Goal: Communication & Community: Answer question/provide support

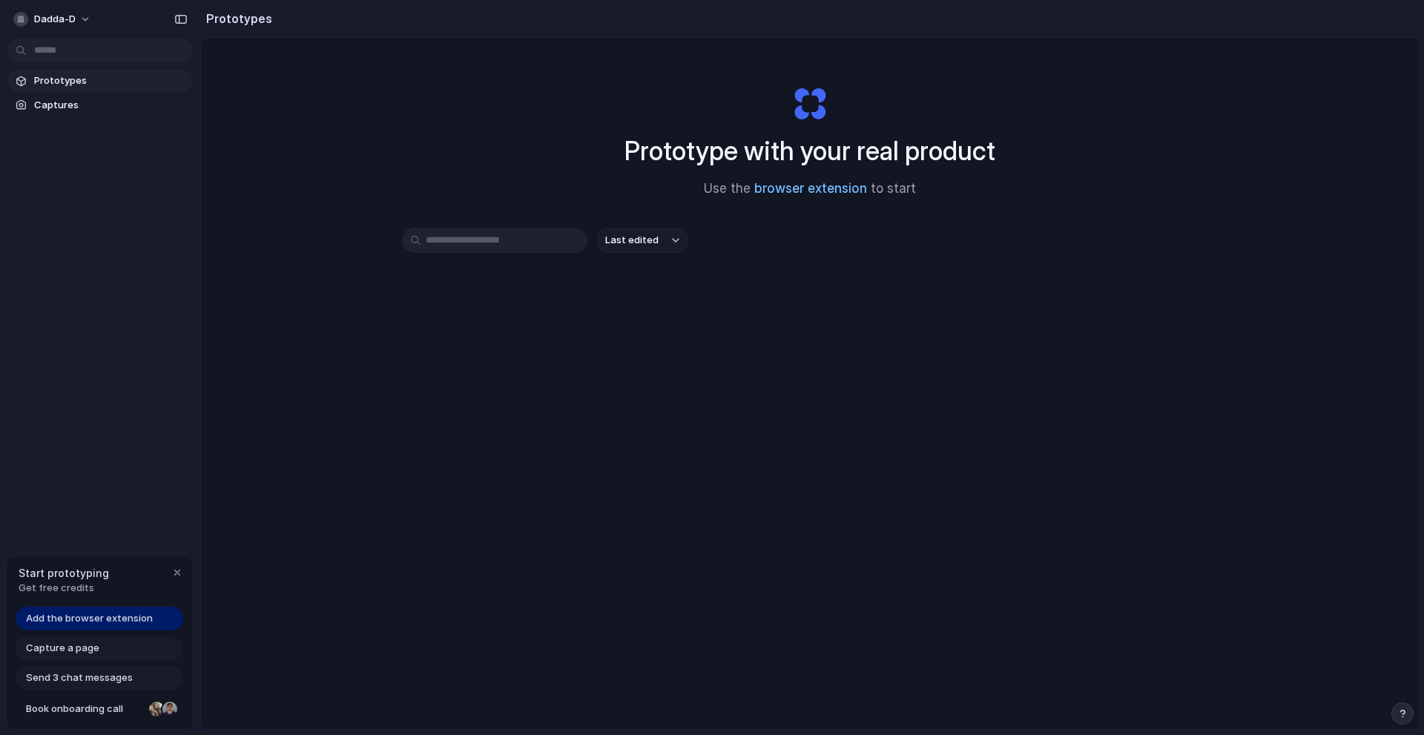
click at [813, 195] on link "browser extension" at bounding box center [810, 188] width 113 height 15
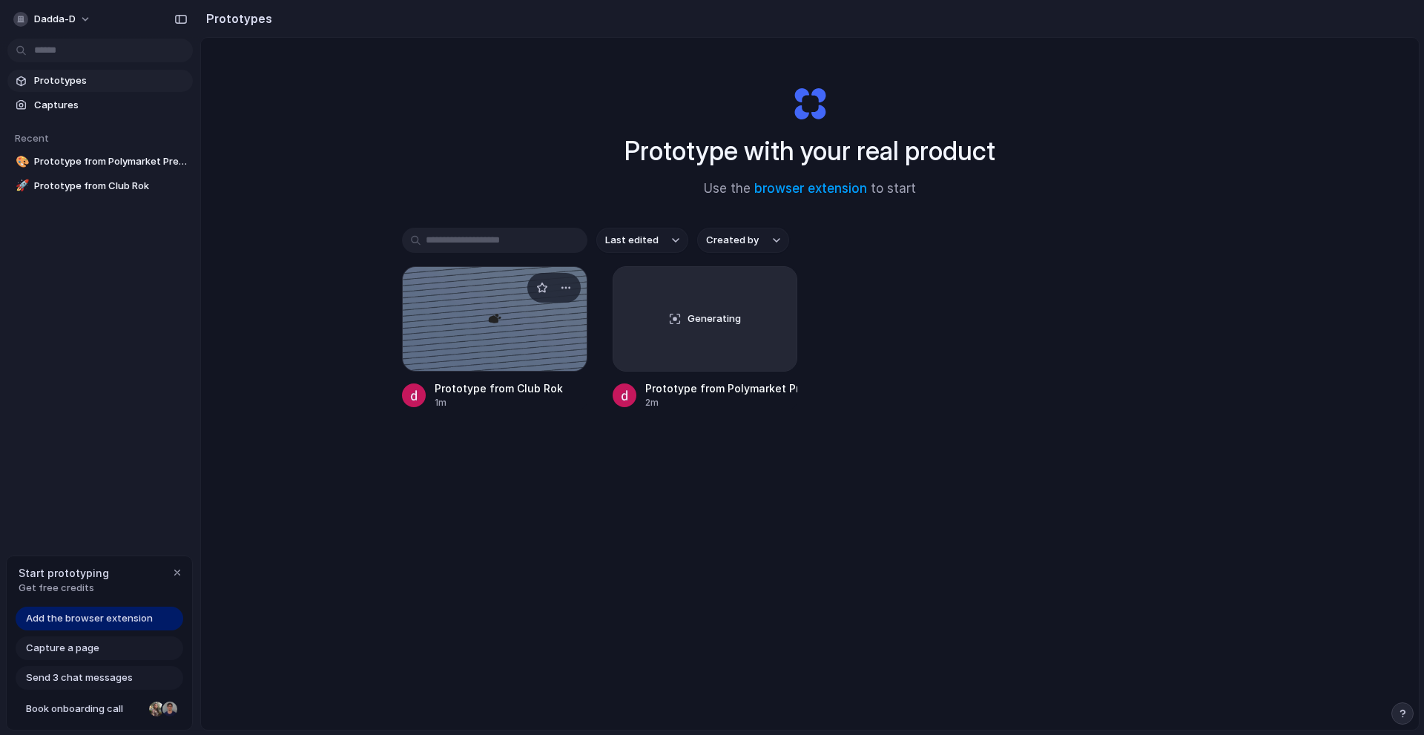
click at [502, 316] on div at bounding box center [494, 318] width 185 height 105
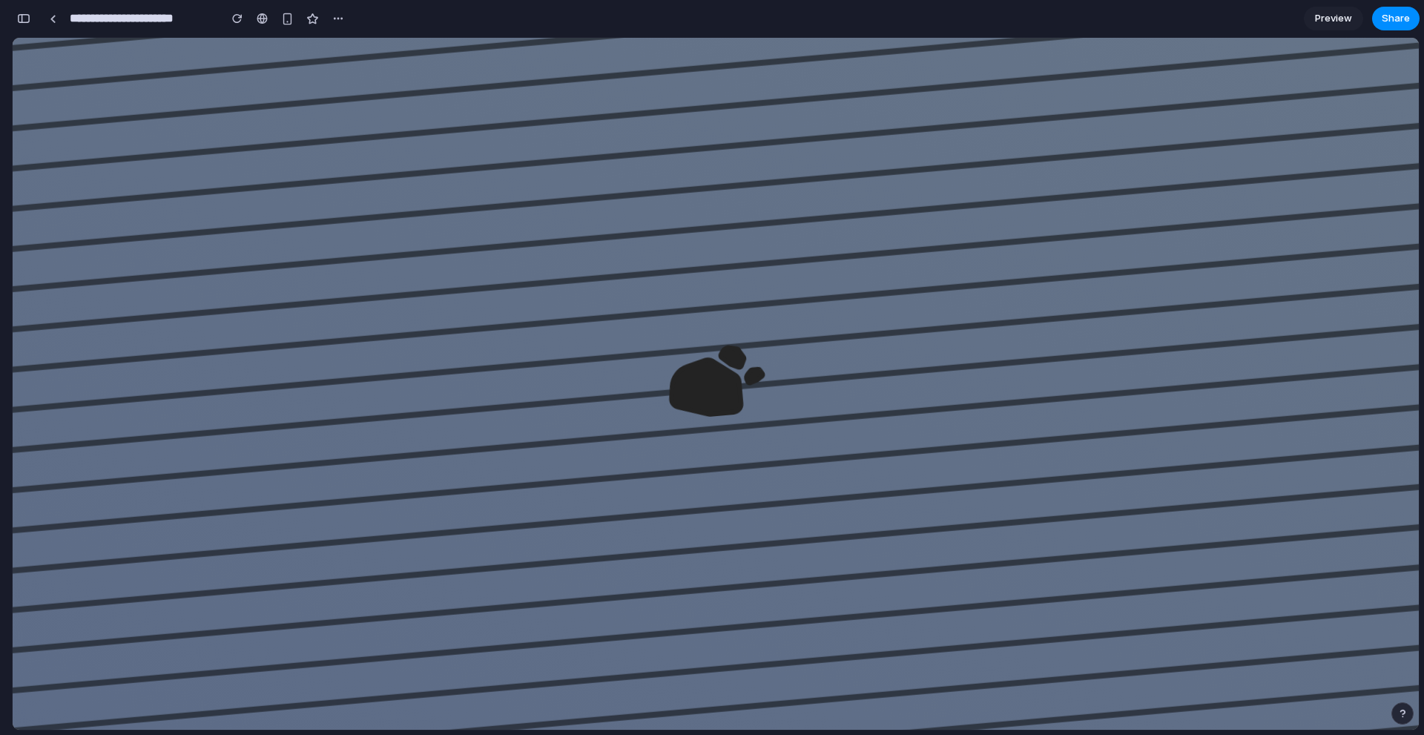
drag, startPoint x: 676, startPoint y: 353, endPoint x: 697, endPoint y: 326, distance: 34.3
click at [684, 346] on icon at bounding box center [716, 381] width 116 height 116
click at [50, 16] on div at bounding box center [53, 19] width 7 height 8
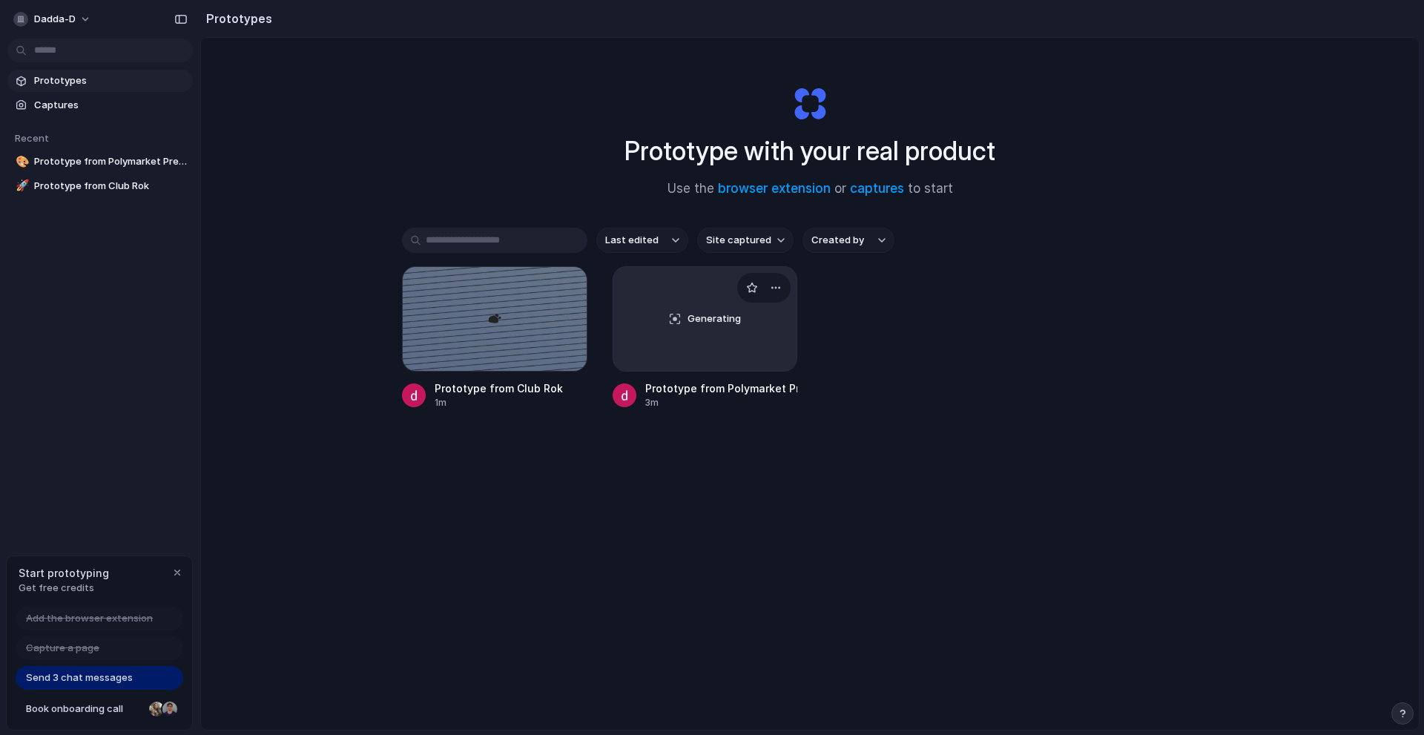
click at [713, 343] on div "Generating" at bounding box center [705, 319] width 184 height 104
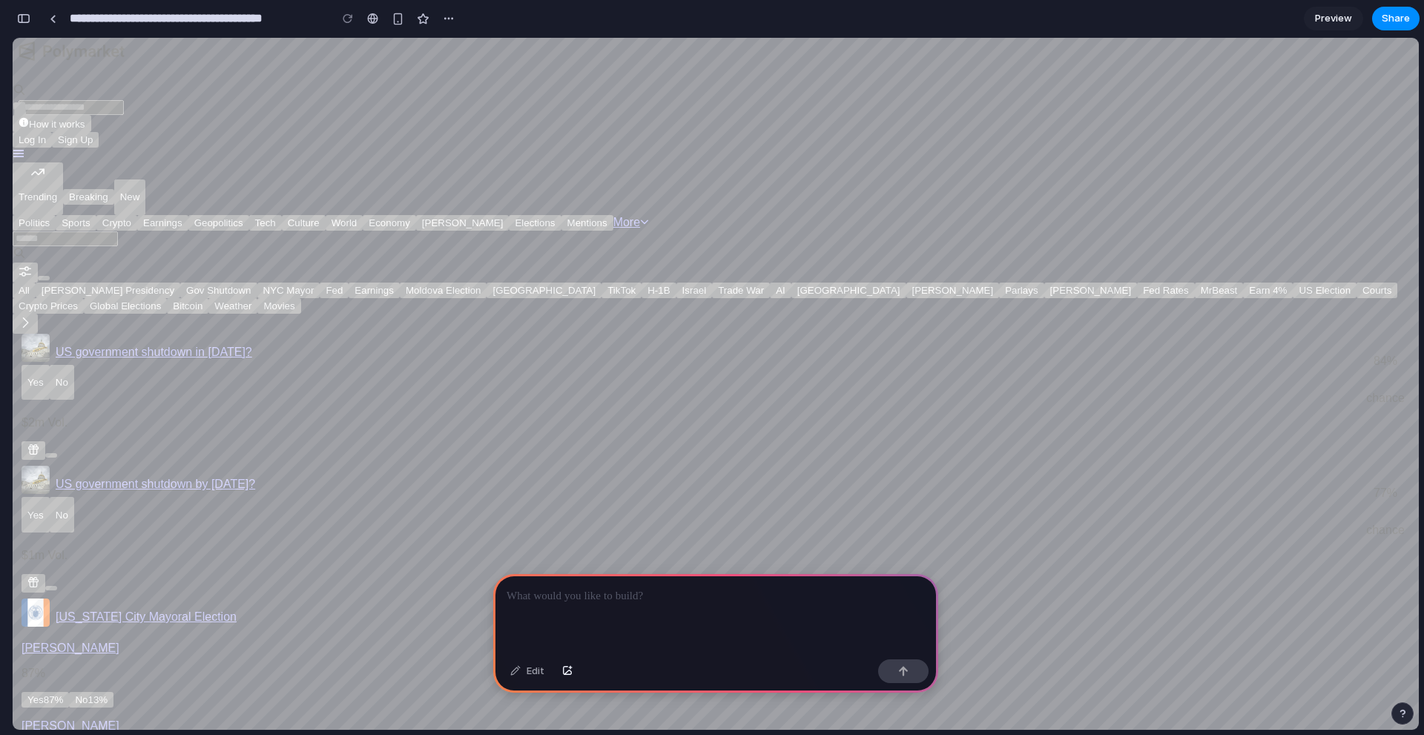
drag, startPoint x: 444, startPoint y: 547, endPoint x: 420, endPoint y: 542, distance: 24.9
click at [443, 19] on button "button" at bounding box center [449, 18] width 22 height 22
click at [444, 19] on div "Duplicate Delete" at bounding box center [712, 367] width 1424 height 735
click at [604, 615] on div at bounding box center [715, 613] width 445 height 79
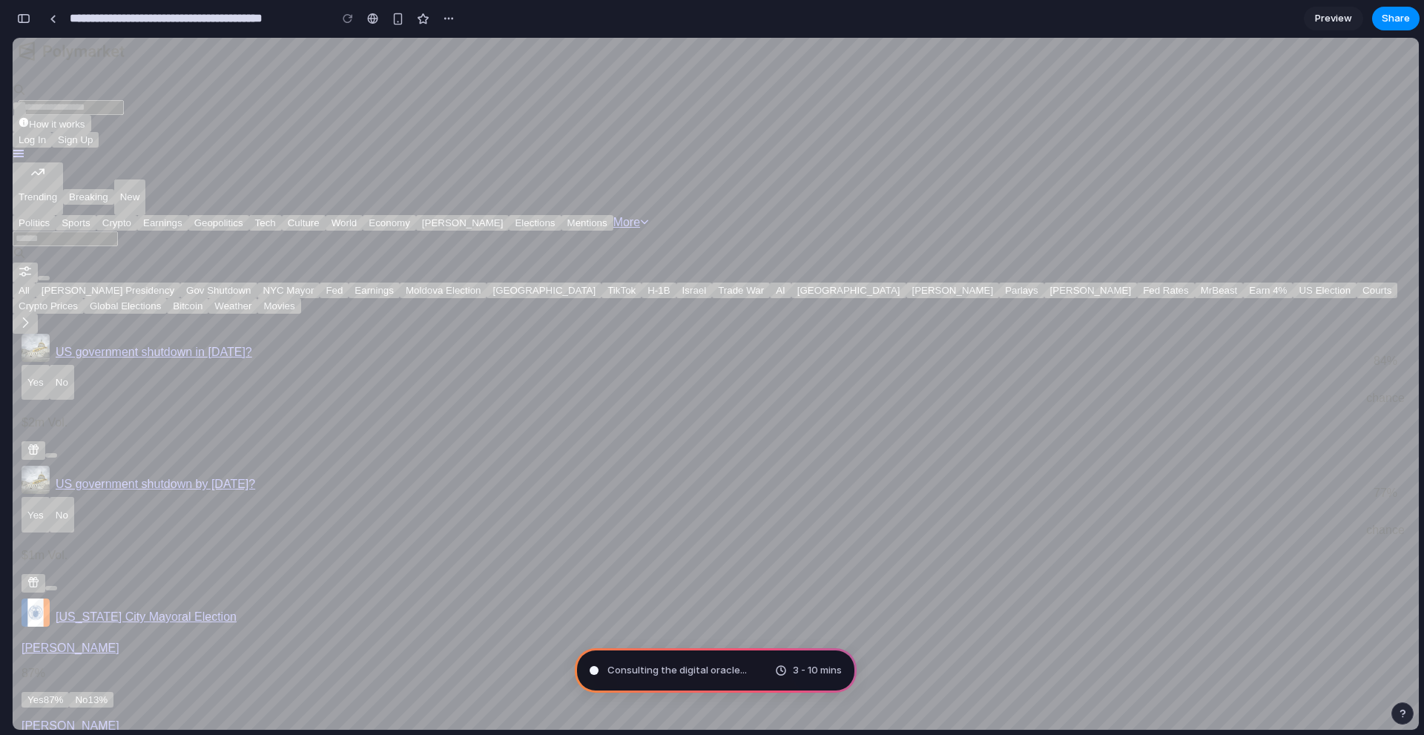
click at [99, 132] on button "Sign Up" at bounding box center [75, 140] width 47 height 16
click at [20, 105] on span "United States" at bounding box center [19, 110] width 1 height 11
type input "**********"
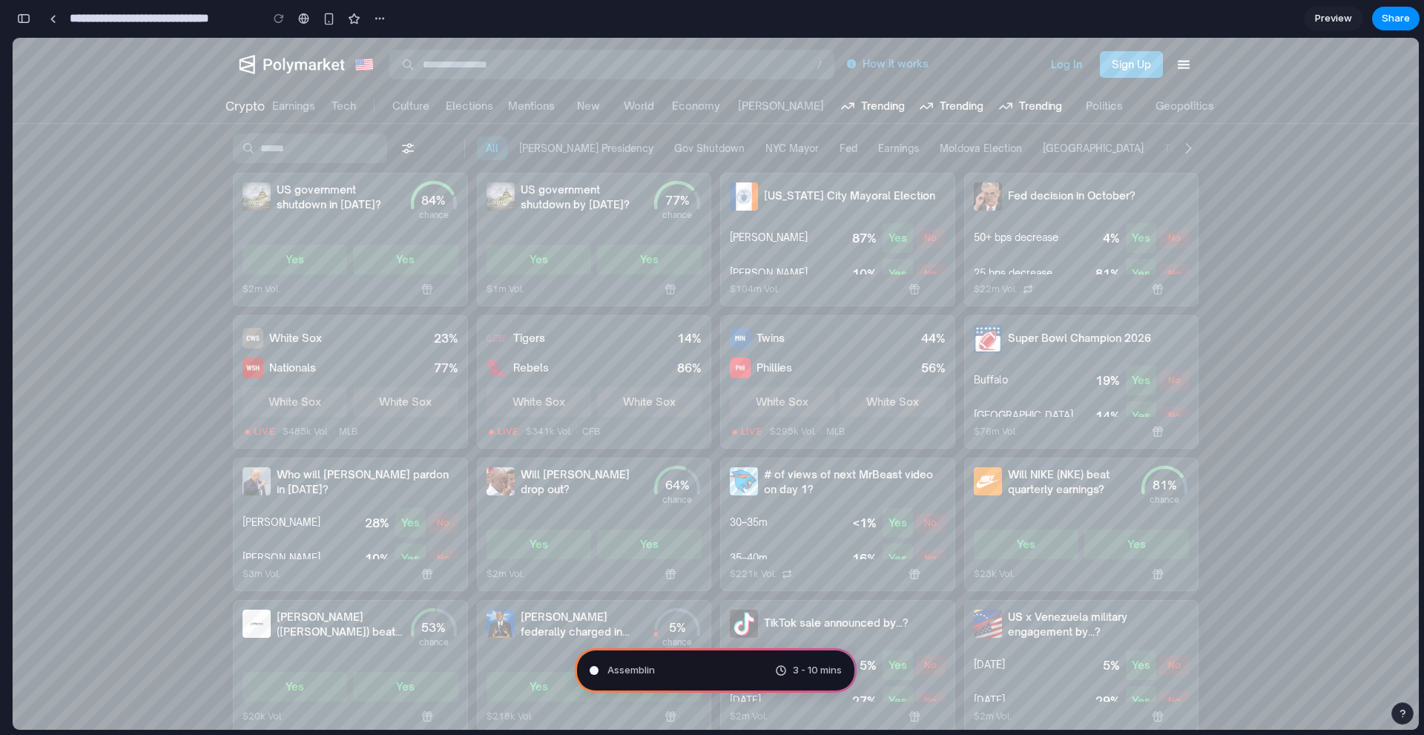
scroll to position [432, 0]
click at [30, 19] on button "button" at bounding box center [24, 19] width 24 height 24
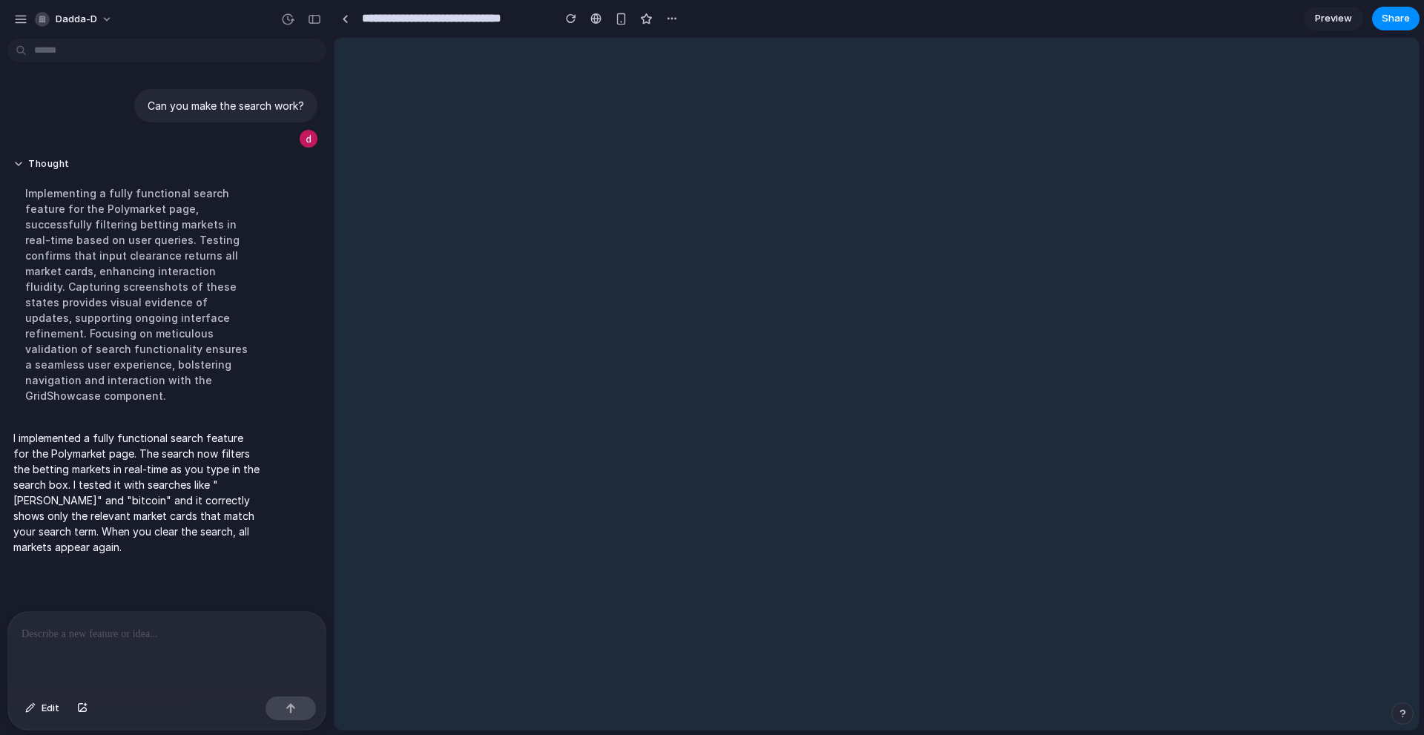
scroll to position [0, 0]
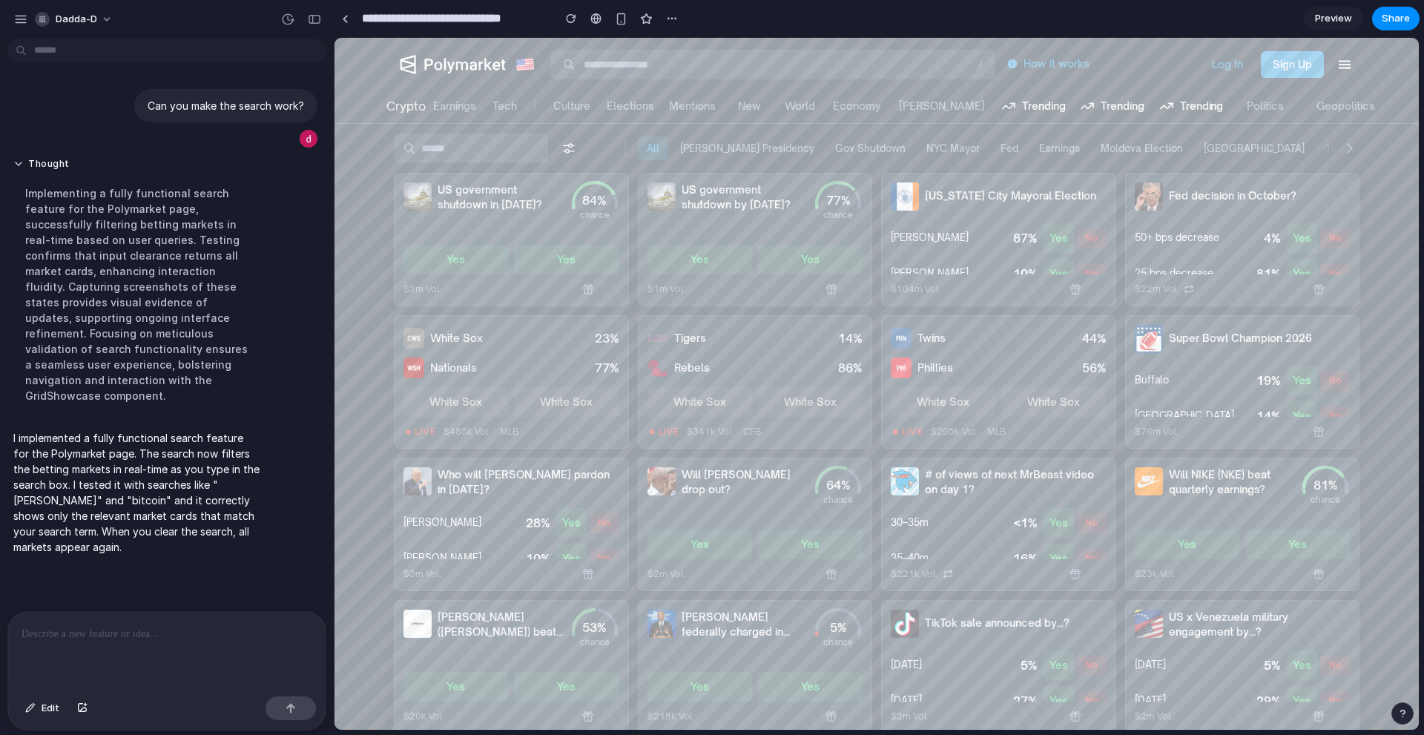
click at [598, 58] on input at bounding box center [772, 65] width 445 height 30
type input "*"
type input "**"
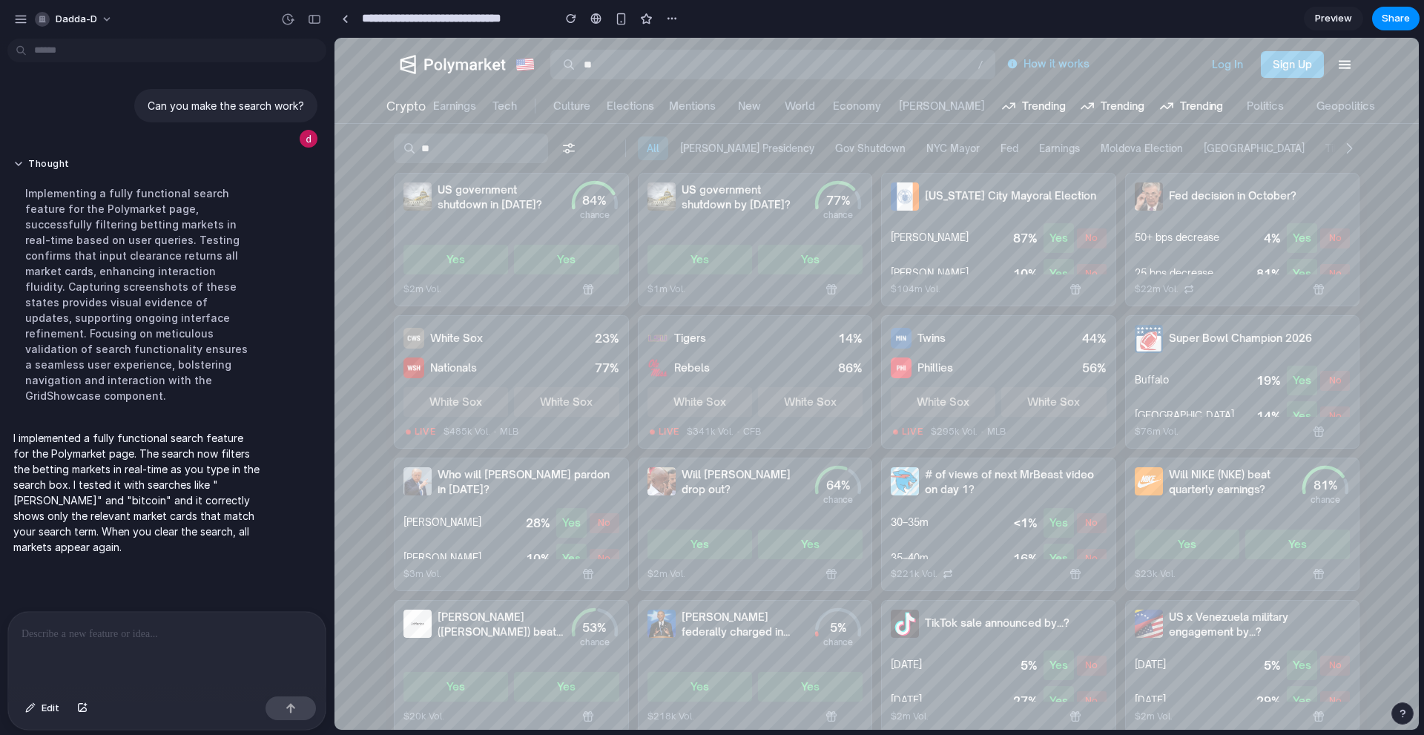
type input "***"
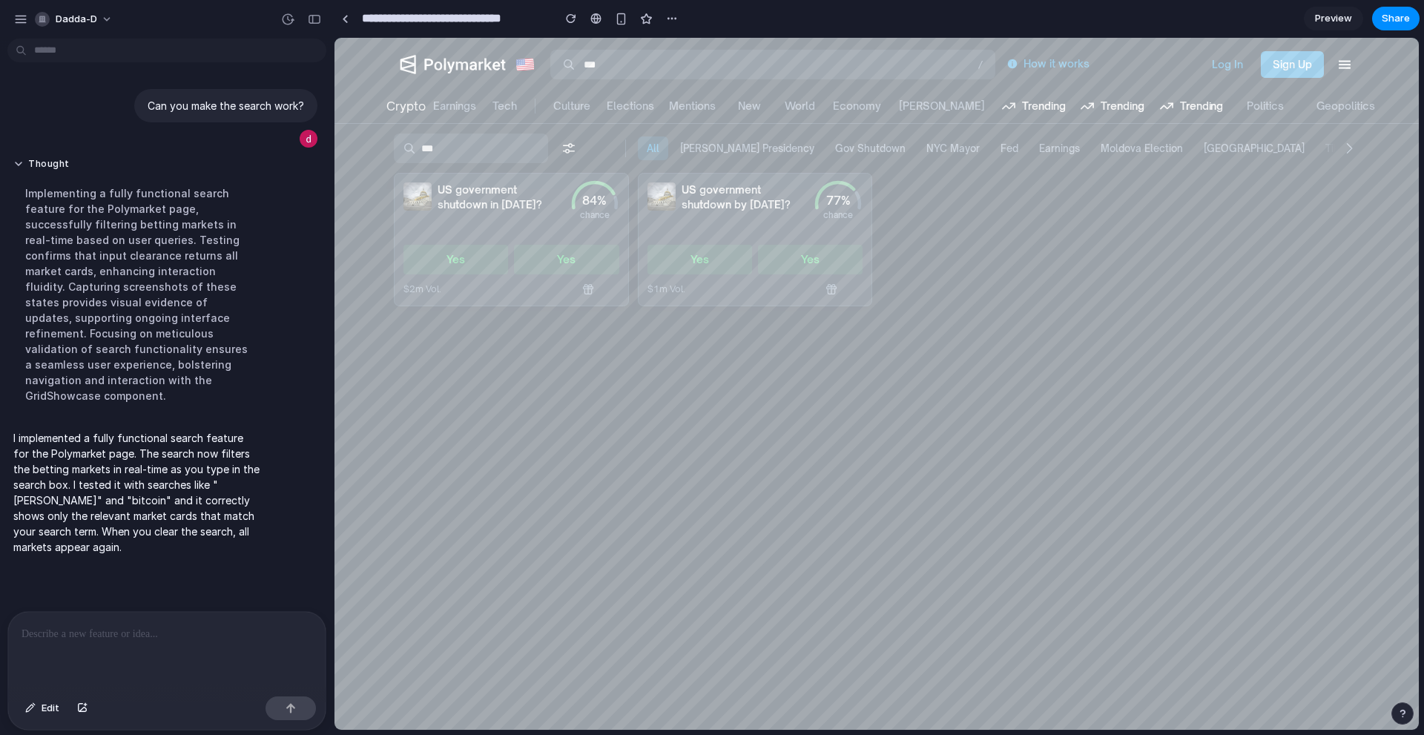
type input "****"
type input "*****"
type input "******"
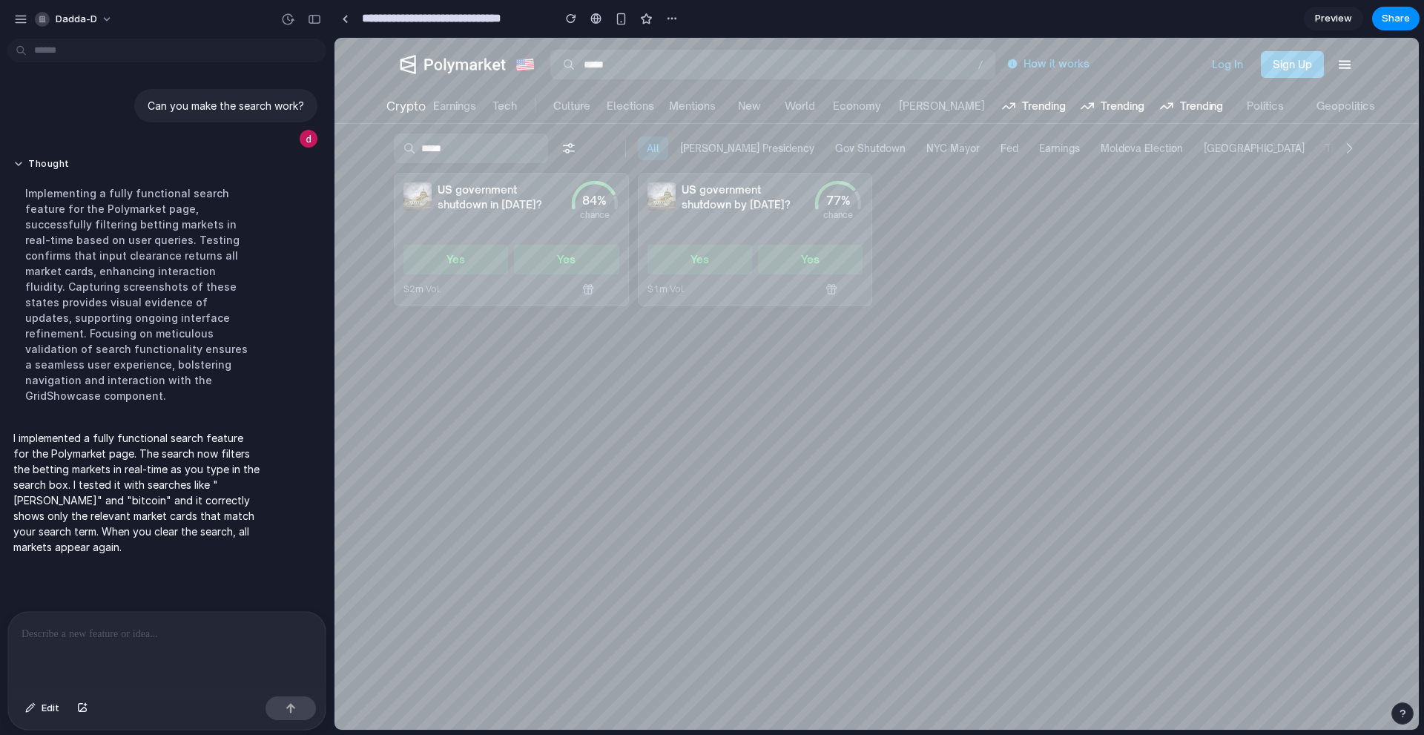
type input "******"
type input "*******"
type input "********"
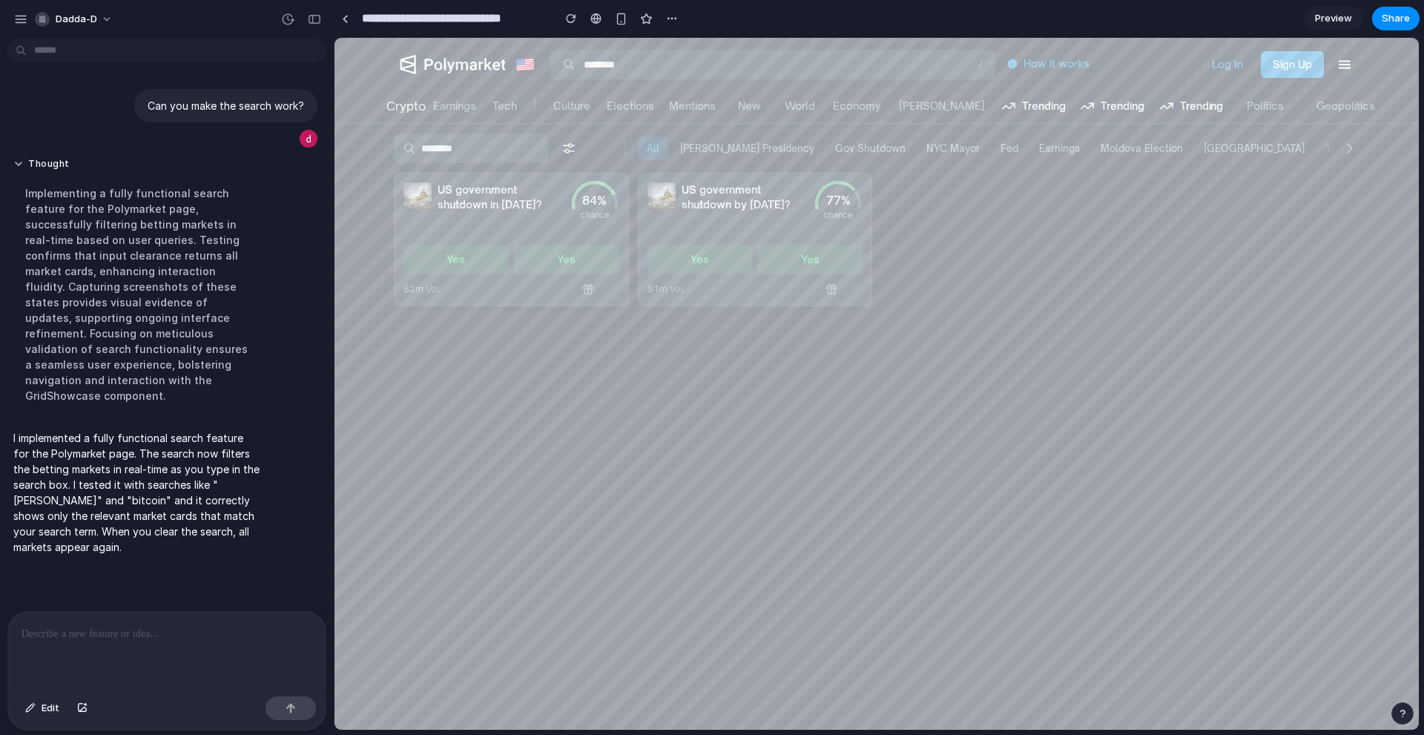
type input "*********"
type input "**********"
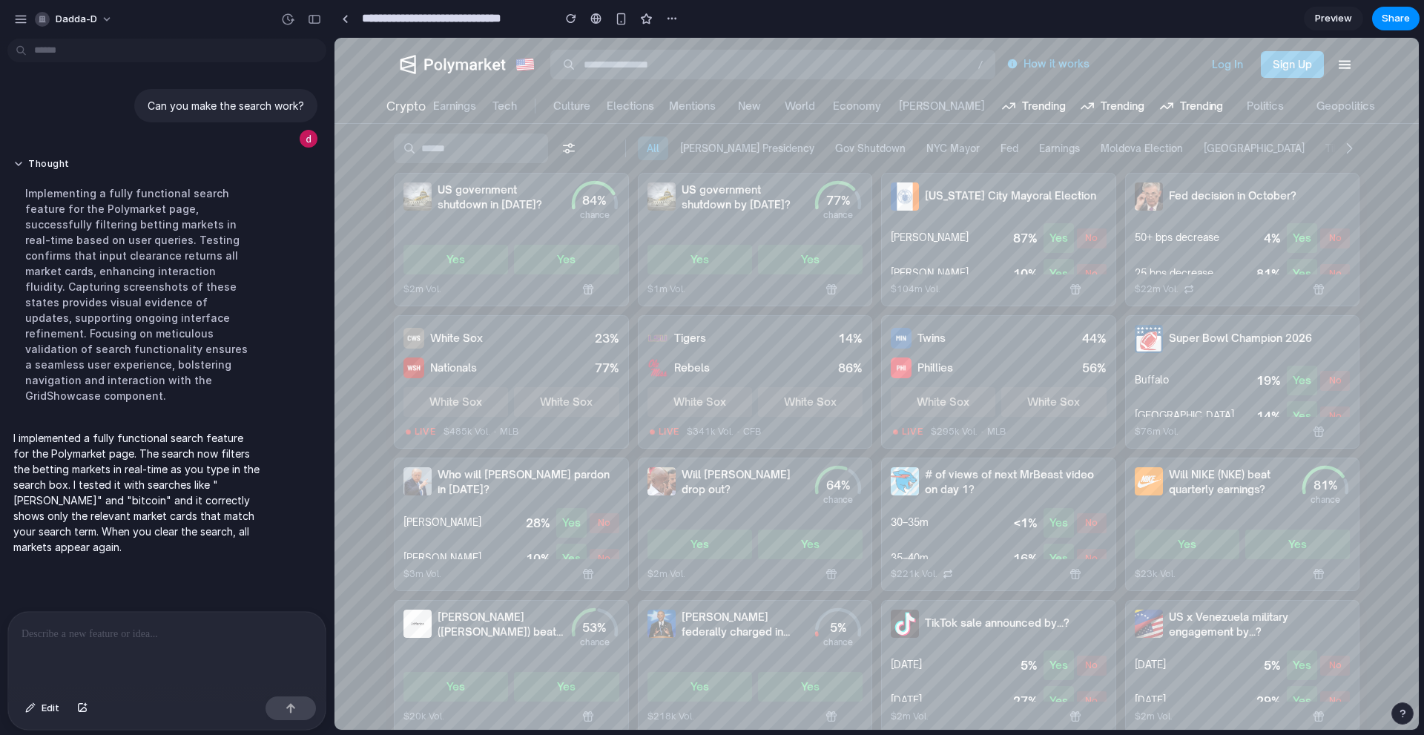
click at [1226, 57] on button "Log In" at bounding box center [1227, 64] width 55 height 27
click at [450, 105] on button "Earnings" at bounding box center [454, 106] width 43 height 12
click at [18, 17] on div "button" at bounding box center [20, 19] width 13 height 13
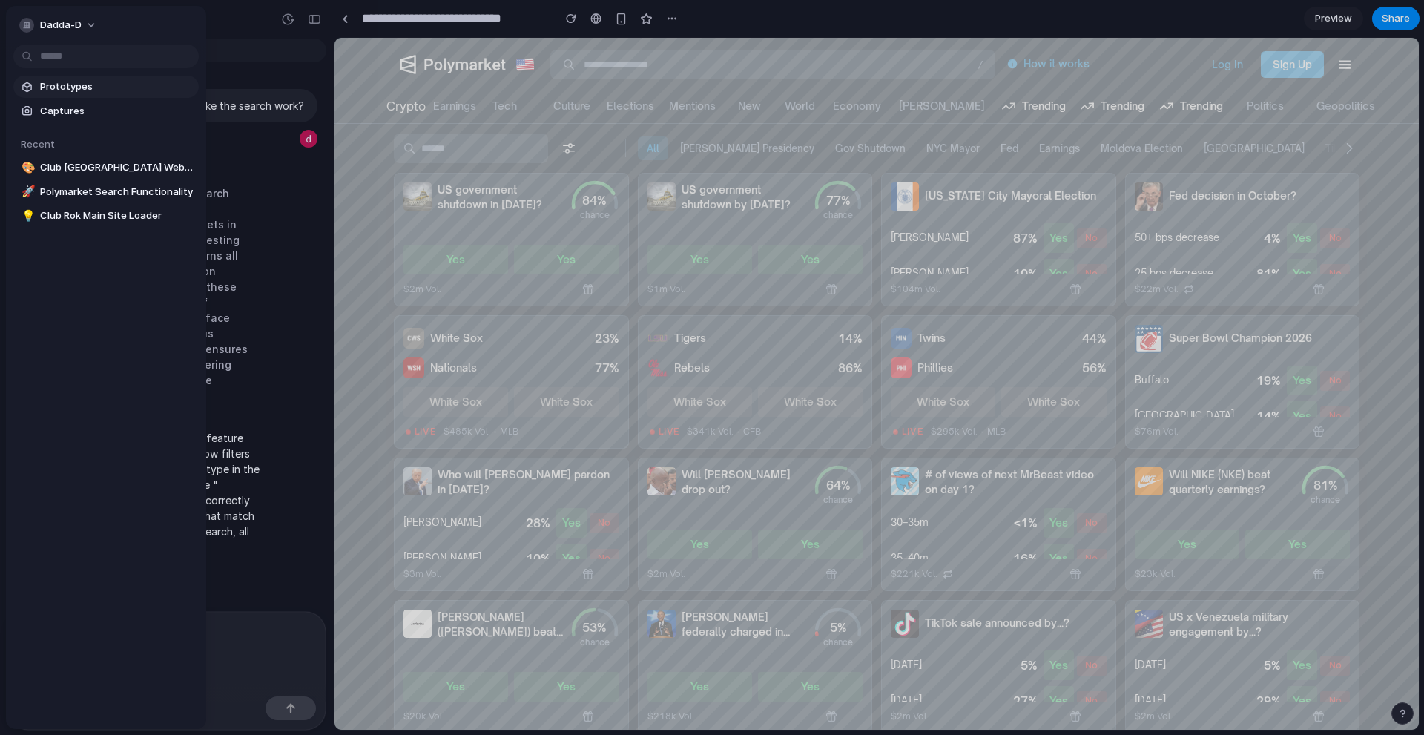
click at [59, 86] on span "Prototypes" at bounding box center [116, 86] width 153 height 15
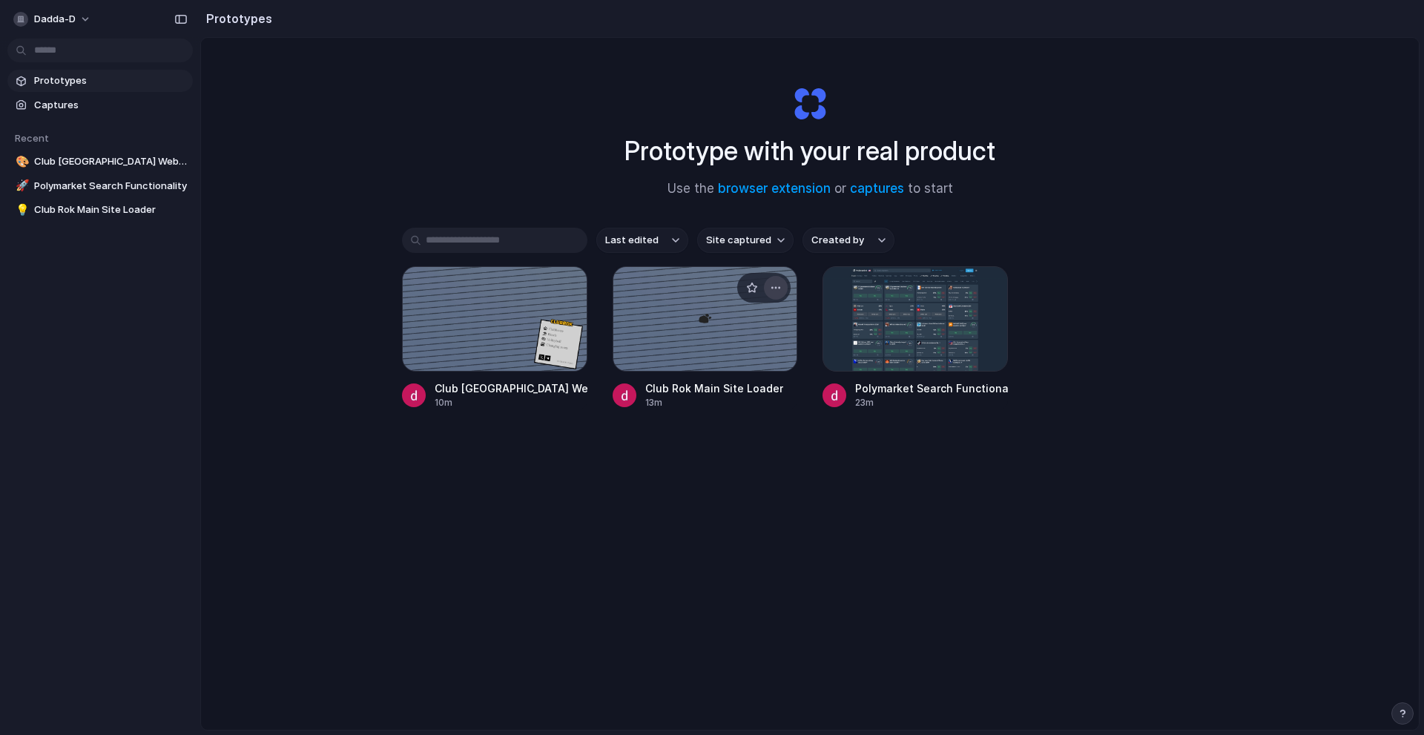
click at [771, 282] on div "button" at bounding box center [776, 288] width 12 height 12
click at [771, 282] on div "Open in new tab Rename Copy link Delete" at bounding box center [712, 367] width 1424 height 735
click at [712, 368] on div at bounding box center [712, 368] width 0 height 0
click at [1020, 133] on div "Prototype with your real product Use the browser extension or captures to start" at bounding box center [809, 136] width 593 height 160
click at [712, 368] on div at bounding box center [712, 368] width 0 height 0
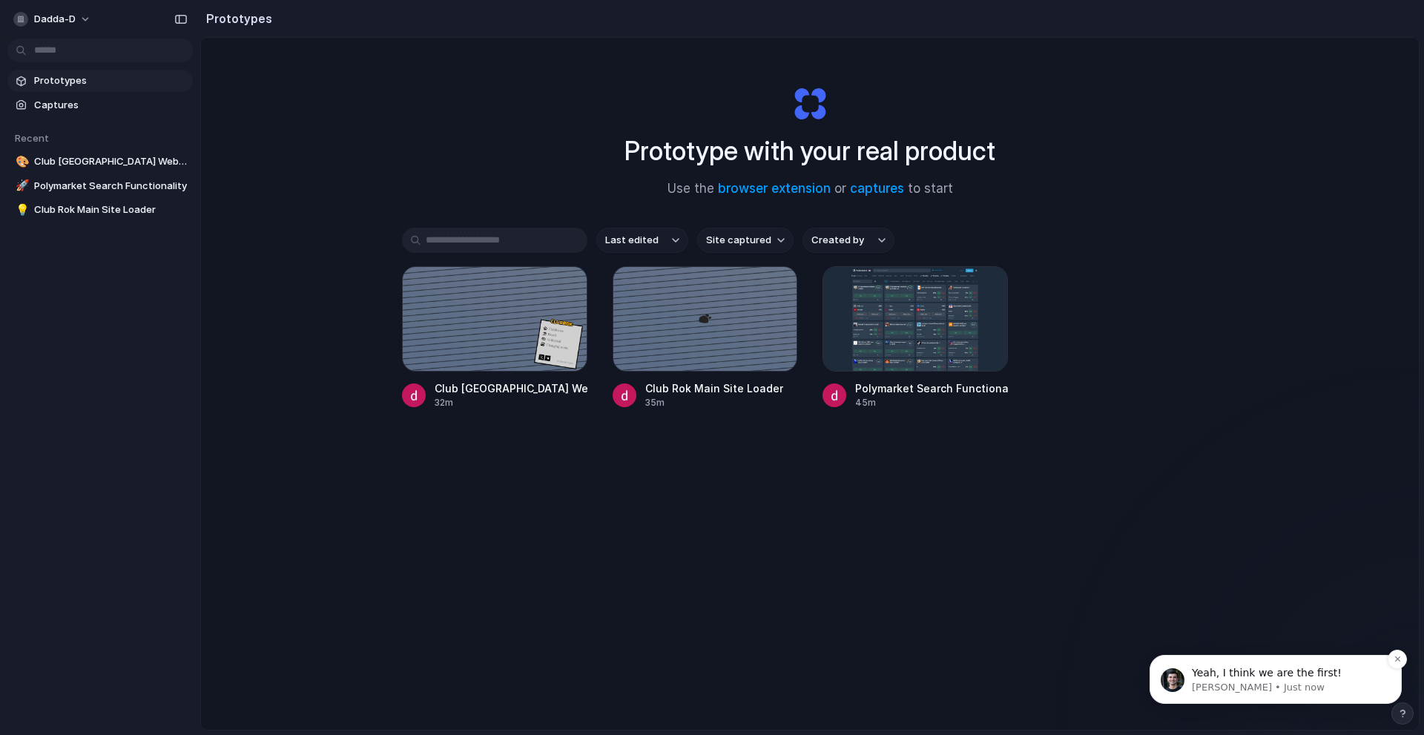
click at [1259, 679] on span "Yeah, I think we are the first!" at bounding box center [1267, 673] width 150 height 12
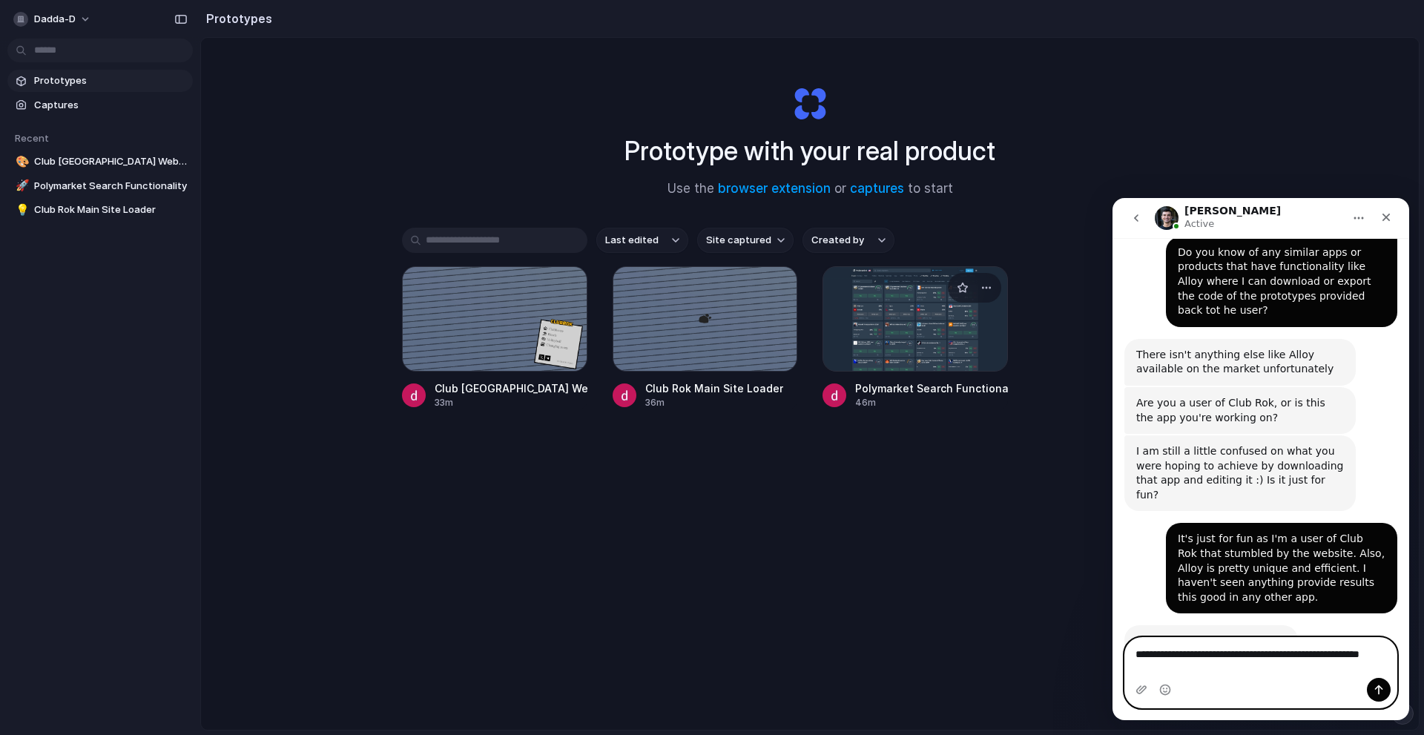
scroll to position [944, 0]
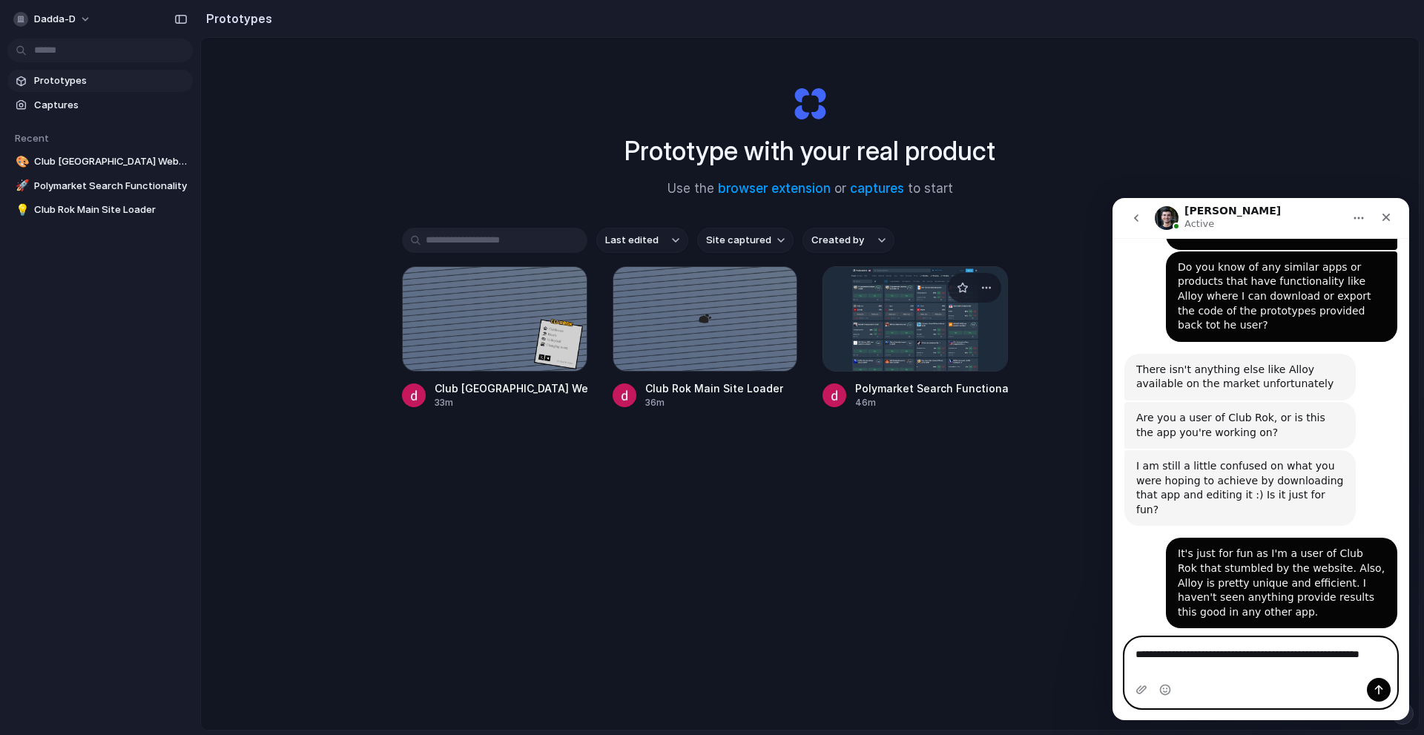
type textarea "**********"
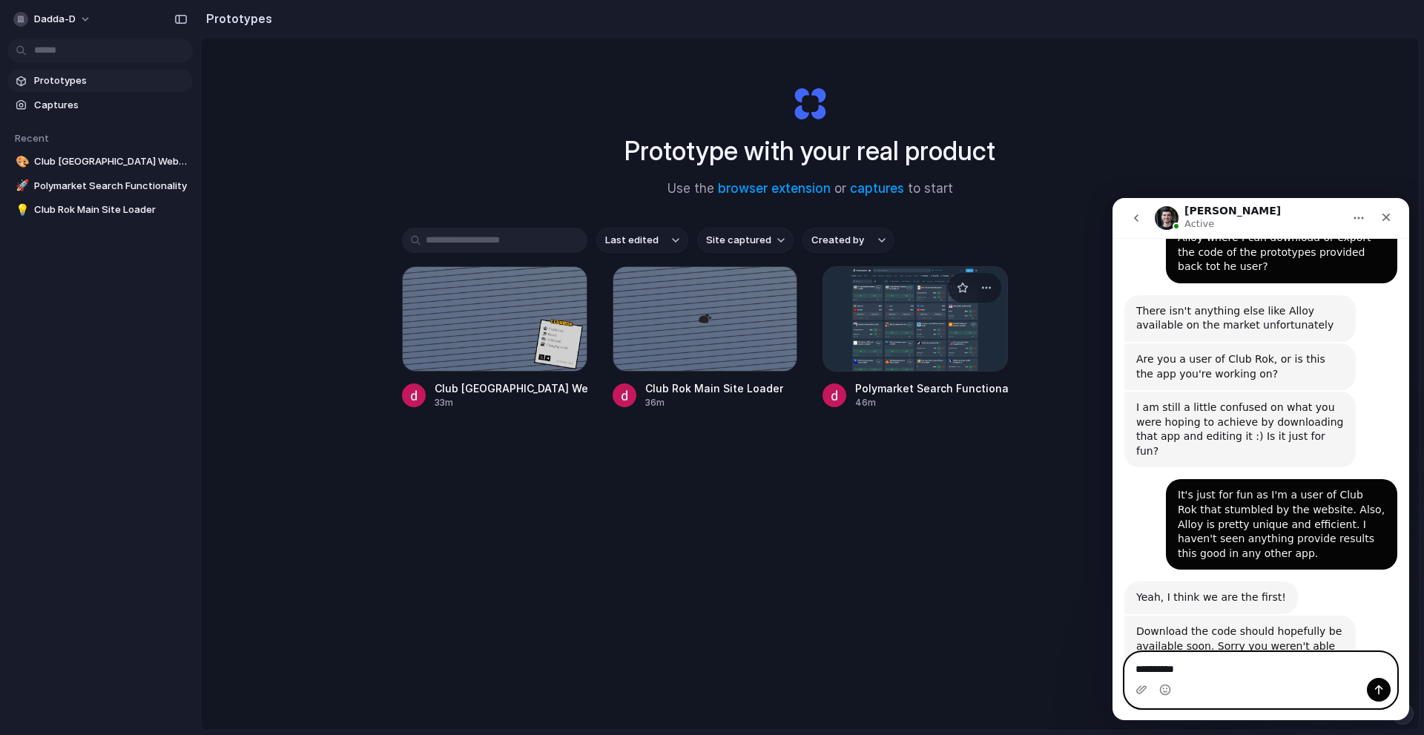
type textarea "*********"
click at [1143, 218] on button "go back" at bounding box center [1136, 218] width 28 height 28
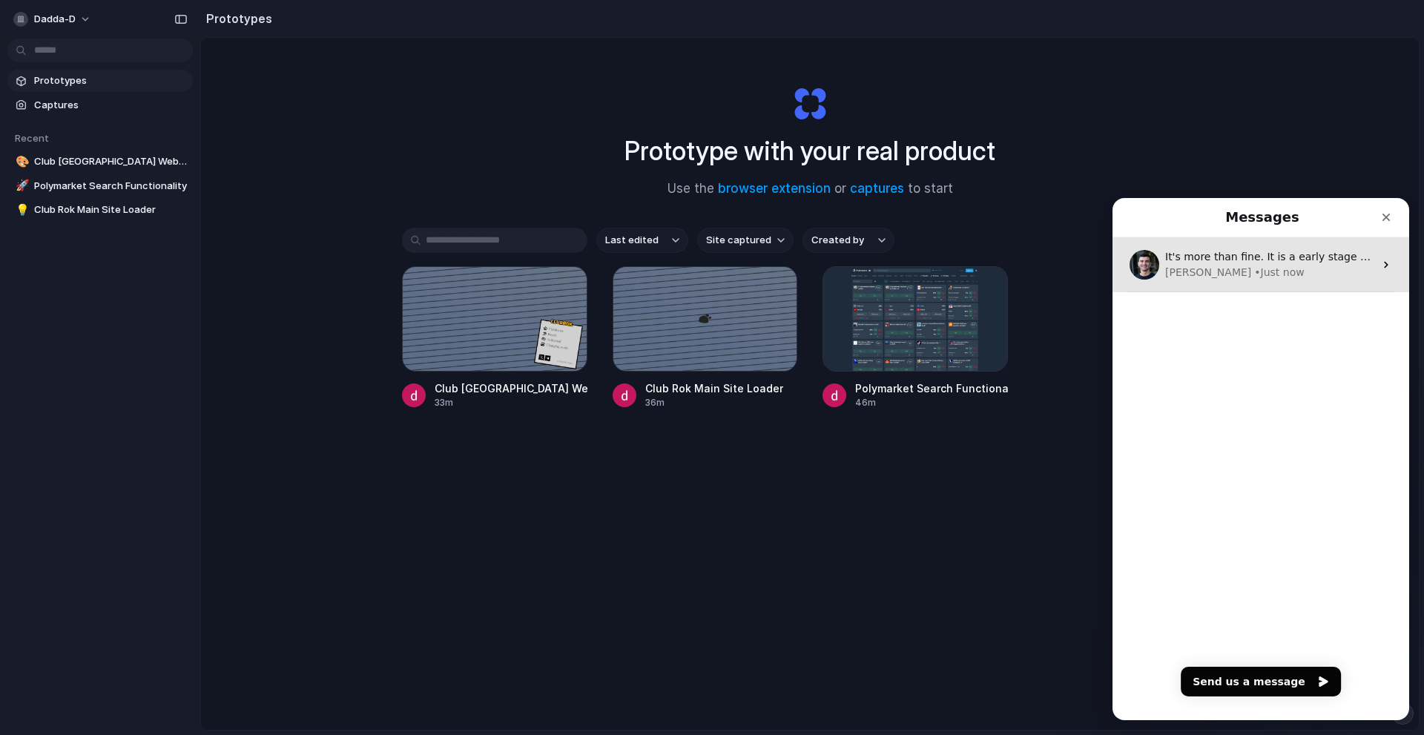
click at [1189, 270] on div "[PERSON_NAME]" at bounding box center [1208, 273] width 86 height 16
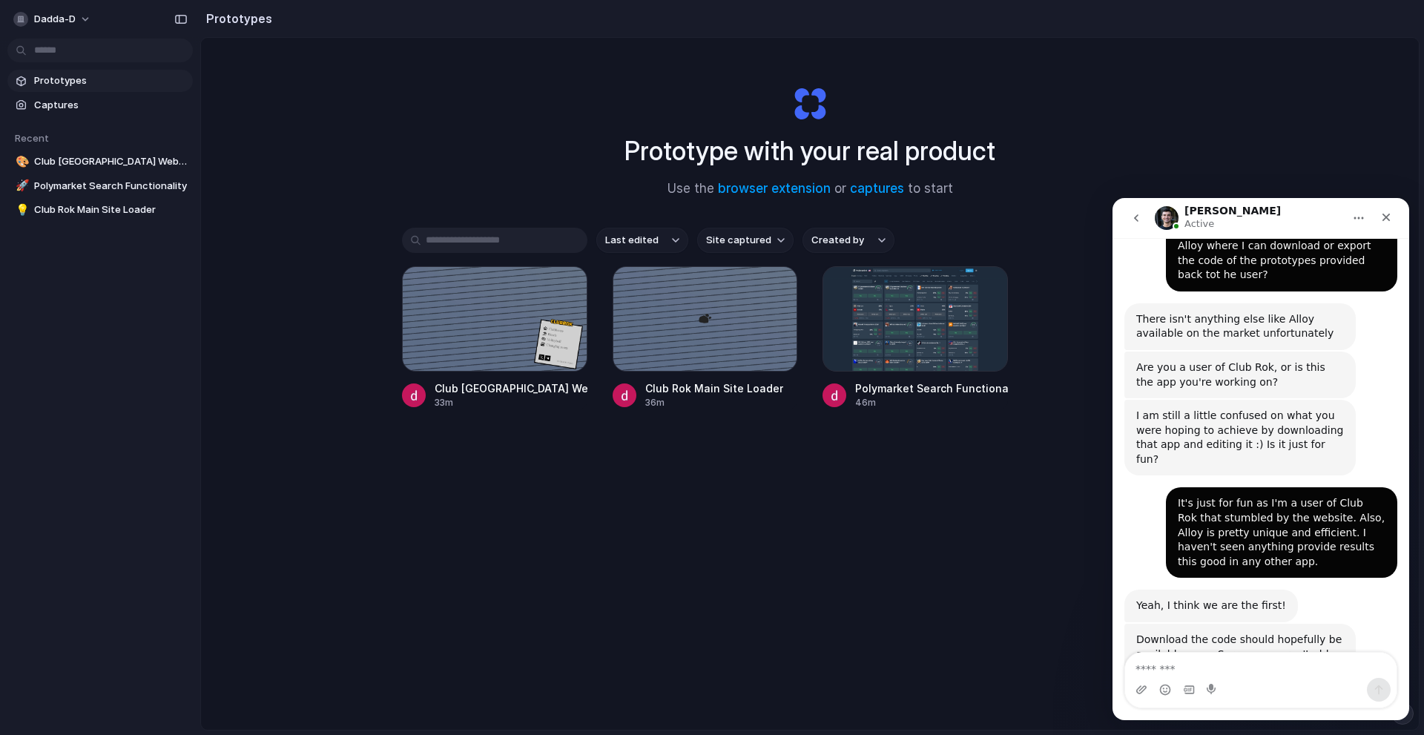
scroll to position [1003, 0]
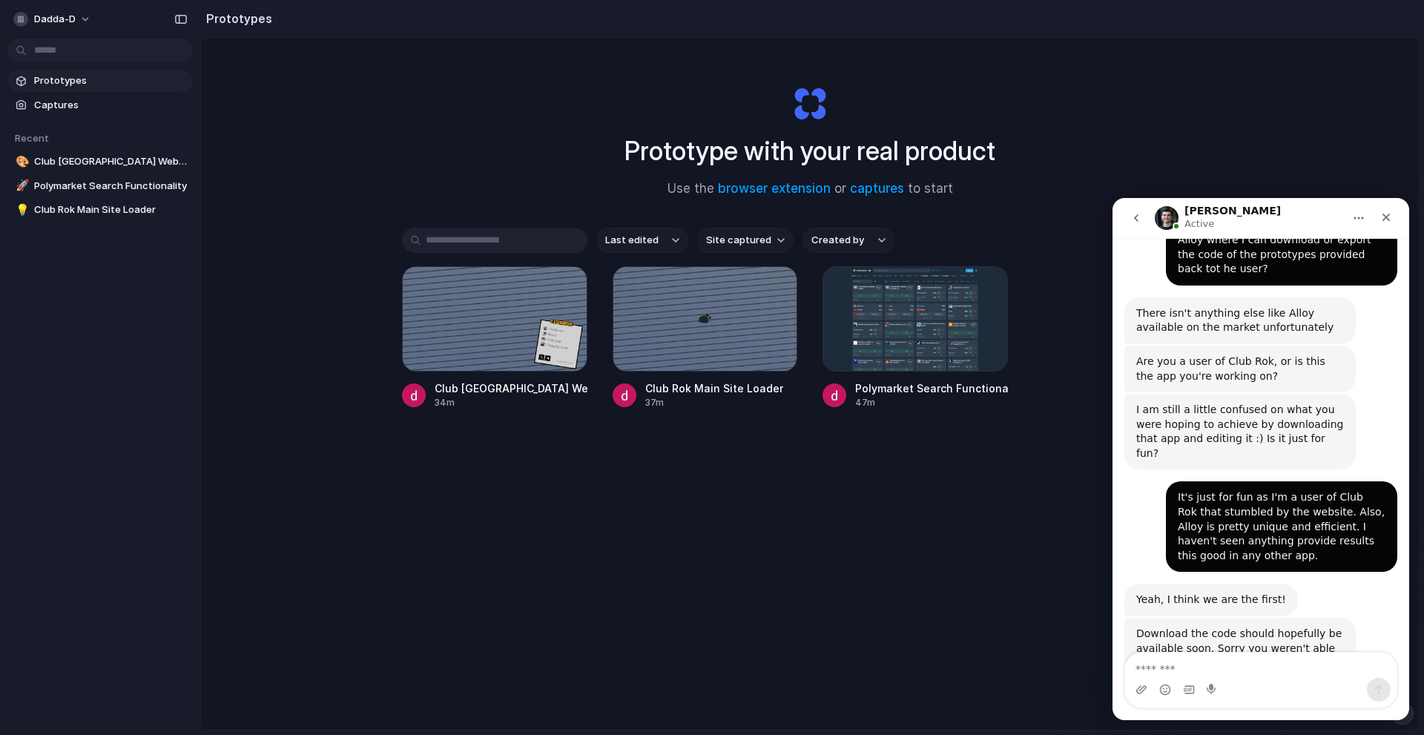
click at [1132, 216] on icon "go back" at bounding box center [1136, 218] width 12 height 12
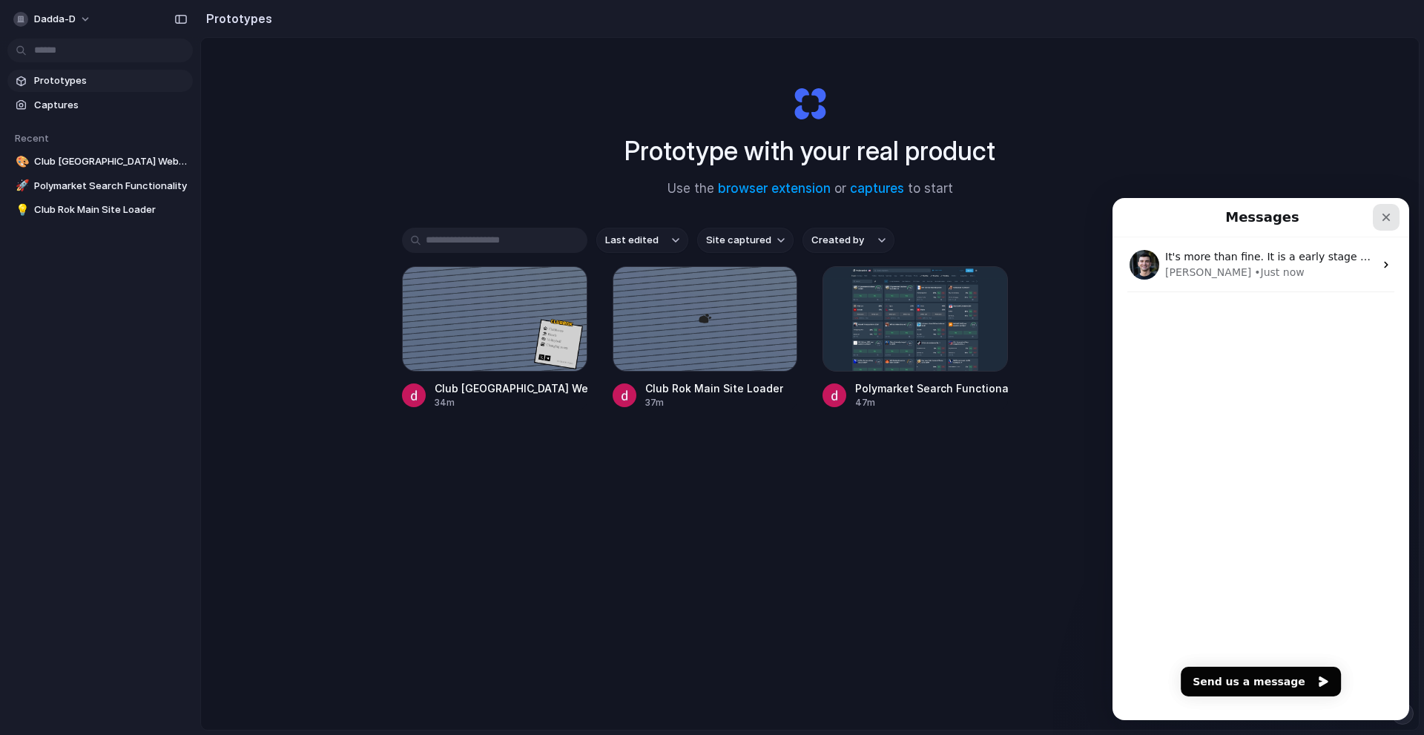
click at [1384, 214] on icon "Close" at bounding box center [1386, 218] width 8 height 8
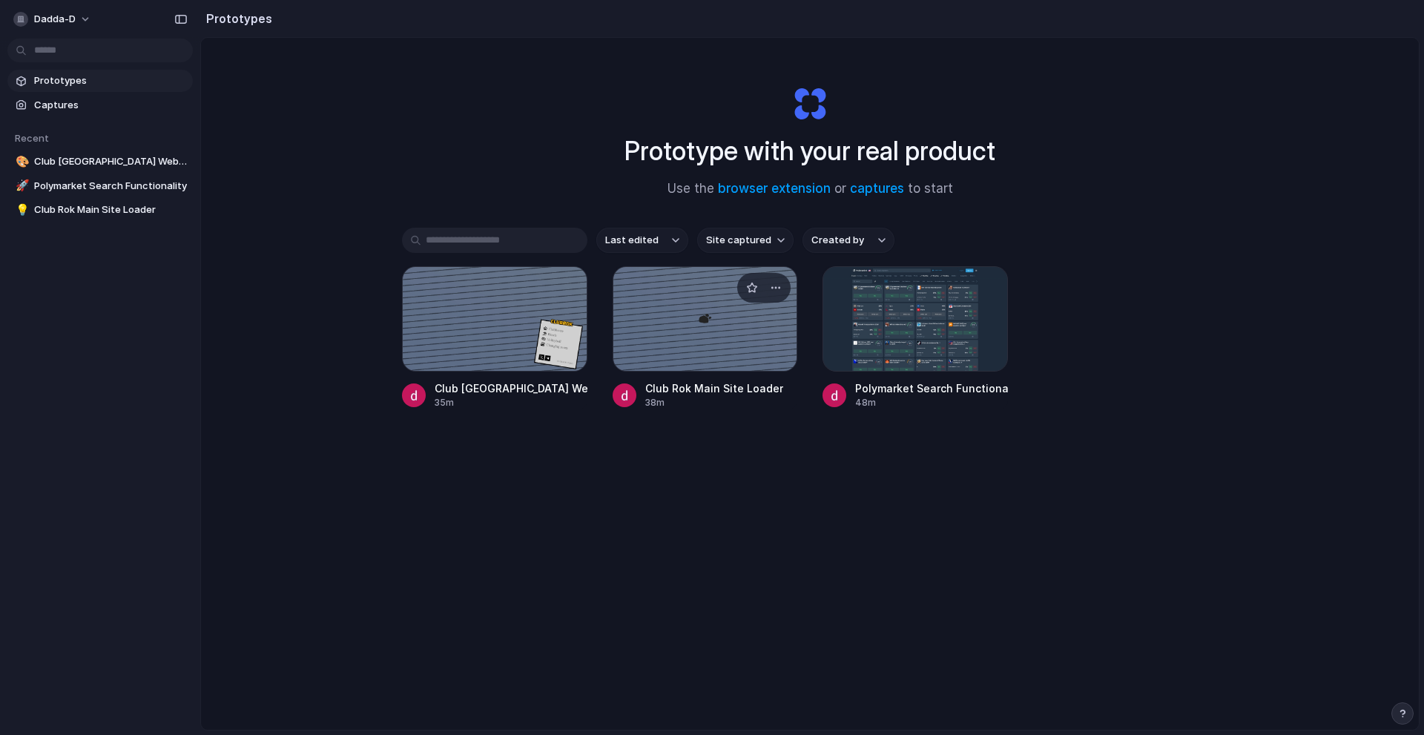
click at [669, 323] on div at bounding box center [705, 318] width 185 height 105
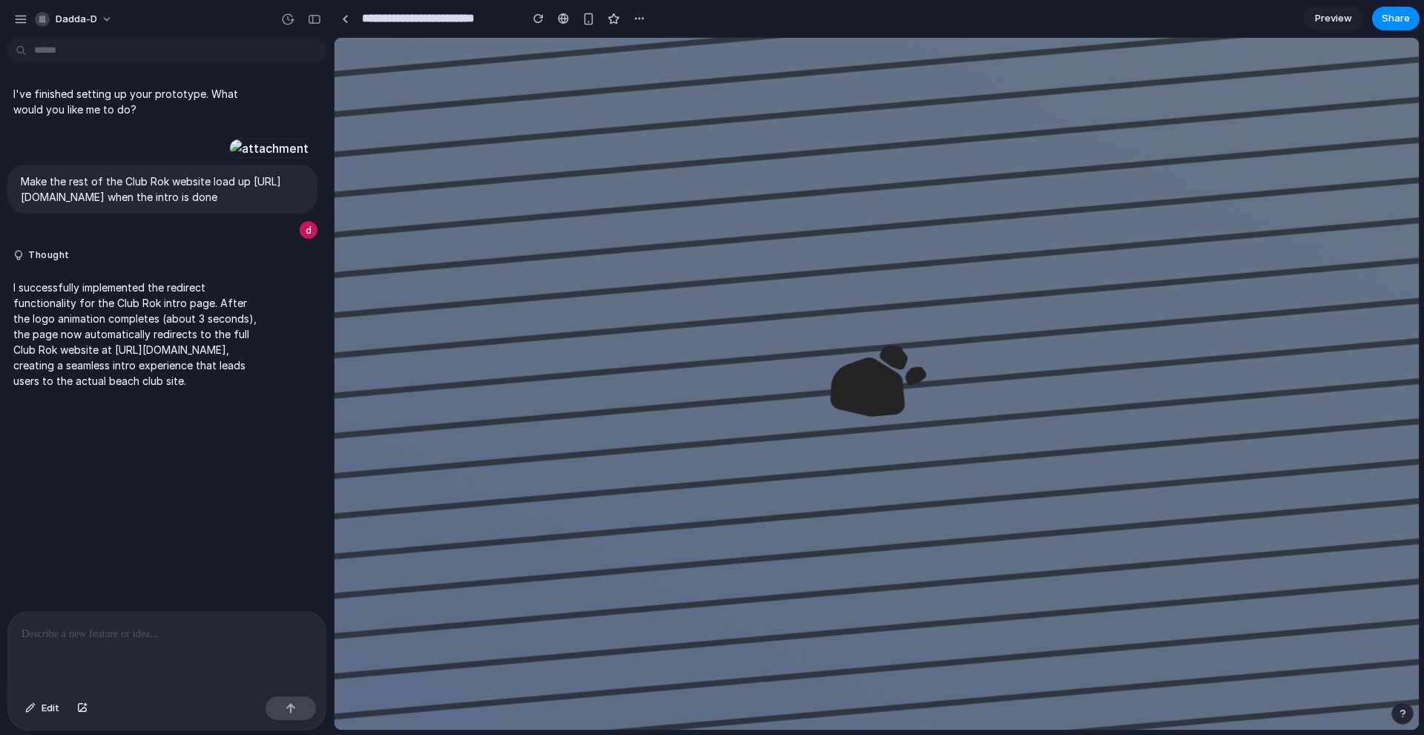
click at [1408, 712] on button "button" at bounding box center [1402, 713] width 22 height 22
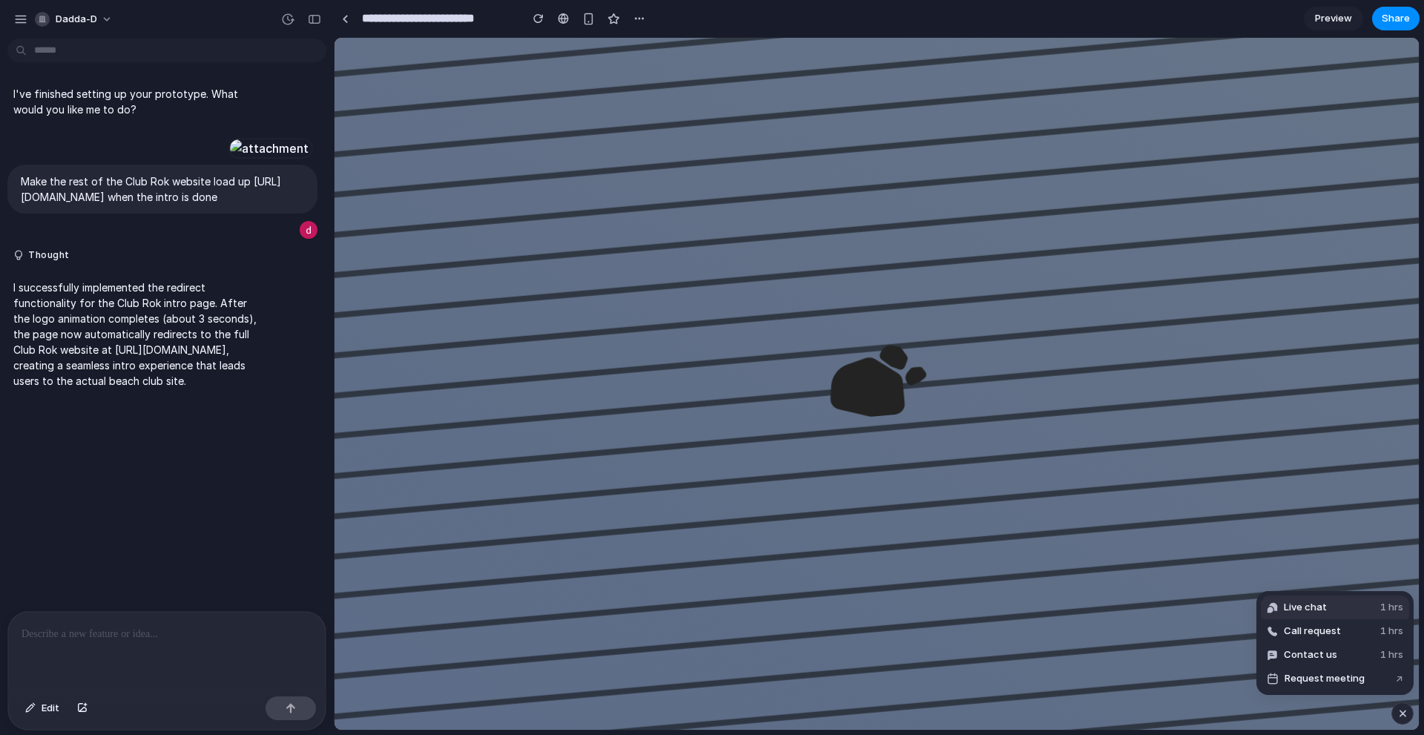
click at [1326, 613] on button "Live chat 1 hrs" at bounding box center [1335, 607] width 148 height 24
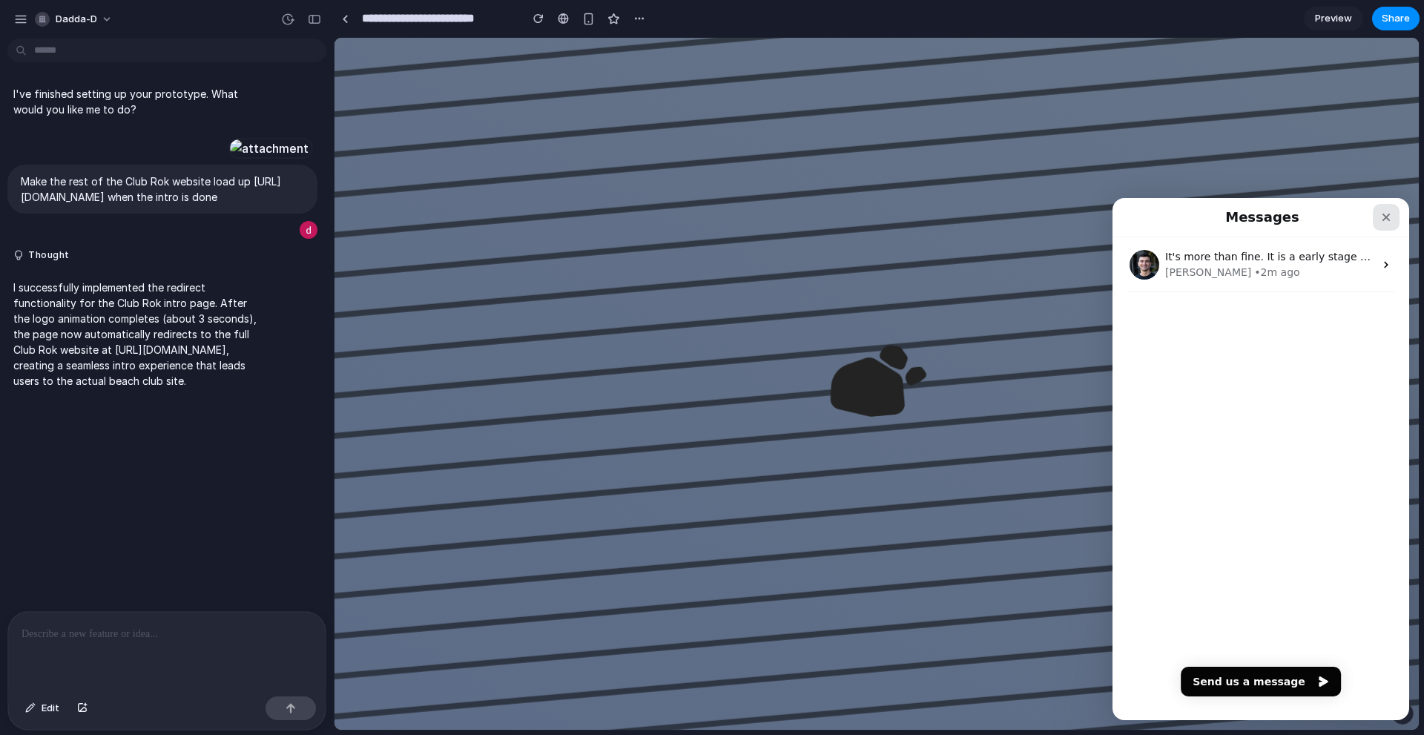
click at [1387, 216] on icon "Close" at bounding box center [1386, 218] width 8 height 8
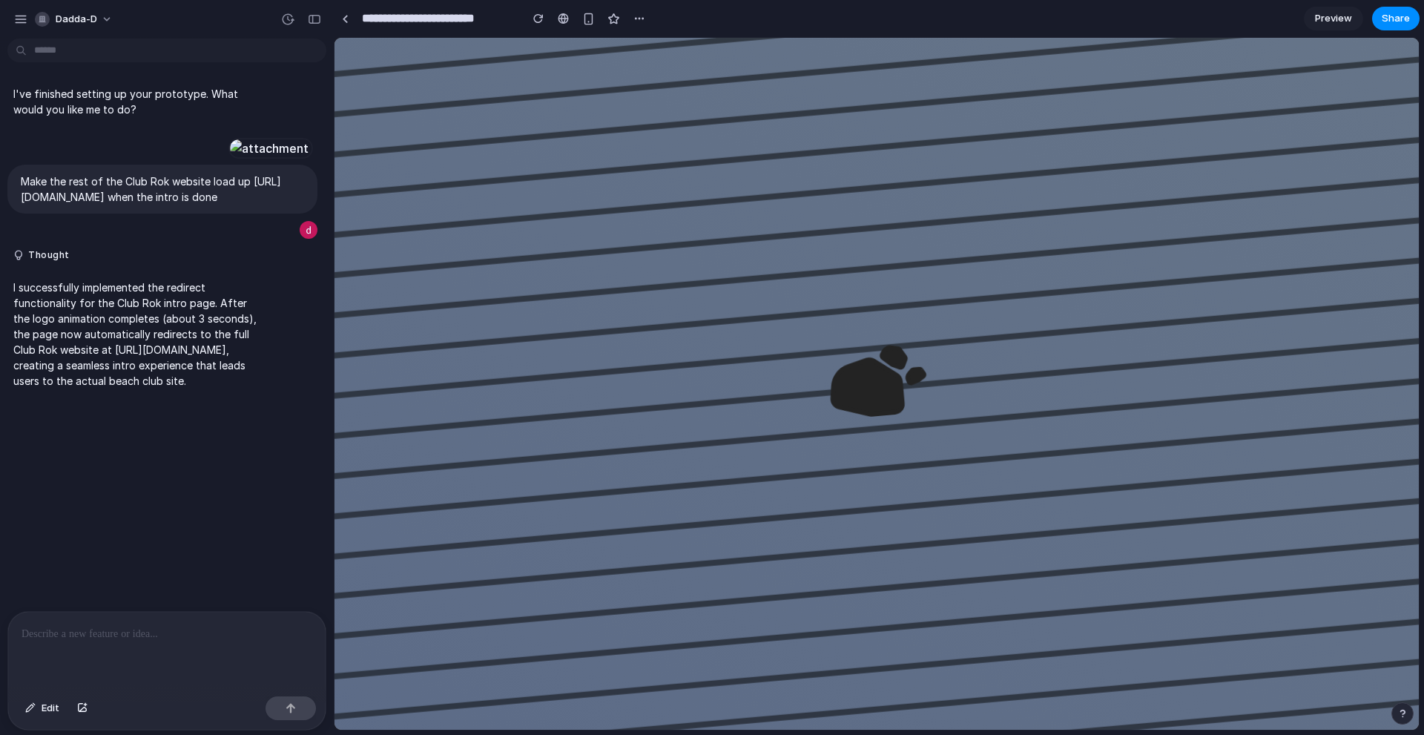
click at [1405, 712] on div "button" at bounding box center [1402, 713] width 10 height 10
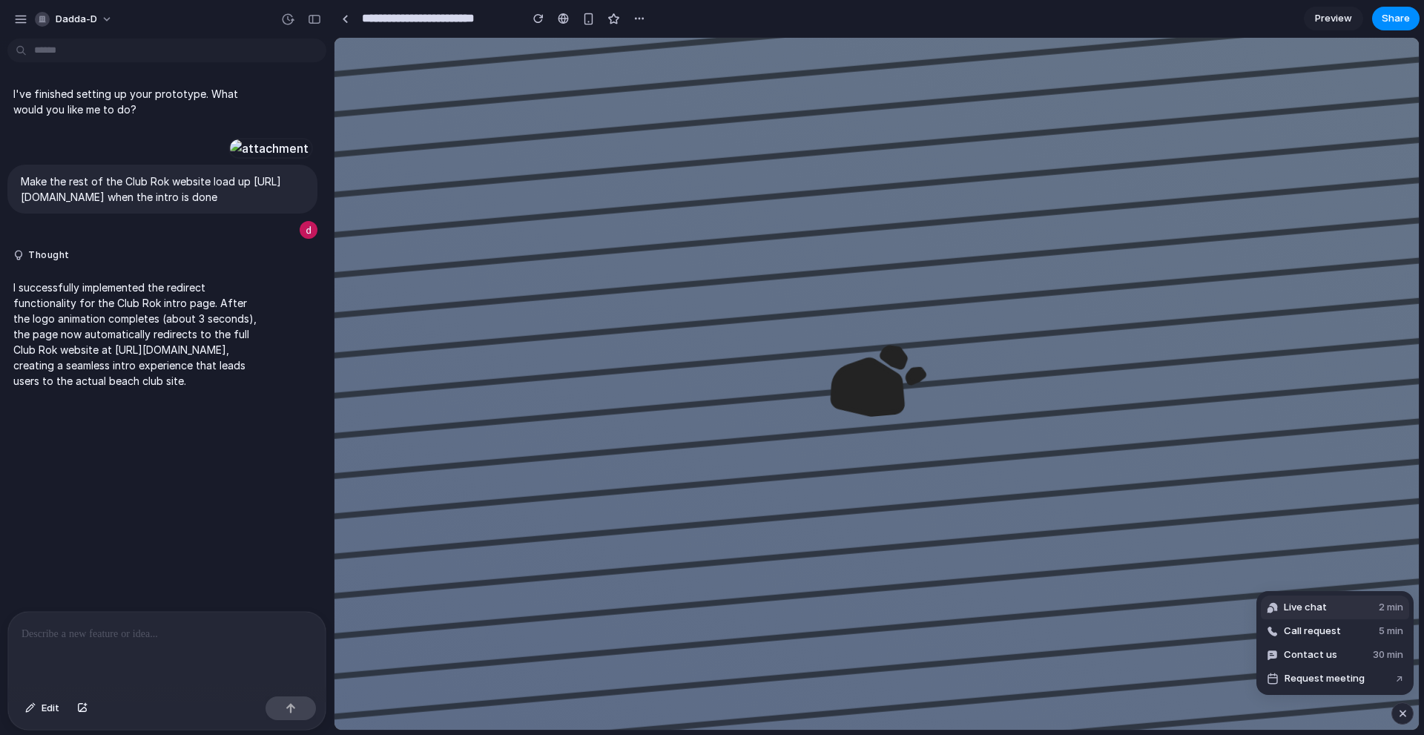
click at [1306, 611] on span "Live chat" at bounding box center [1305, 607] width 43 height 15
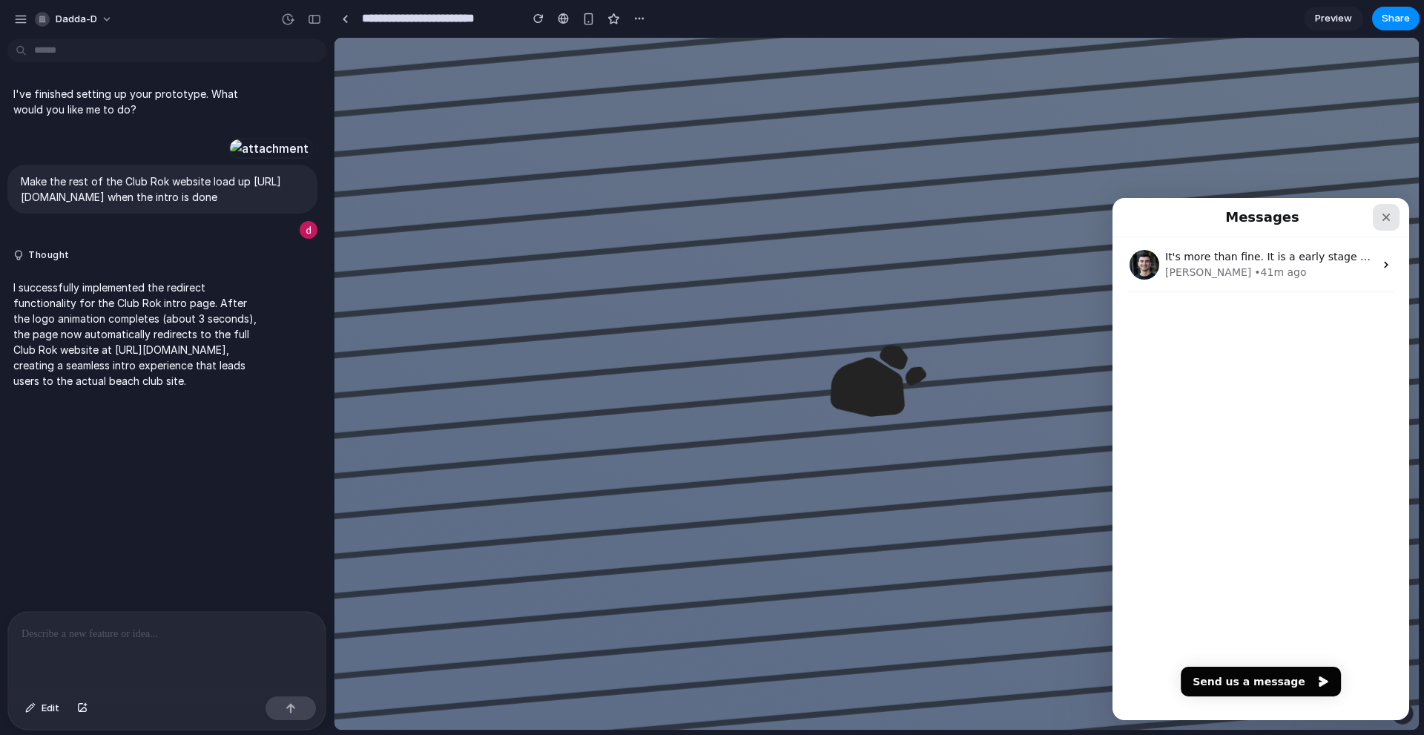
click at [1386, 215] on icon "Close" at bounding box center [1386, 217] width 12 height 12
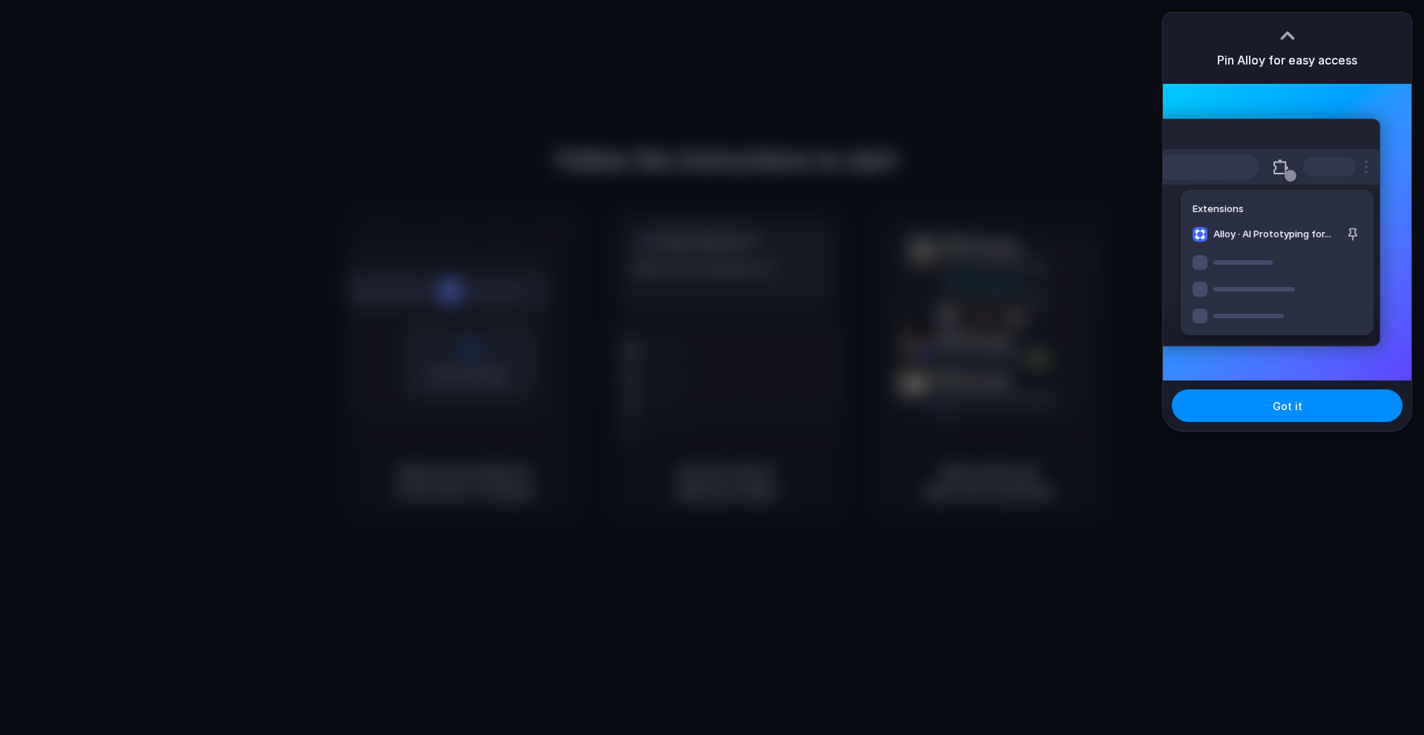
drag, startPoint x: 1266, startPoint y: 284, endPoint x: 1274, endPoint y: 280, distance: 9.0
click at [1266, 284] on div "Extensions Alloy · AI Prototyping for..." at bounding box center [1268, 233] width 224 height 228
click at [1275, 395] on button "Got it" at bounding box center [1287, 405] width 231 height 33
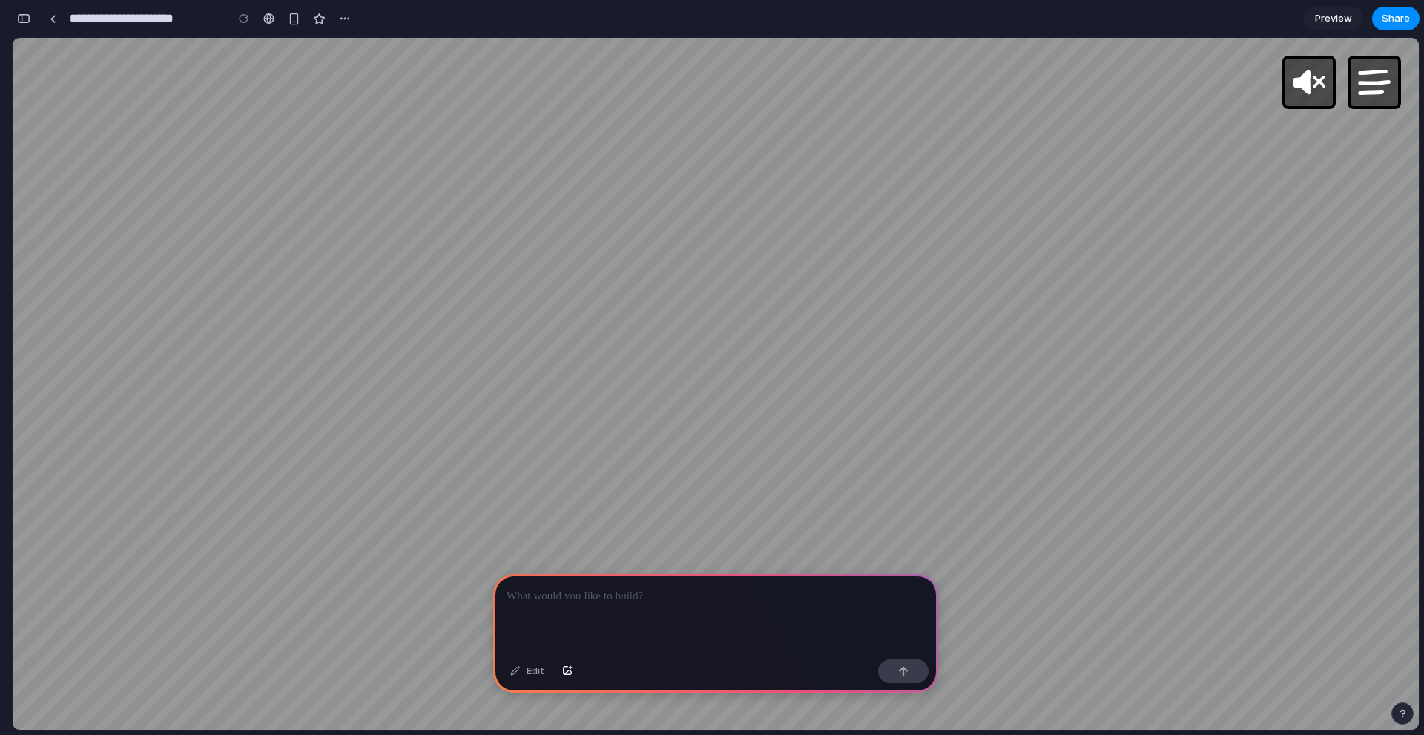
click at [589, 587] on p at bounding box center [715, 596] width 418 height 18
click at [1318, 85] on img at bounding box center [1308, 82] width 37 height 37
click at [1369, 81] on img at bounding box center [1374, 82] width 37 height 37
drag, startPoint x: 1369, startPoint y: 81, endPoint x: 1288, endPoint y: 59, distance: 83.8
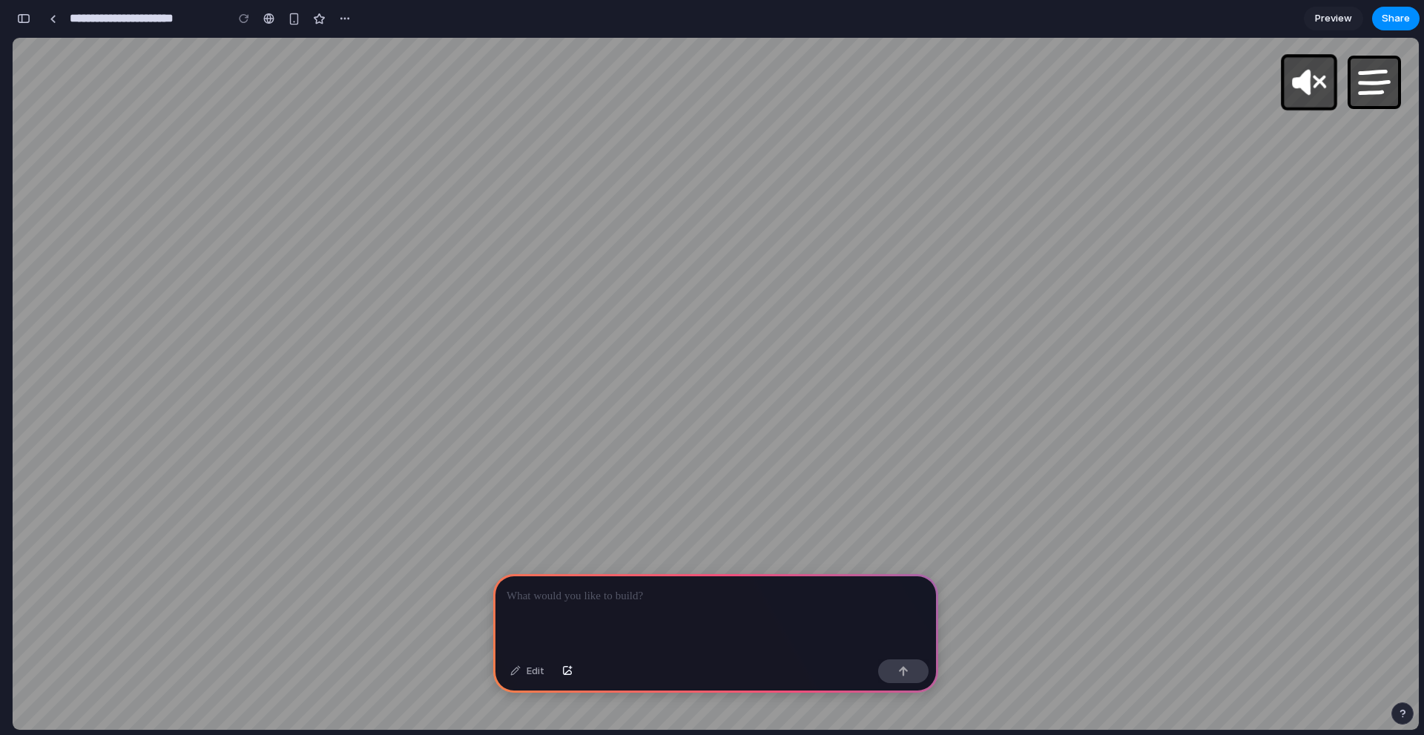
click at [1369, 80] on img at bounding box center [1374, 83] width 36 height 36
click at [1358, 88] on img at bounding box center [1374, 82] width 37 height 37
click at [1311, 79] on img at bounding box center [1308, 82] width 37 height 37
click at [659, 595] on p at bounding box center [715, 596] width 418 height 18
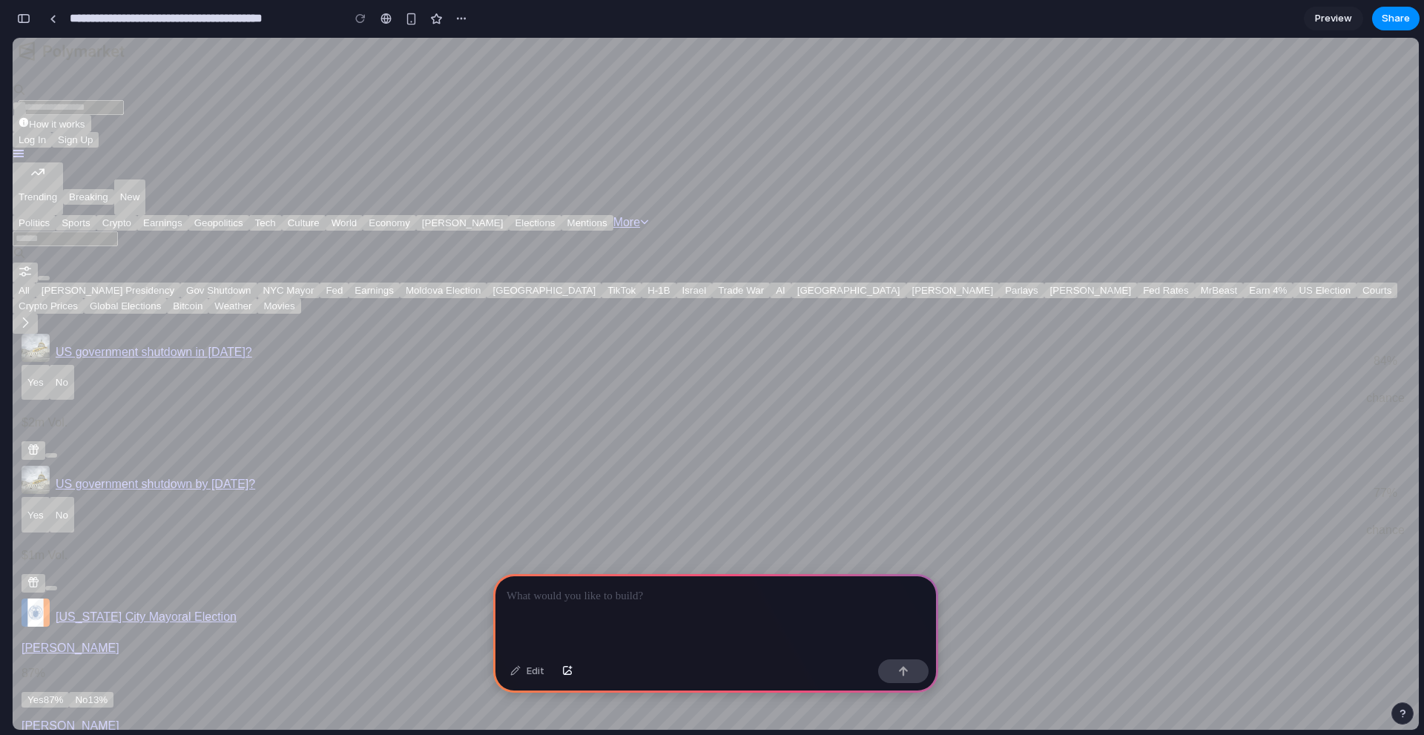
click at [114, 189] on button "Breaking" at bounding box center [88, 197] width 51 height 16
click at [146, 179] on button "New" at bounding box center [130, 197] width 32 height 36
click at [56, 215] on button "Politics" at bounding box center [34, 223] width 43 height 16
click at [137, 215] on button "Crypto" at bounding box center [116, 223] width 41 height 16
click at [85, 119] on span "How it works" at bounding box center [57, 124] width 56 height 11
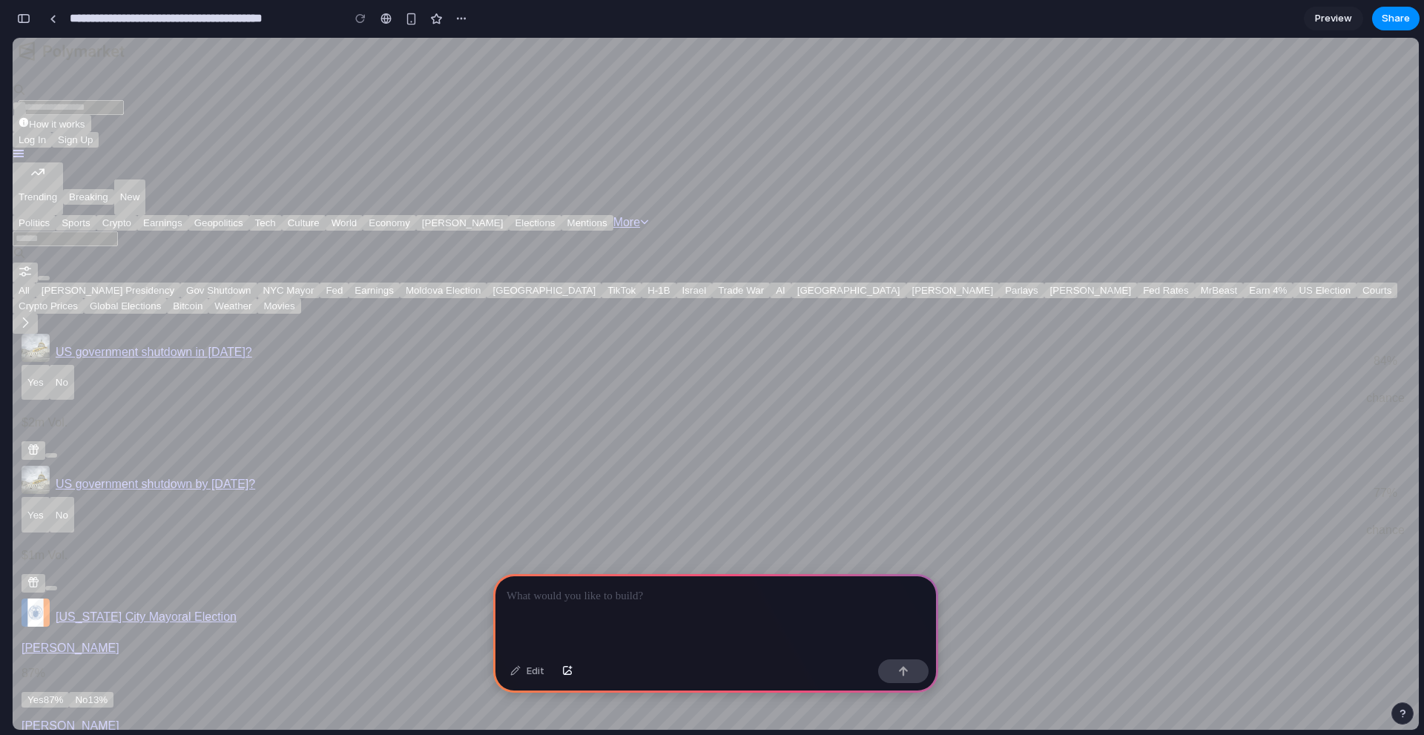
click at [24, 148] on icon "Open user menu" at bounding box center [19, 154] width 12 height 12
click at [131, 65] on icon "Polymarket Logo" at bounding box center [72, 51] width 118 height 27
click at [20, 105] on span "United States" at bounding box center [19, 110] width 1 height 11
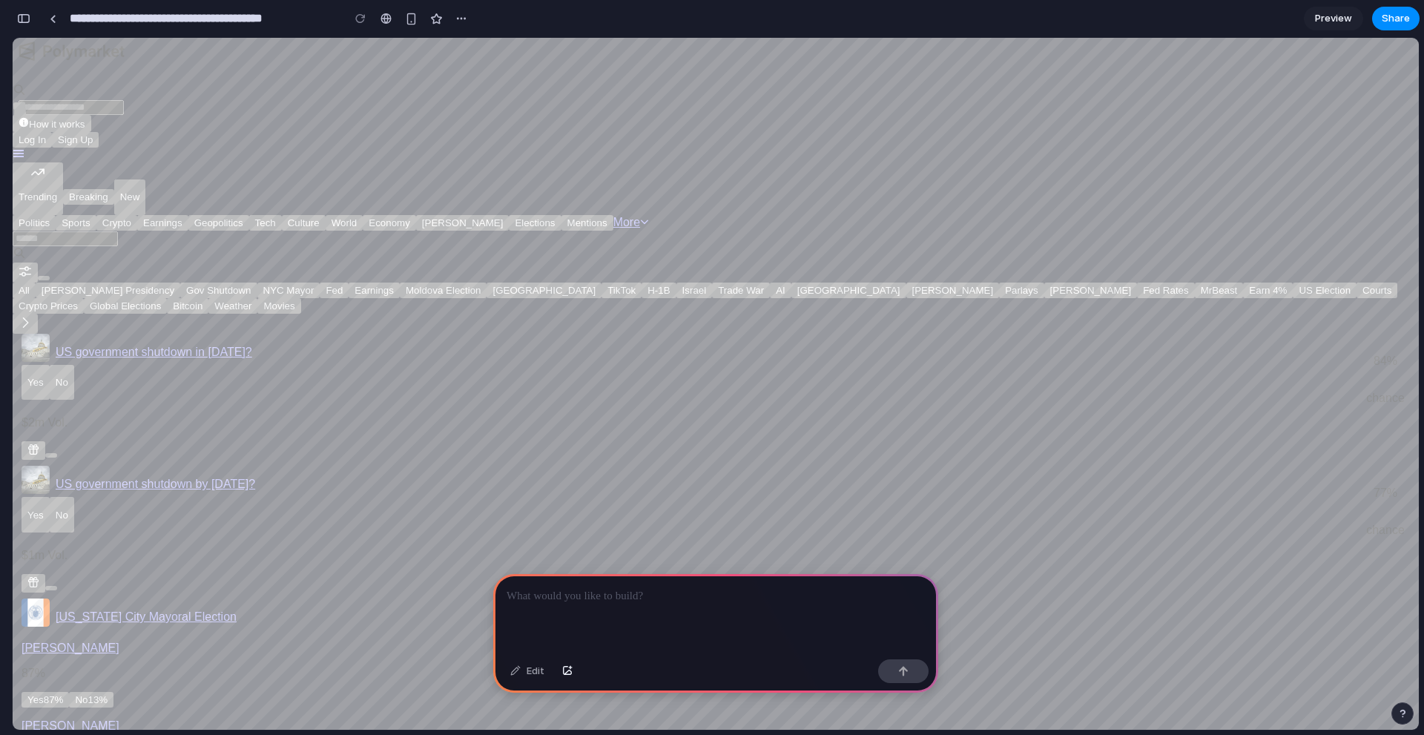
click at [124, 100] on input at bounding box center [71, 107] width 105 height 15
click at [649, 216] on link "More" at bounding box center [631, 222] width 36 height 13
click at [452, 29] on div at bounding box center [461, 18] width 22 height 22
click at [457, 16] on div "button" at bounding box center [461, 19] width 12 height 12
click at [430, 13] on div "Duplicate Delete" at bounding box center [712, 367] width 1424 height 735
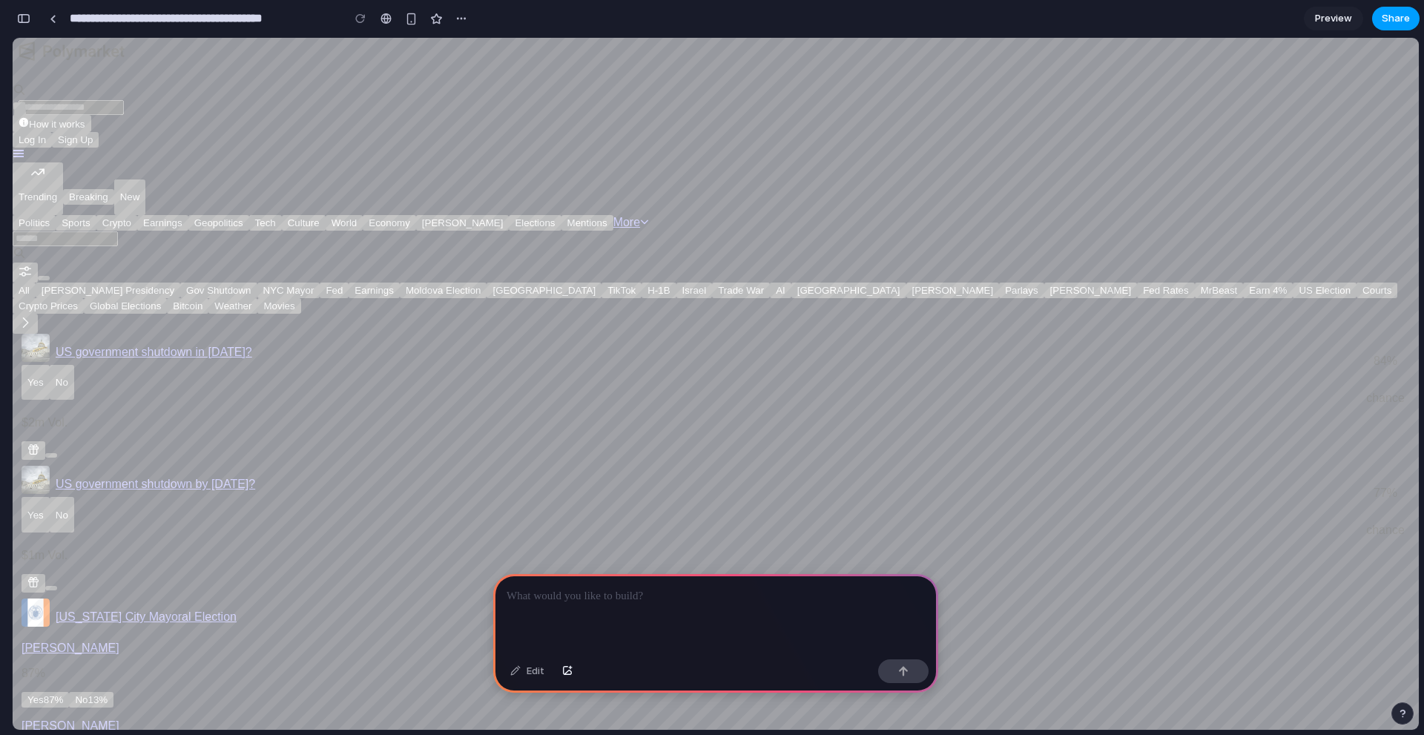
click at [1399, 21] on span "Share" at bounding box center [1396, 18] width 28 height 15
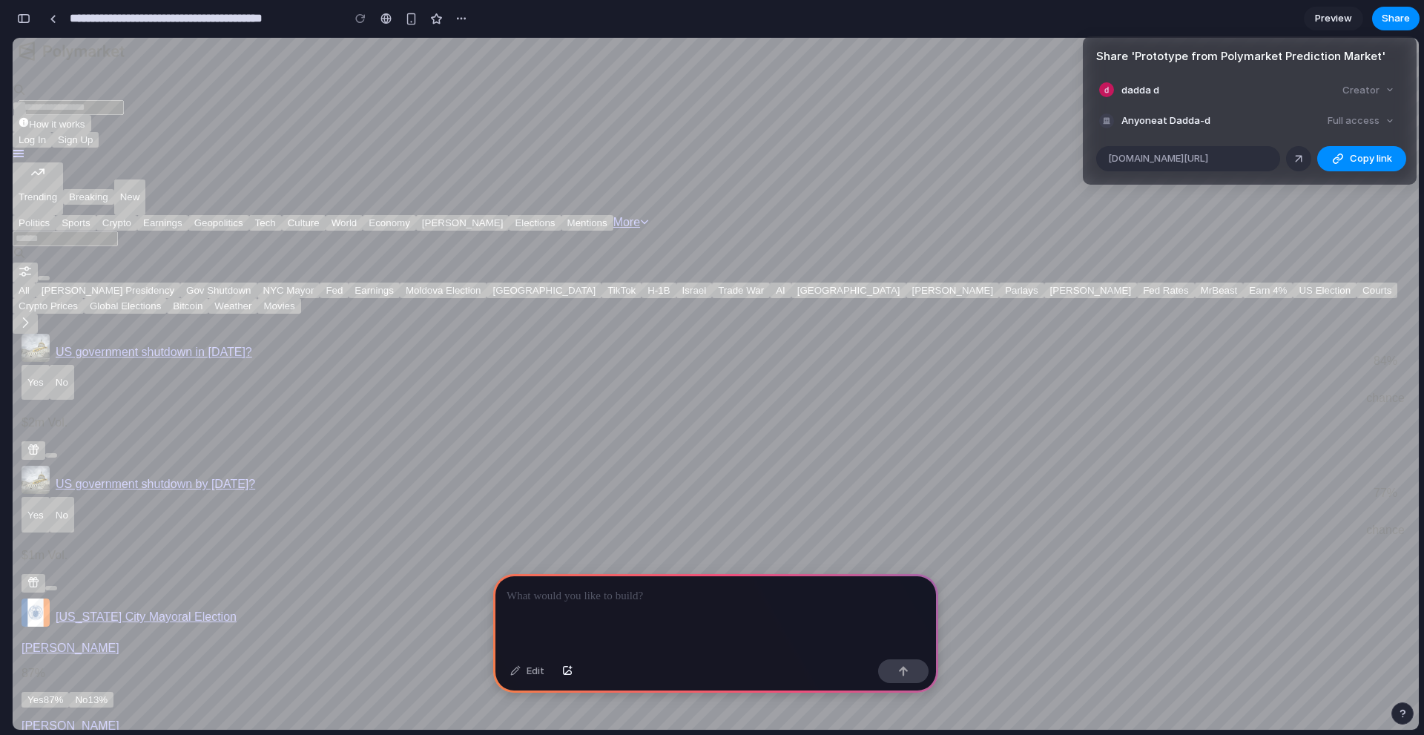
drag, startPoint x: 1390, startPoint y: 22, endPoint x: 1348, endPoint y: 16, distance: 41.9
click at [1388, 22] on div "Share ' Prototype from Polymarket Prediction Market ' dadda d Creator Anyone at…" at bounding box center [712, 367] width 1424 height 735
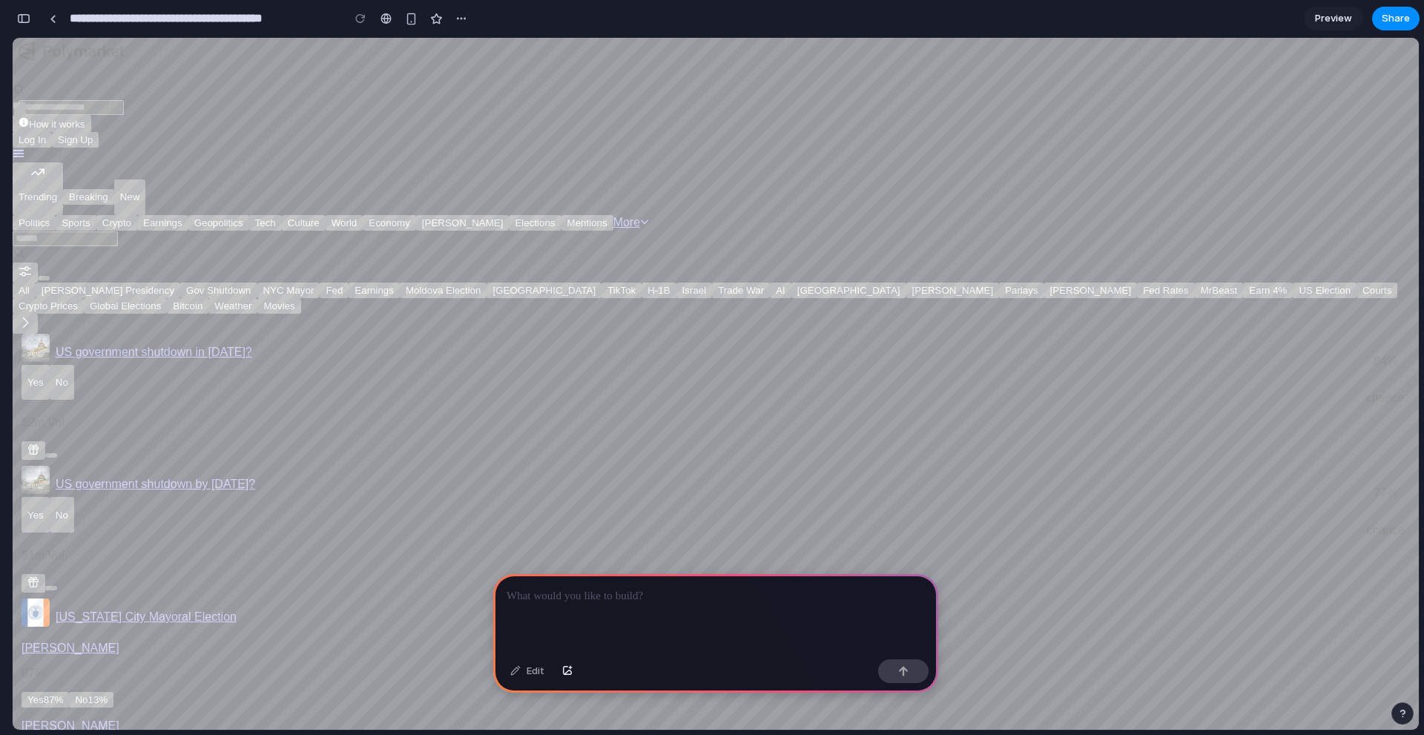
click at [1336, 13] on span "Preview" at bounding box center [1333, 18] width 37 height 15
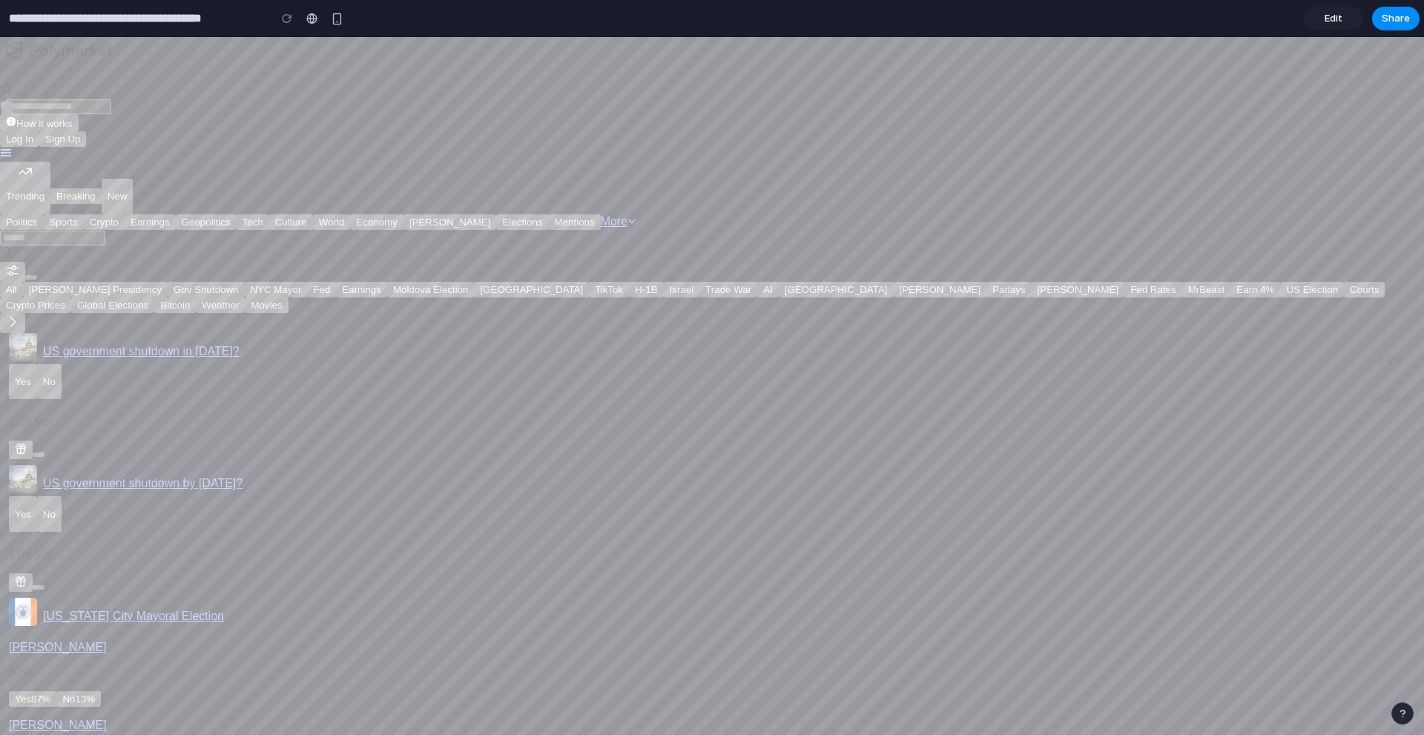
click at [1336, 13] on span "Edit" at bounding box center [1333, 18] width 18 height 15
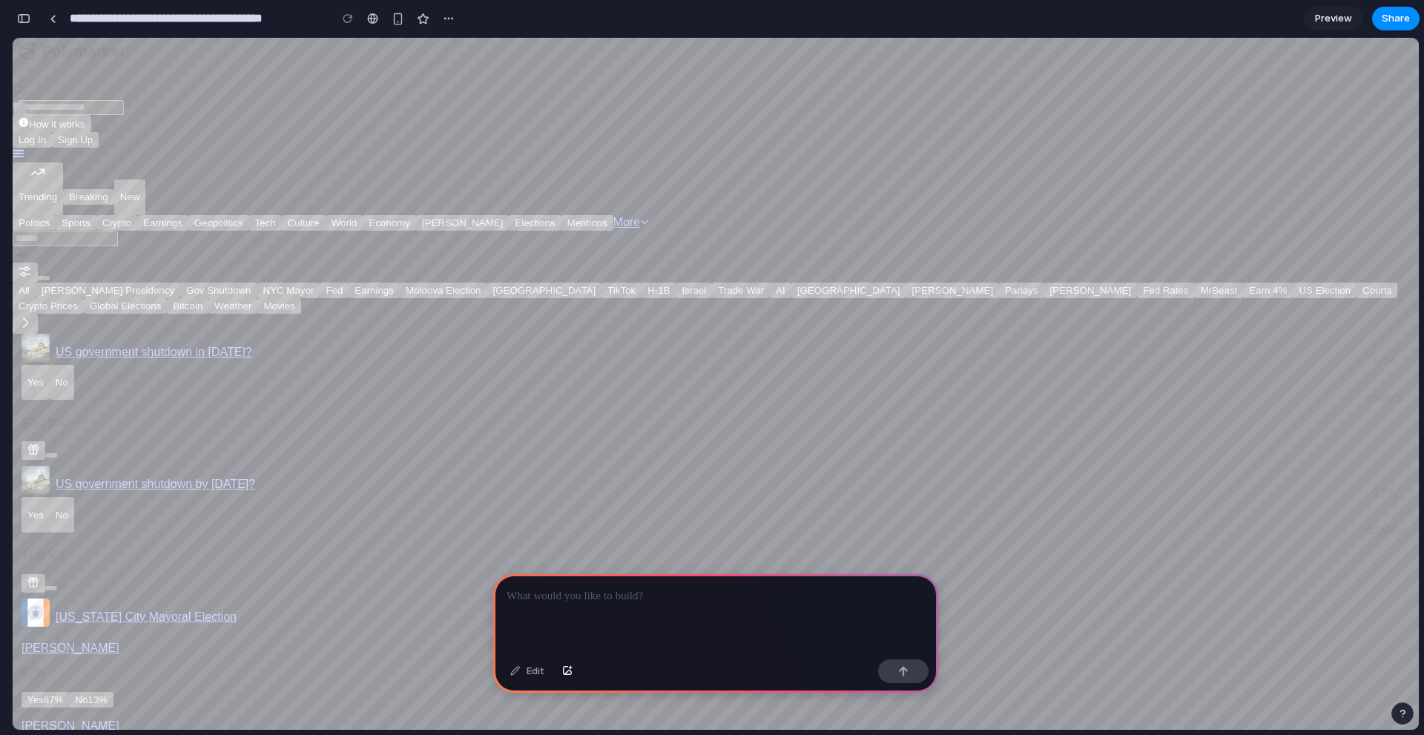
click at [24, 149] on link "Open user menu" at bounding box center [19, 155] width 12 height 13
click at [641, 283] on button "TikTok" at bounding box center [621, 291] width 40 height 16
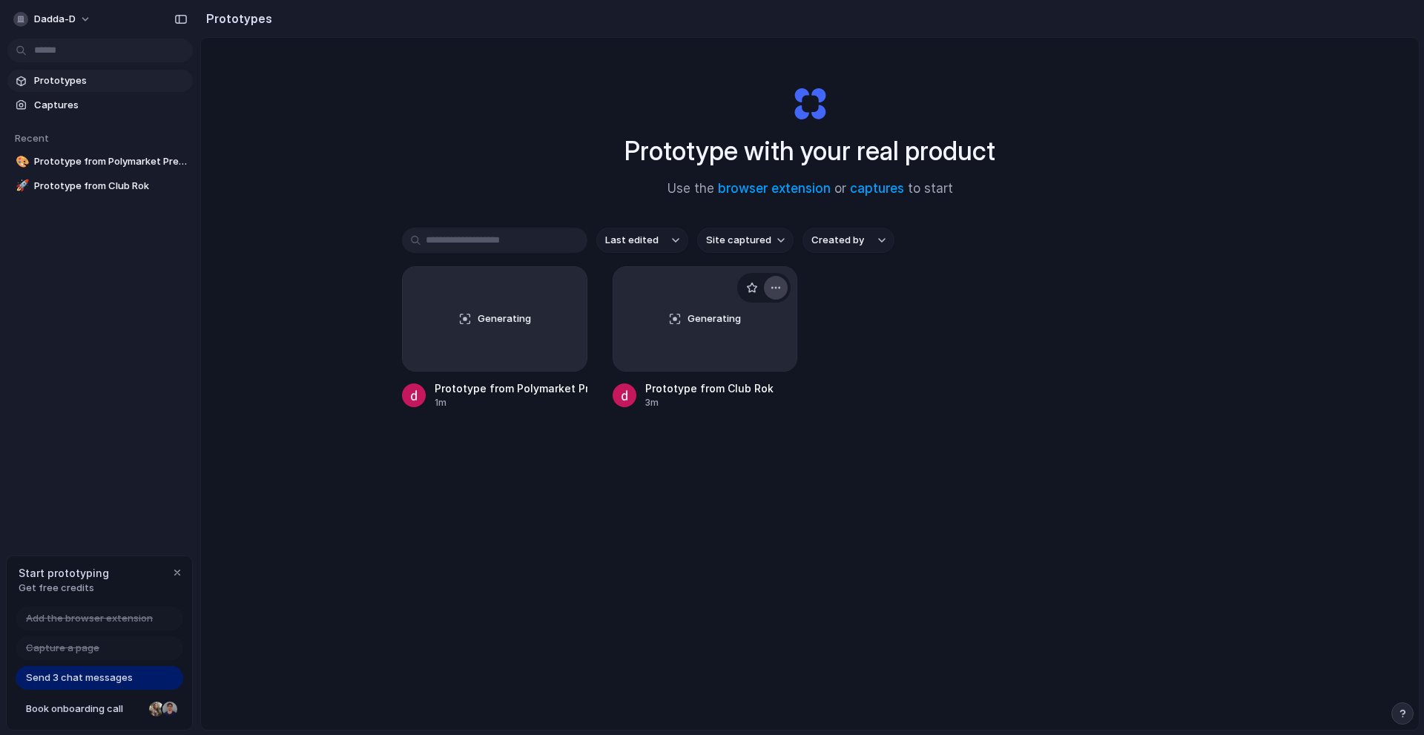
click at [770, 285] on div "button" at bounding box center [776, 288] width 12 height 12
click at [899, 321] on div "Open in new tab Rename Copy link Delete" at bounding box center [712, 367] width 1424 height 735
click at [119, 677] on span "Send 3 chat messages" at bounding box center [79, 677] width 107 height 15
click at [63, 94] on link "Captures" at bounding box center [99, 105] width 185 height 22
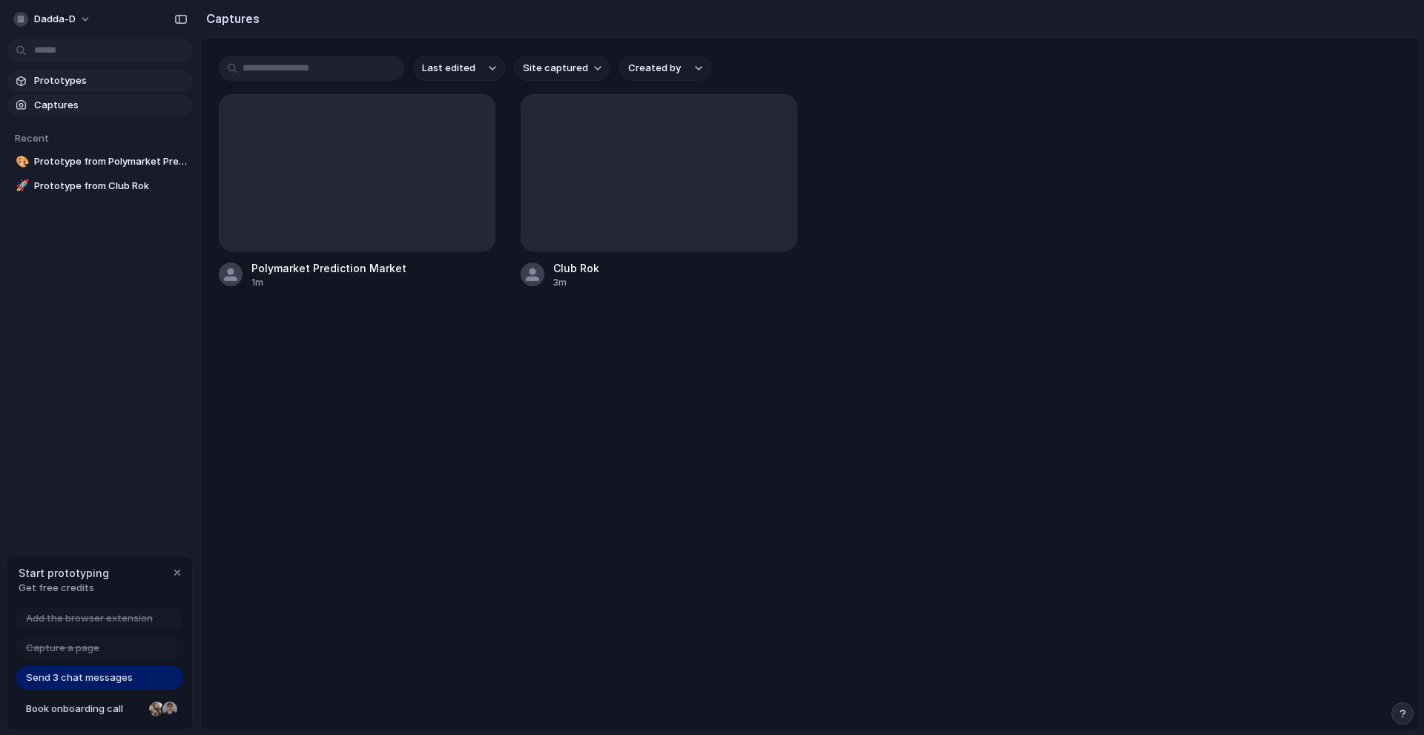
click at [70, 75] on span "Prototypes" at bounding box center [110, 80] width 153 height 15
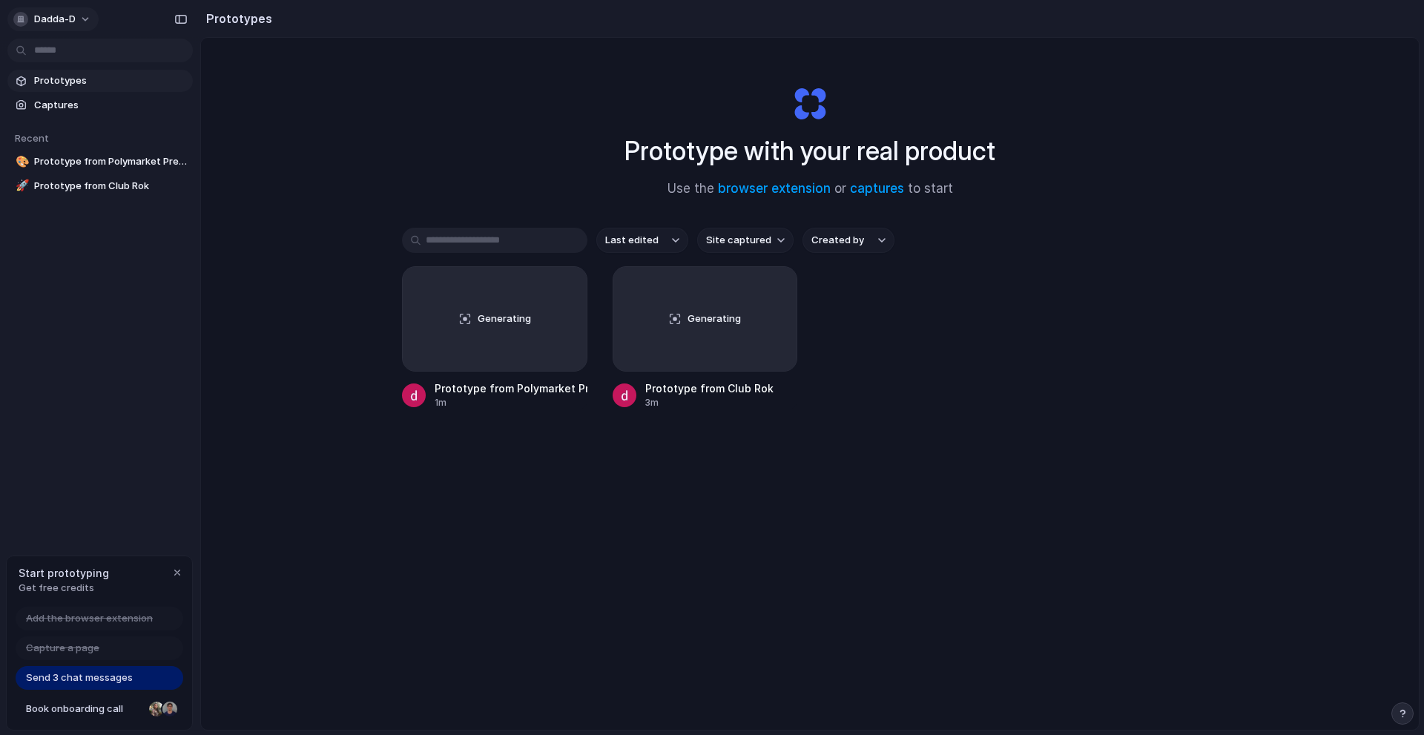
click at [26, 11] on button "dadda-d" at bounding box center [52, 19] width 91 height 24
click at [166, 145] on li "Dark" at bounding box center [181, 148] width 88 height 24
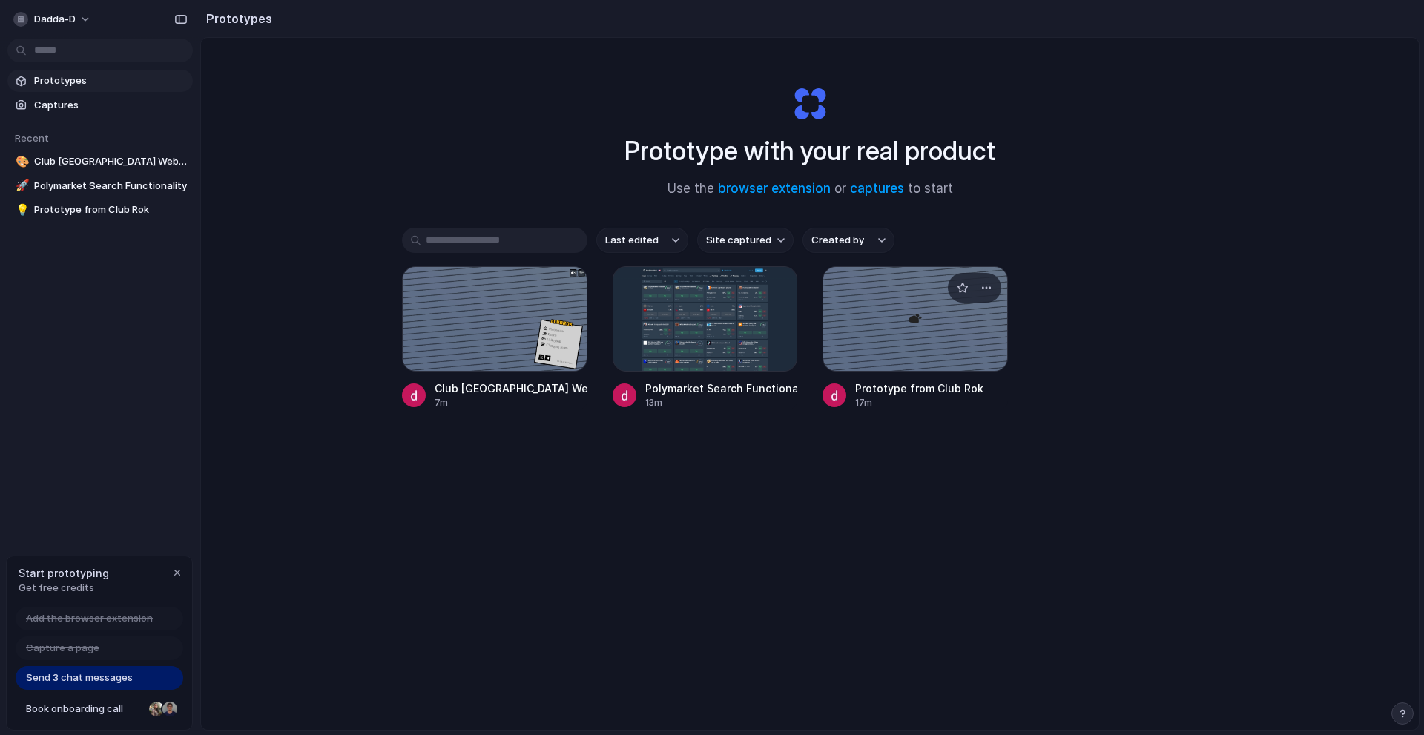
click at [894, 312] on div at bounding box center [914, 318] width 185 height 105
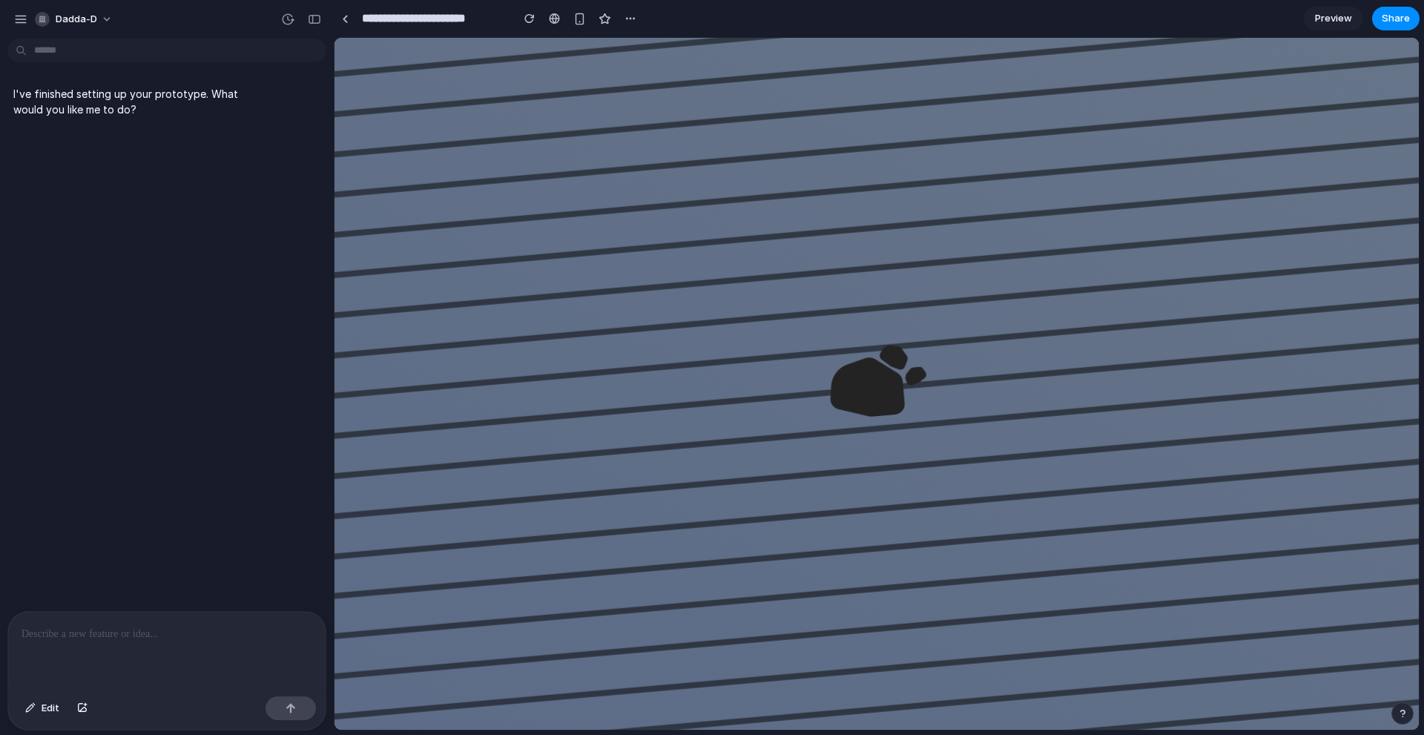
click at [194, 638] on div at bounding box center [166, 651] width 317 height 79
click at [259, 644] on div "**********" at bounding box center [166, 651] width 317 height 79
click at [279, 622] on p "**********" at bounding box center [164, 625] width 285 height 36
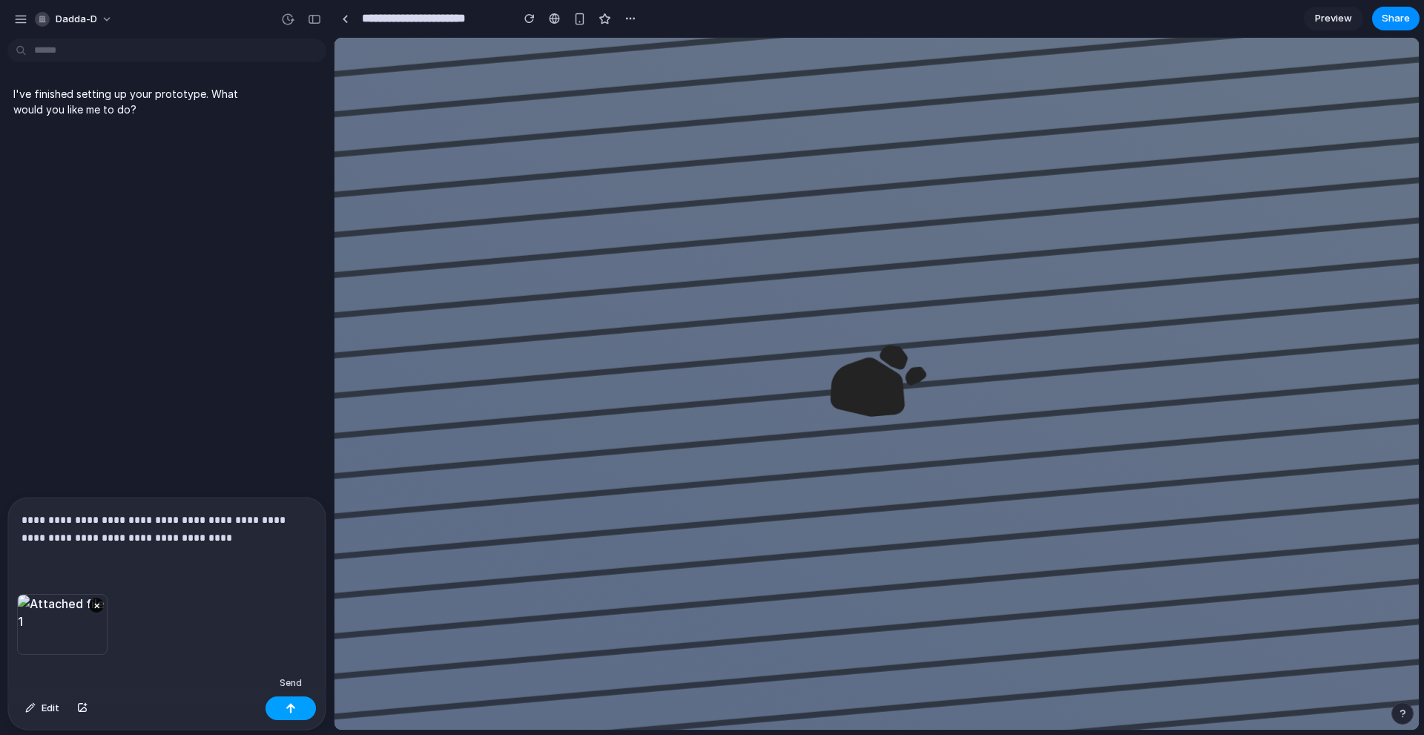
drag, startPoint x: 299, startPoint y: 716, endPoint x: 47, endPoint y: 679, distance: 254.2
click at [299, 716] on button "button" at bounding box center [290, 708] width 50 height 24
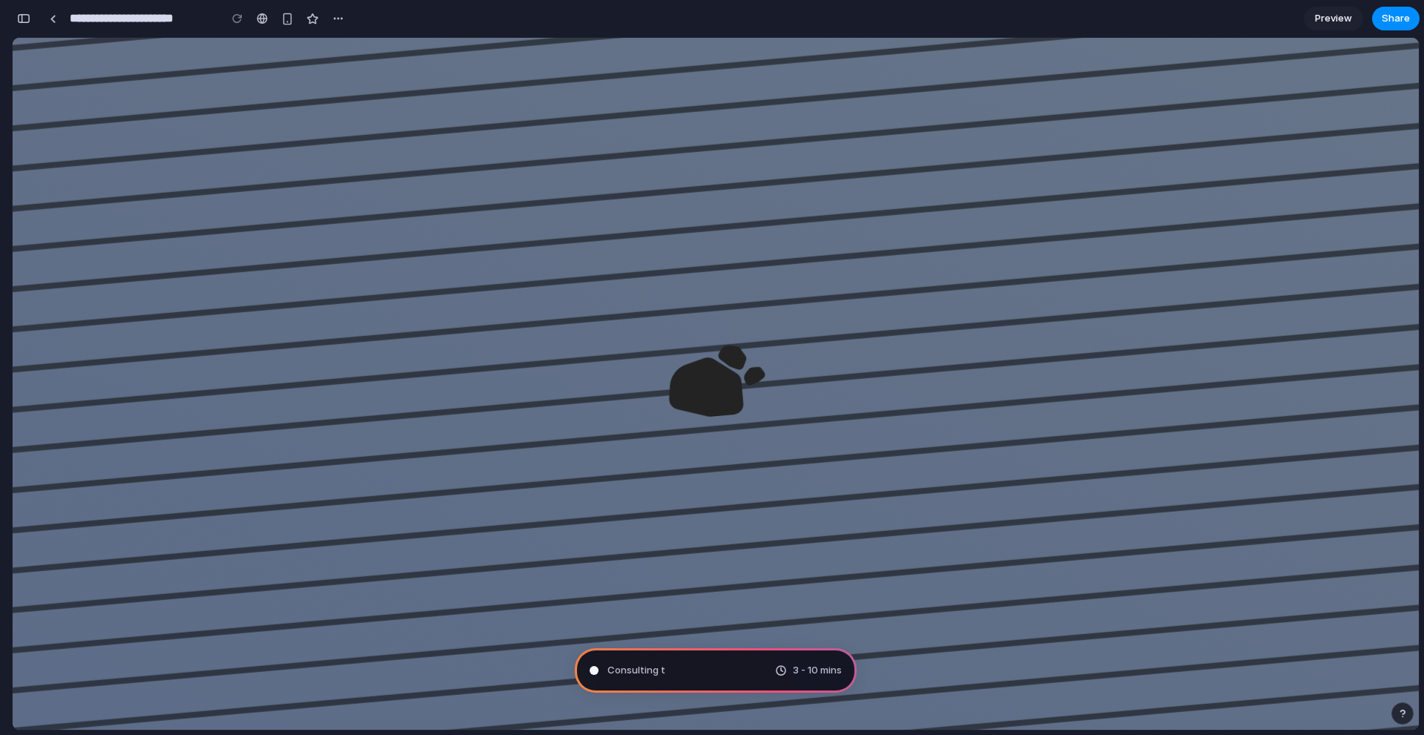
type input "**********"
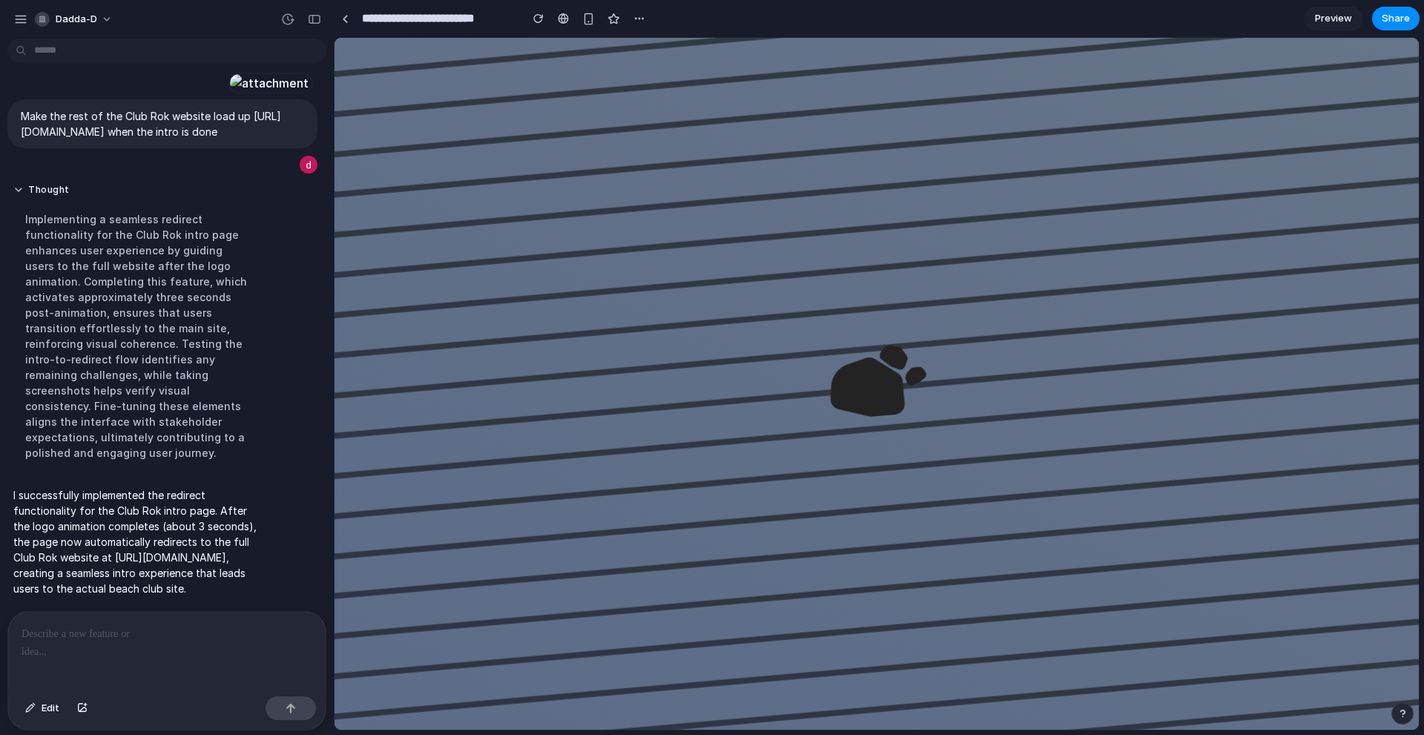
scroll to position [200, 0]
click at [26, 19] on div "button" at bounding box center [20, 19] width 13 height 13
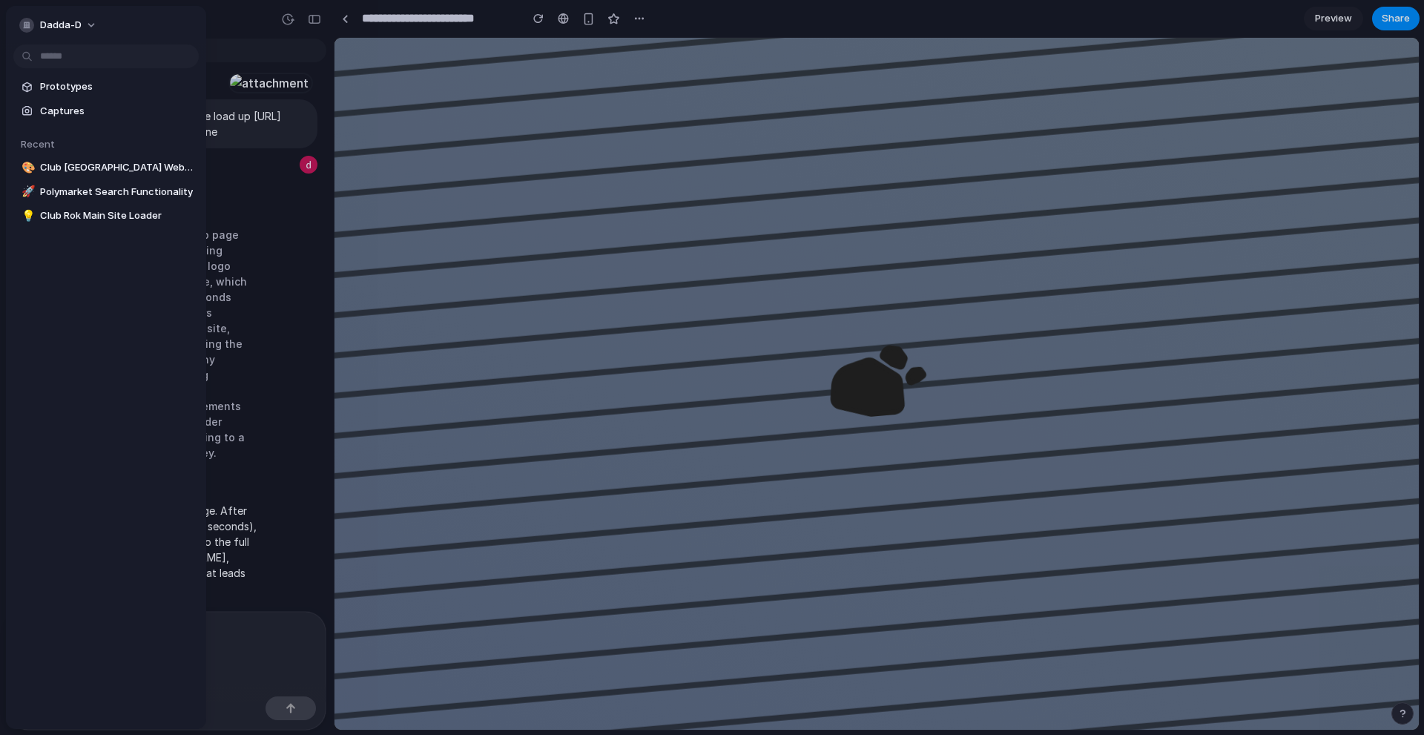
click at [300, 82] on div "Open in new tab Copy link Delete" at bounding box center [712, 367] width 1424 height 735
click at [680, 122] on div at bounding box center [712, 367] width 1424 height 735
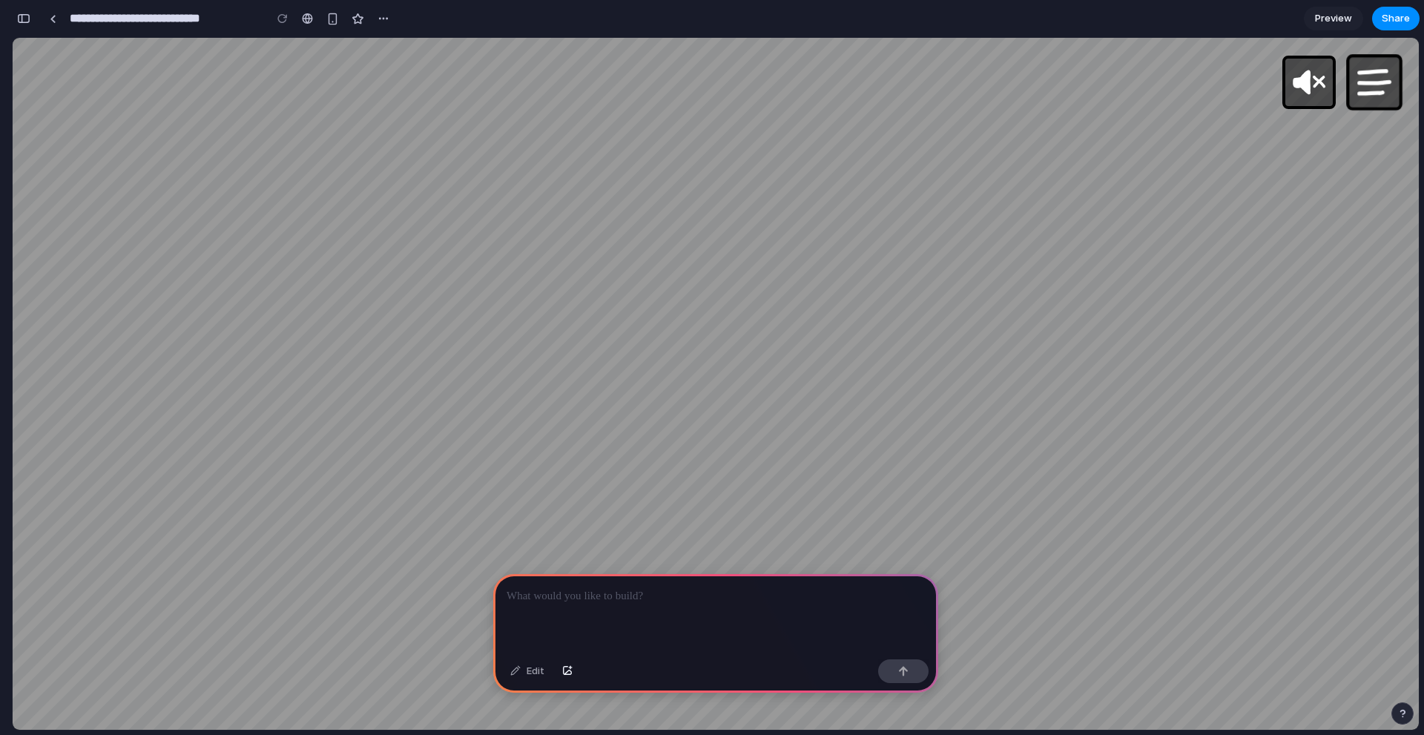
click at [1377, 76] on img at bounding box center [1374, 82] width 37 height 37
click at [627, 617] on div at bounding box center [715, 613] width 445 height 79
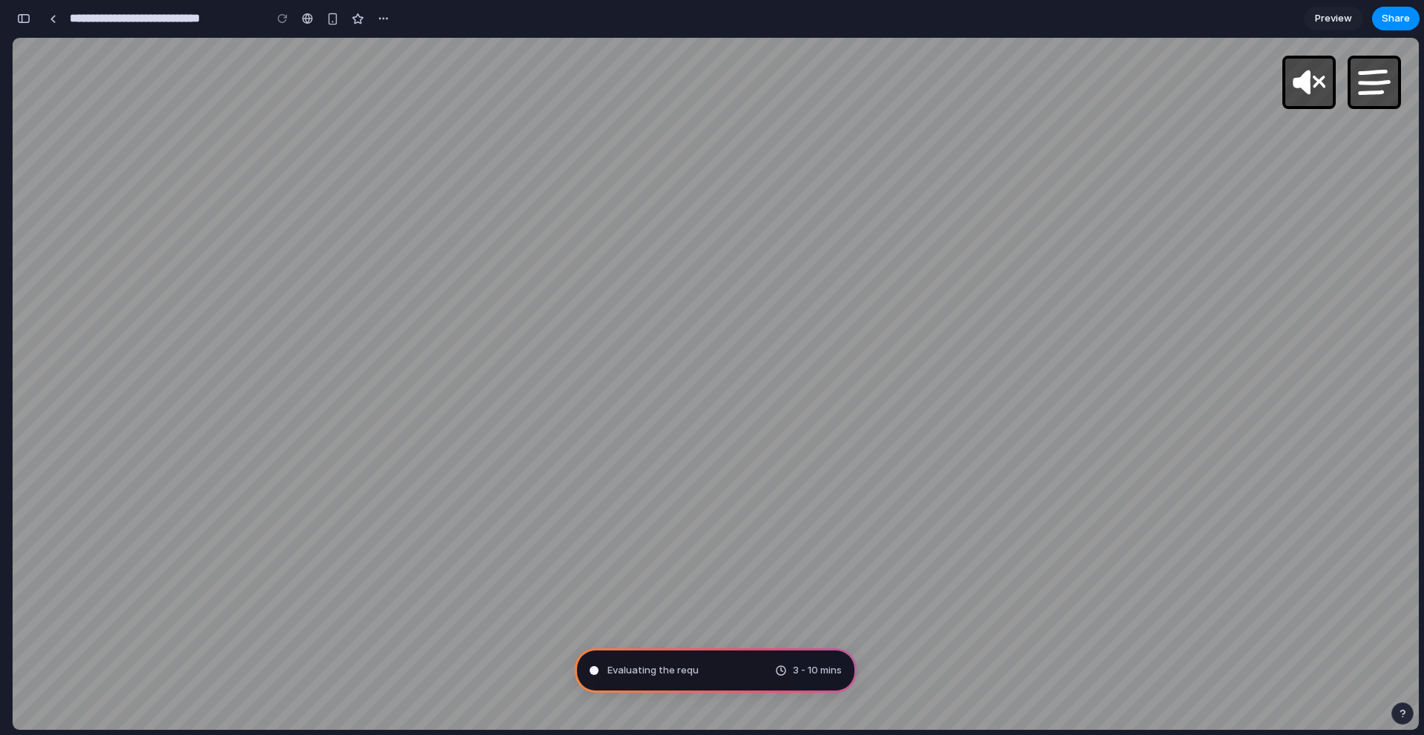
type input "**********"
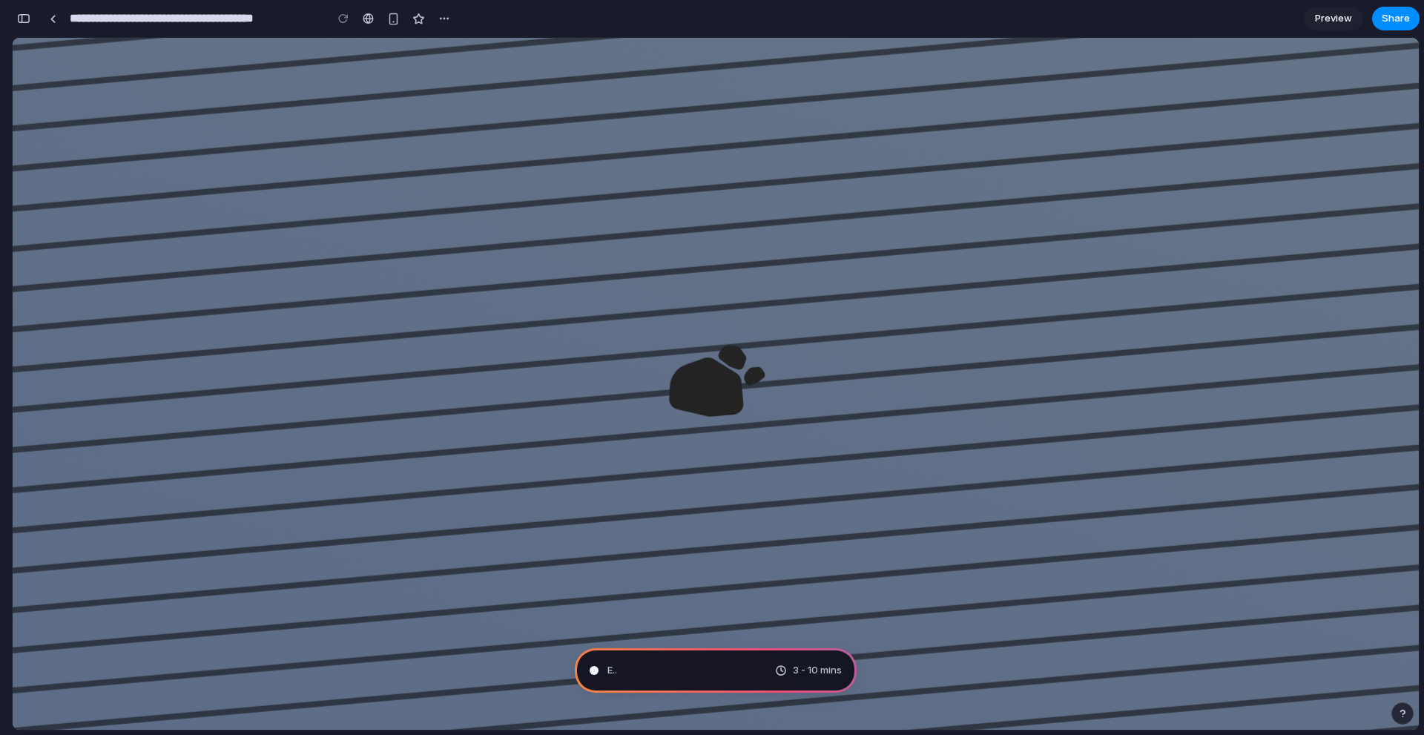
scroll to position [455, 0]
click at [720, 525] on div at bounding box center [715, 381] width 2191 height 1212
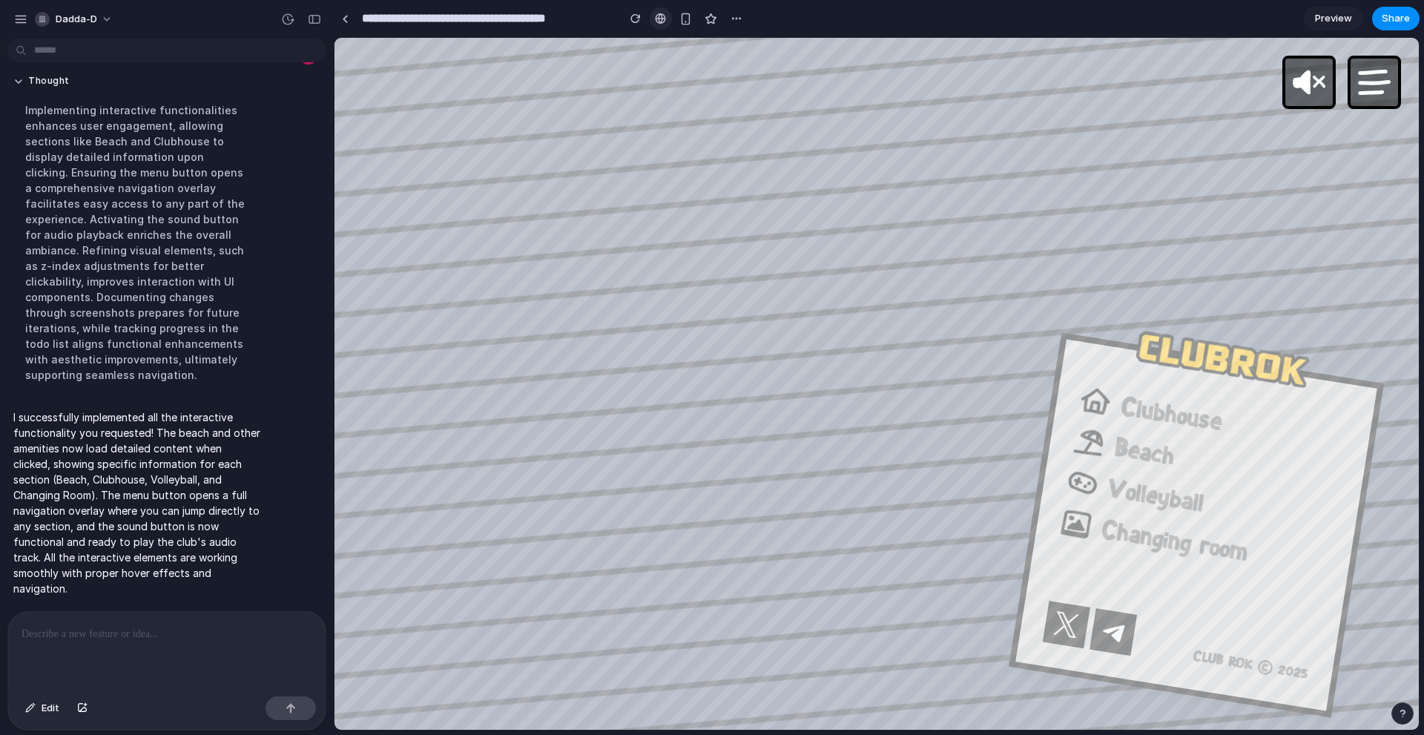
scroll to position [0, 0]
click at [1362, 90] on img at bounding box center [1374, 82] width 37 height 37
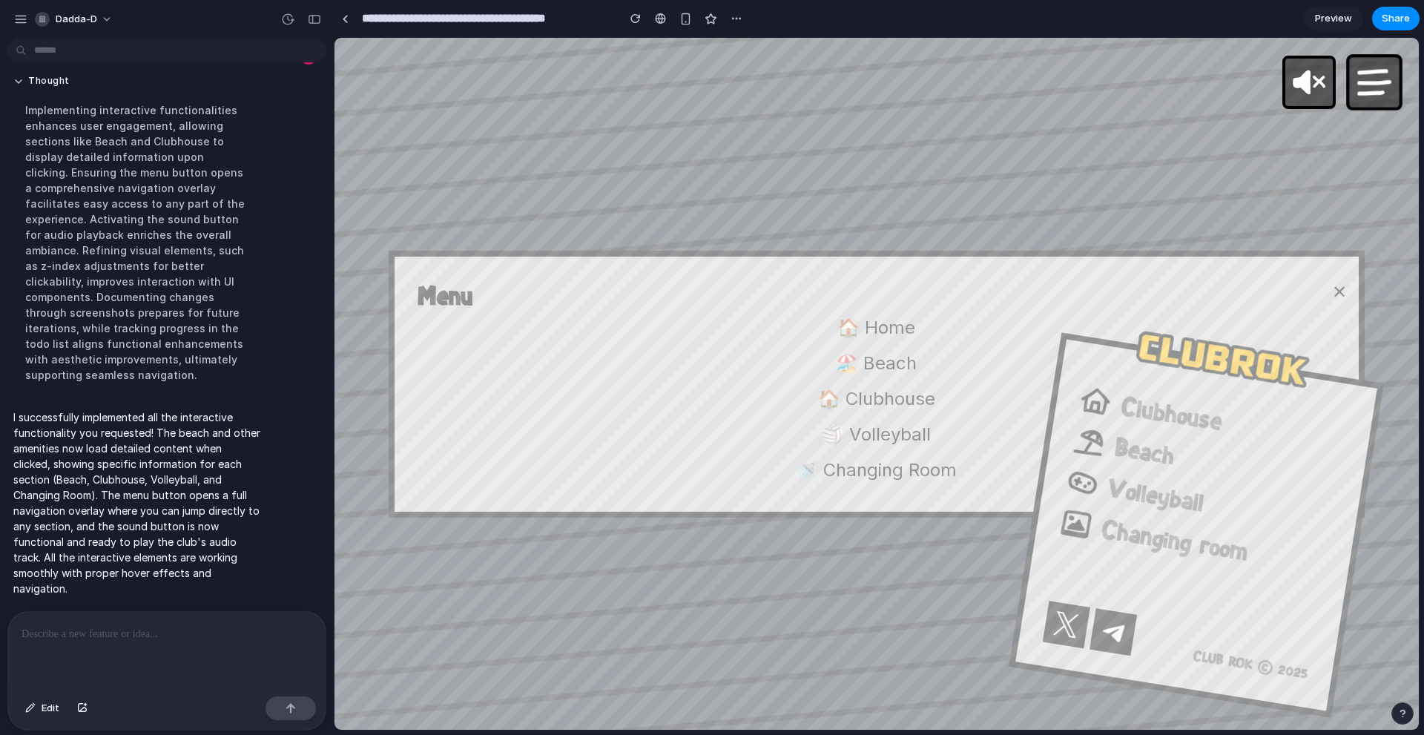
click at [1362, 90] on img at bounding box center [1374, 82] width 37 height 37
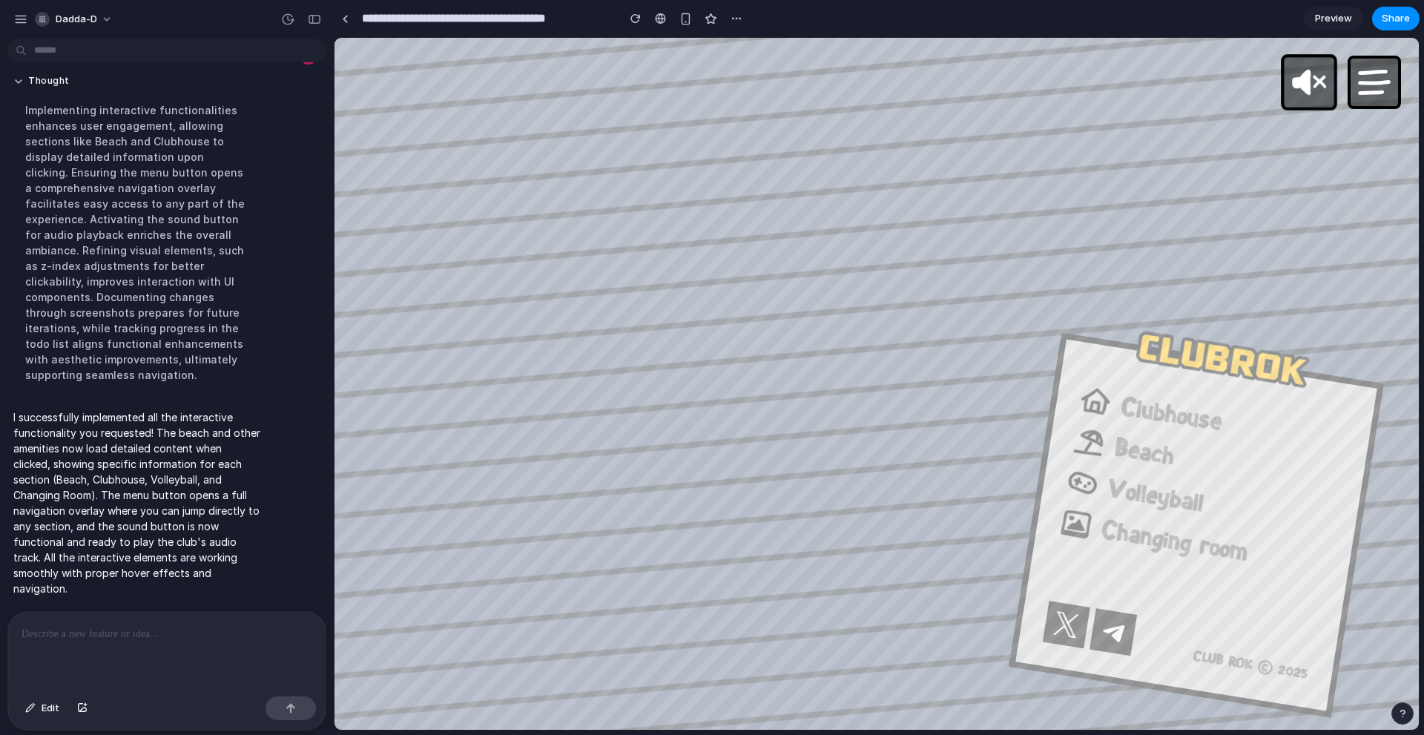
click at [1308, 85] on img at bounding box center [1308, 82] width 37 height 37
drag, startPoint x: 162, startPoint y: 618, endPoint x: 156, endPoint y: 624, distance: 8.4
click at [161, 619] on div at bounding box center [166, 651] width 317 height 79
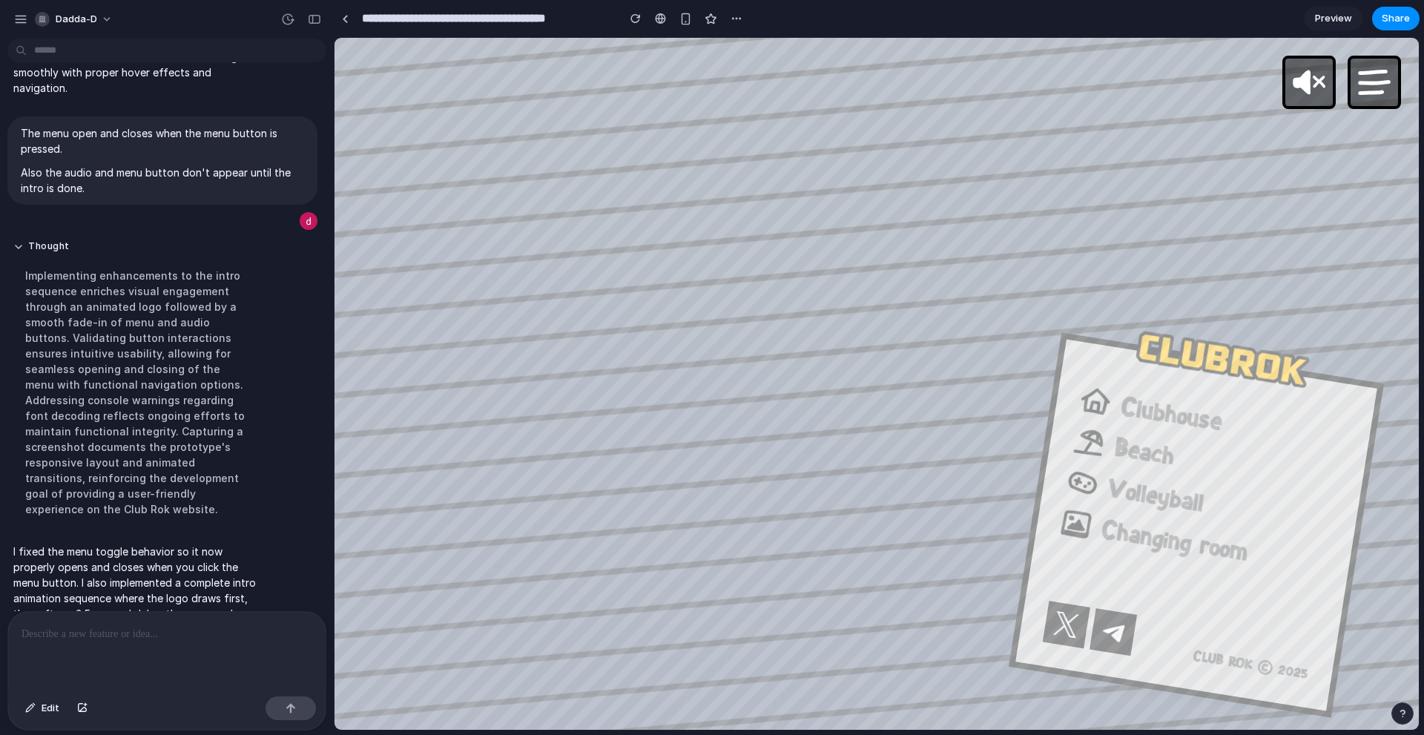
scroll to position [397, 0]
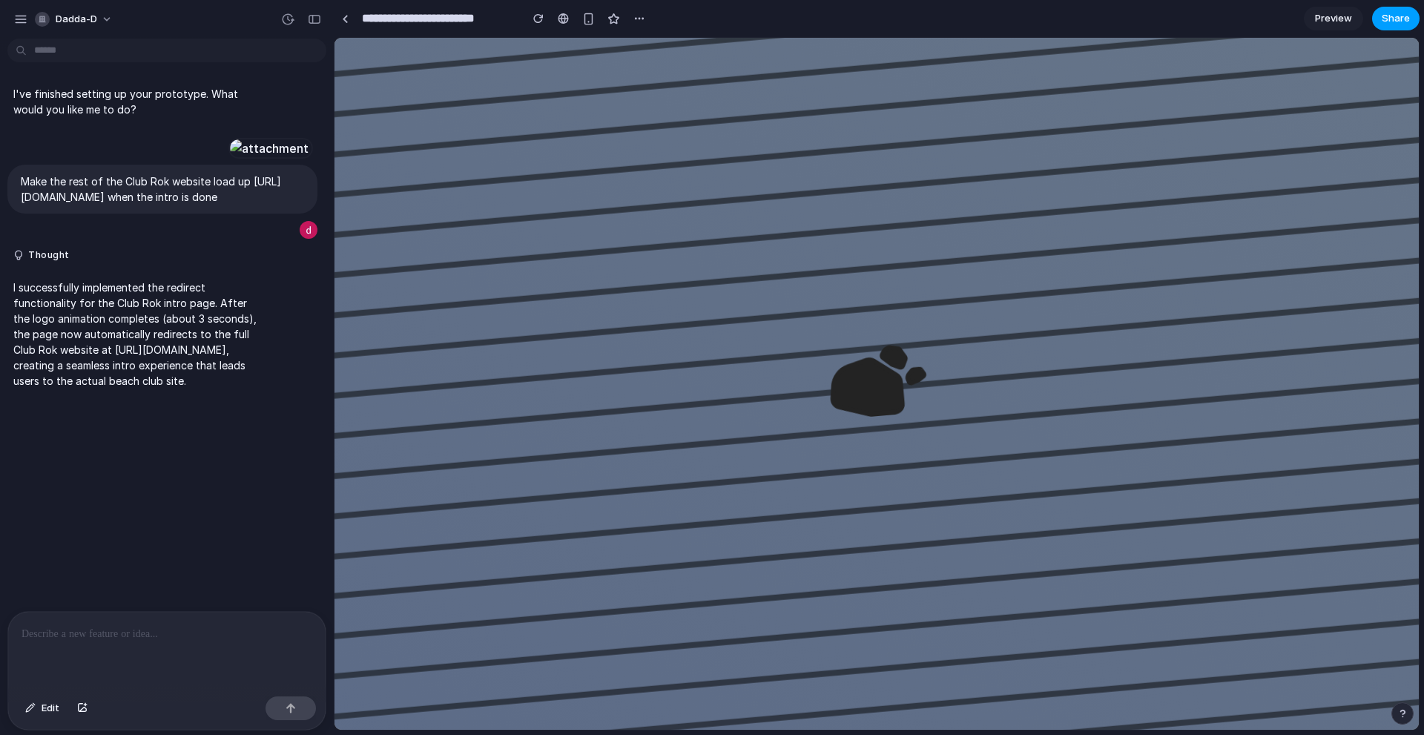
drag, startPoint x: 1379, startPoint y: 7, endPoint x: 1389, endPoint y: 13, distance: 11.3
click at [1389, 13] on button "Share" at bounding box center [1395, 19] width 47 height 24
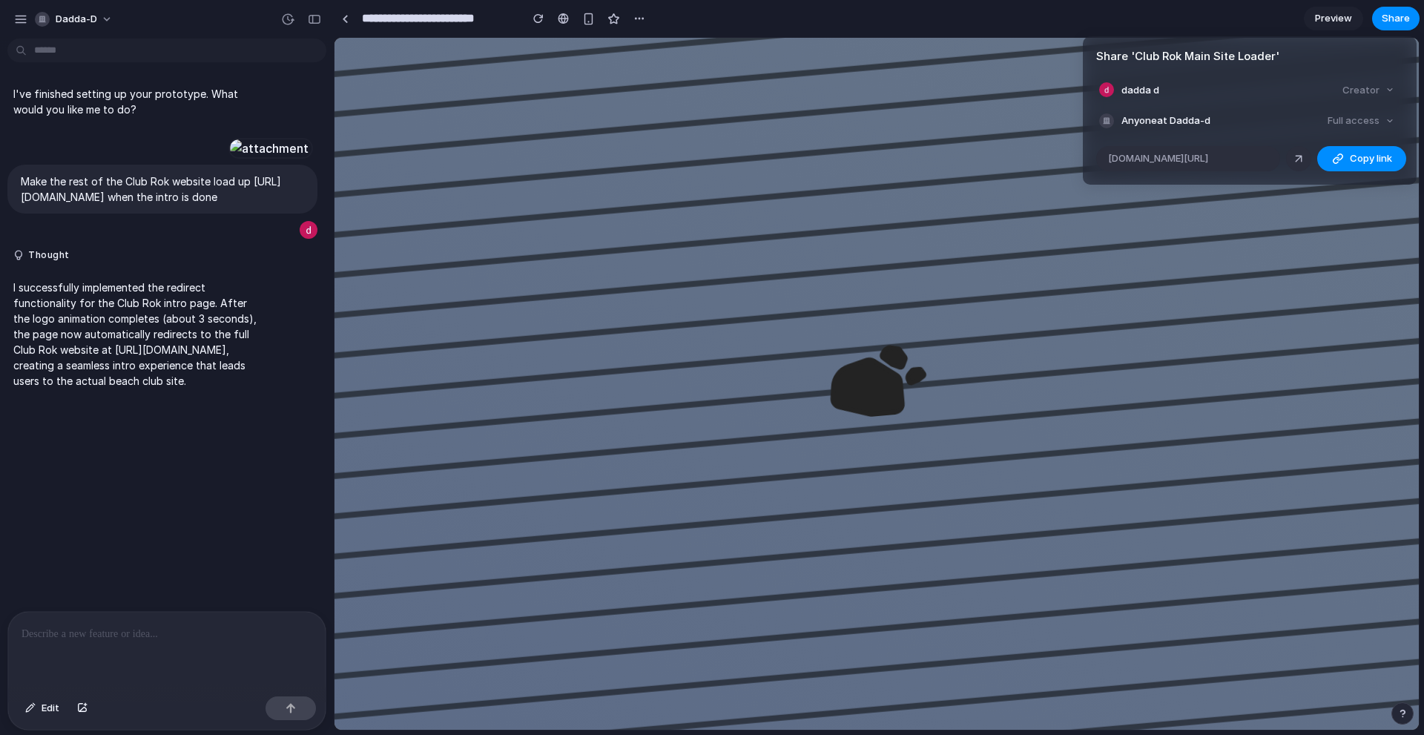
drag, startPoint x: 1210, startPoint y: 159, endPoint x: 809, endPoint y: 156, distance: 401.2
click at [845, 156] on div "Share ' Club Rok Main Site Loader ' dadda d Creator Anyone at Dadda-d Full acce…" at bounding box center [712, 367] width 1424 height 735
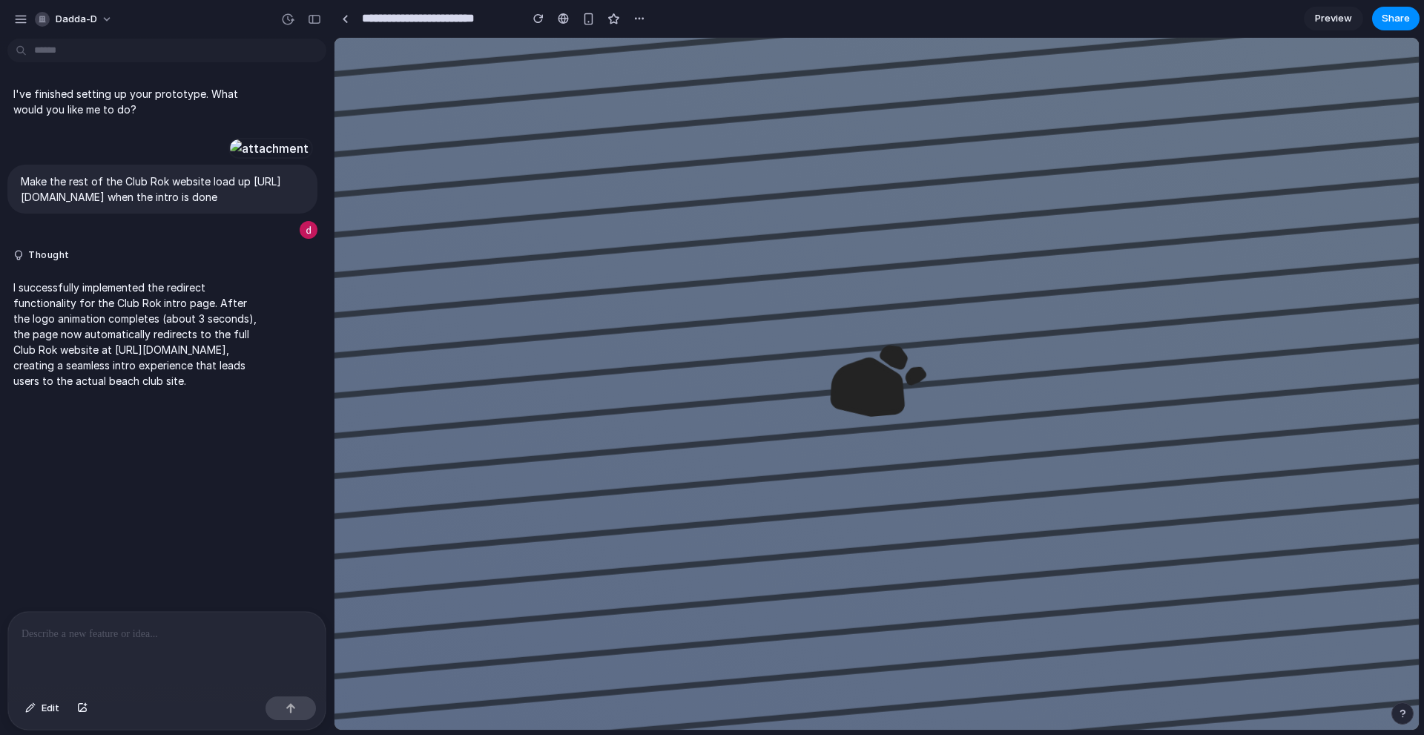
click at [645, 80] on div "Share ' Club Rok Main Site Loader ' dadda d Creator Anyone at Dadda-d Full acce…" at bounding box center [712, 367] width 1424 height 735
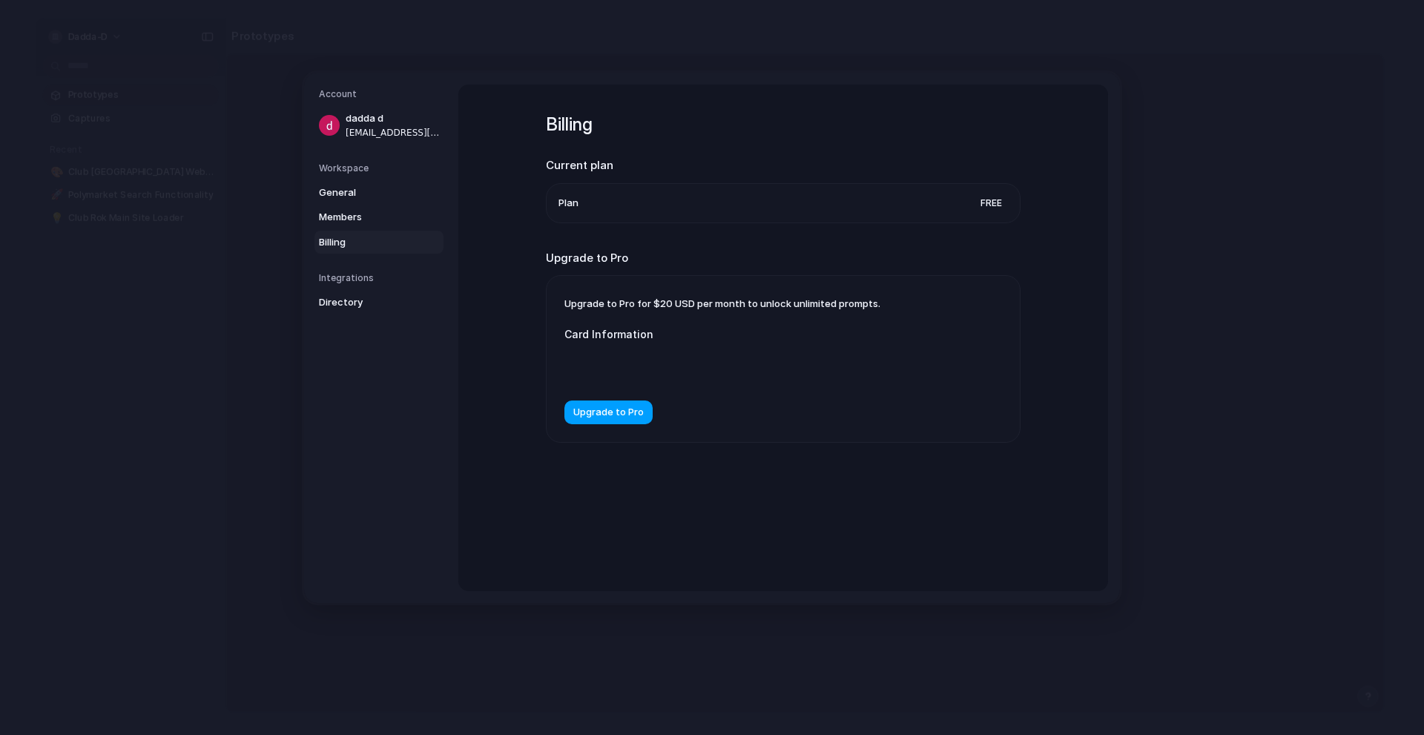
click at [627, 415] on span "Upgrade to Pro" at bounding box center [608, 413] width 70 height 15
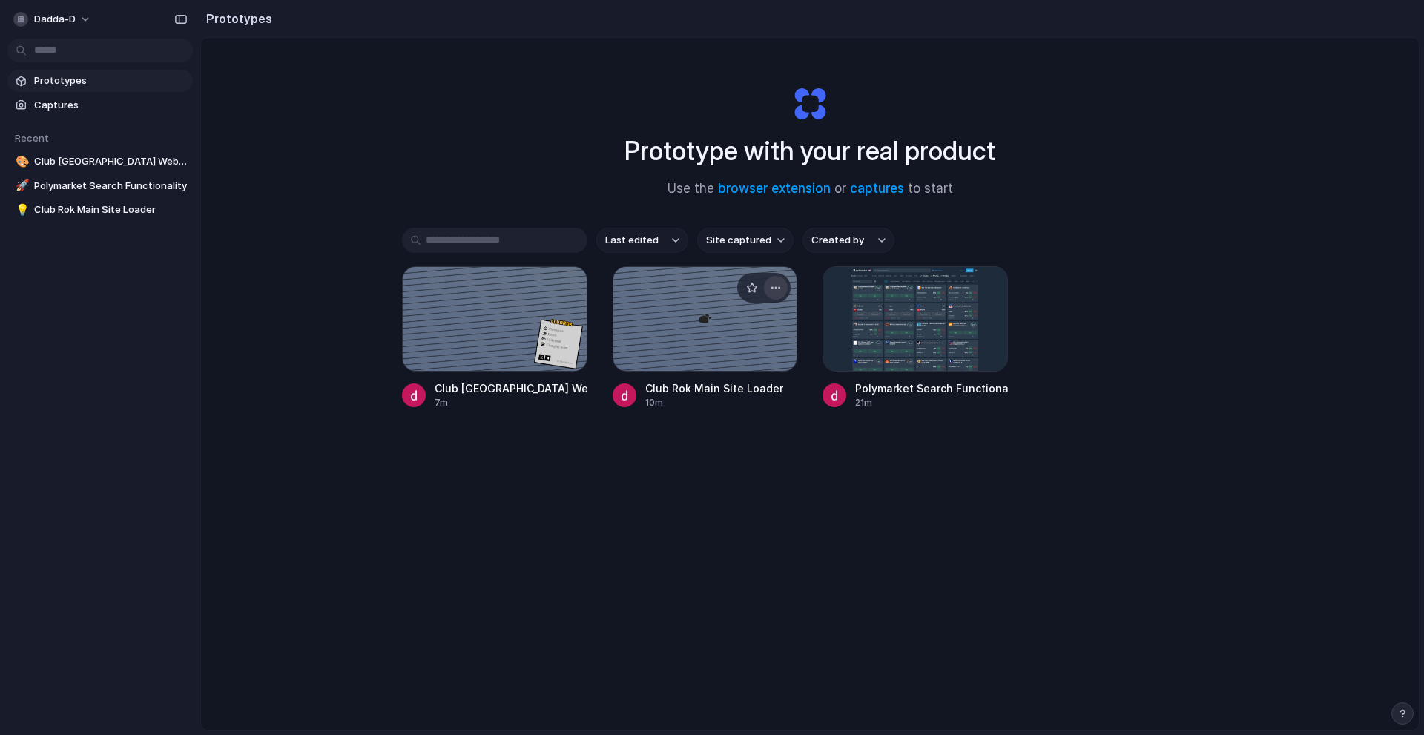
click at [770, 287] on div "button" at bounding box center [776, 288] width 12 height 12
click at [768, 287] on div "Open in new tab Rename Copy link Delete" at bounding box center [712, 367] width 1424 height 735
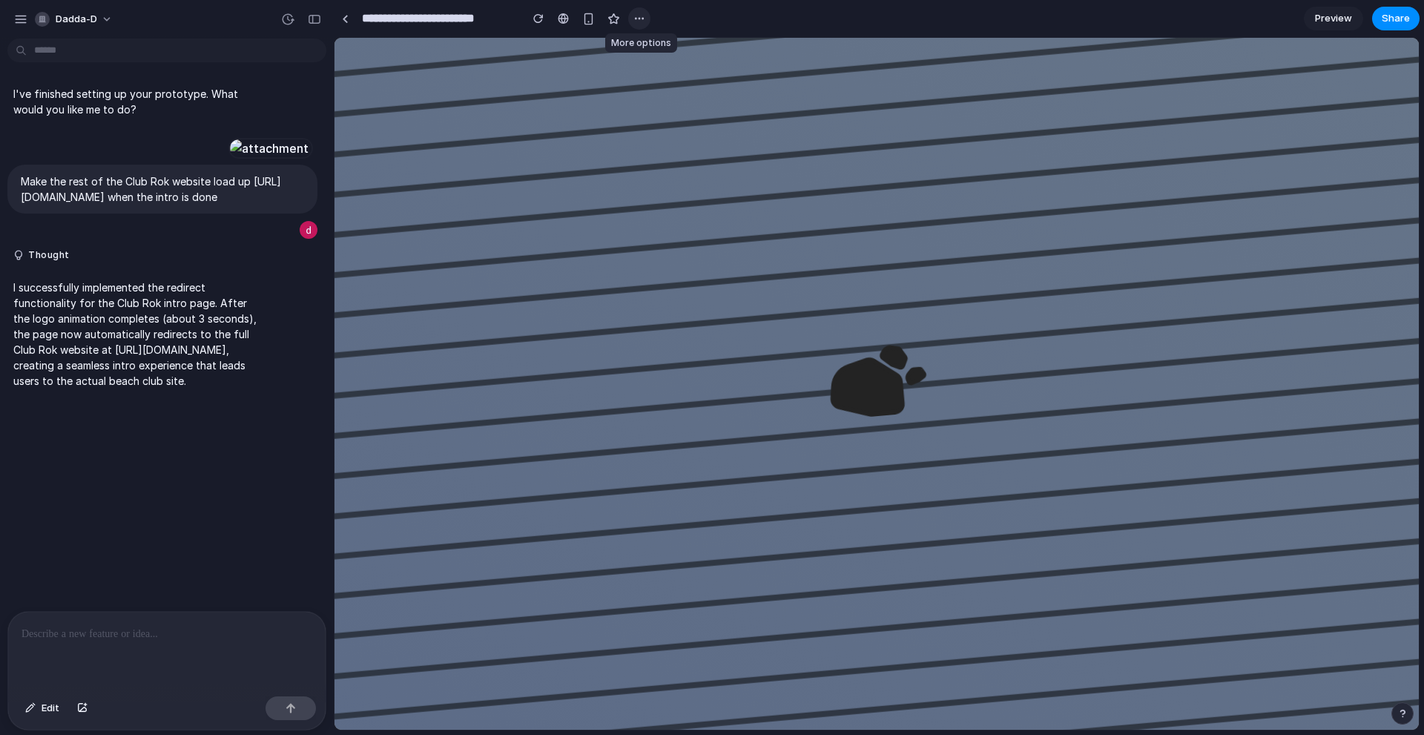
click at [647, 19] on button "button" at bounding box center [639, 18] width 22 height 22
click at [799, 10] on div "Duplicate Delete" at bounding box center [712, 367] width 1424 height 735
click at [1388, 15] on span "Share" at bounding box center [1396, 18] width 28 height 15
click at [1373, 14] on div "Share ' Club Rok Main Site Loader ' dadda d Creator Anyone at Dadda-d Full acce…" at bounding box center [712, 367] width 1424 height 735
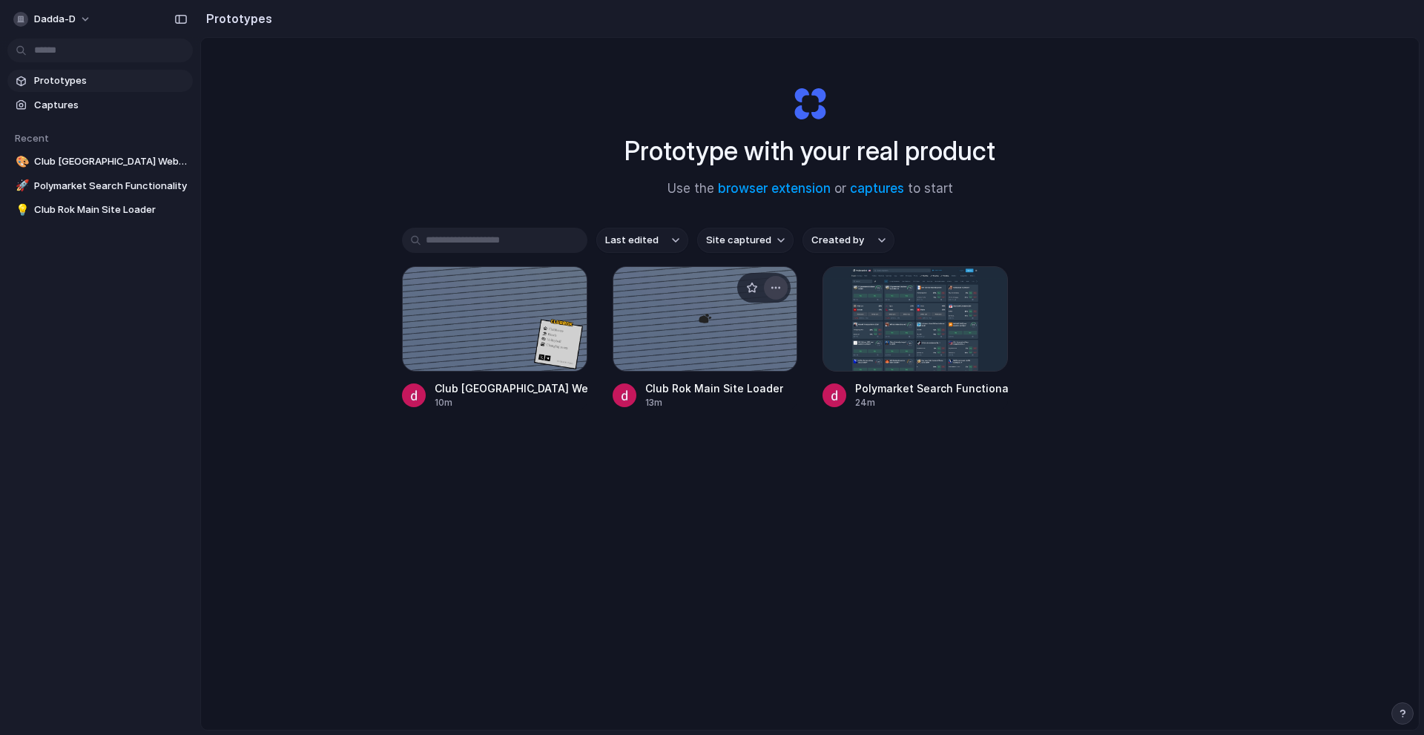
click at [773, 288] on div "button" at bounding box center [776, 288] width 12 height 12
drag, startPoint x: 1023, startPoint y: 167, endPoint x: 1034, endPoint y: 149, distance: 21.0
click at [1025, 167] on div "Open in new tab Rename Copy link Delete" at bounding box center [712, 367] width 1424 height 735
click at [673, 317] on div at bounding box center [705, 318] width 185 height 105
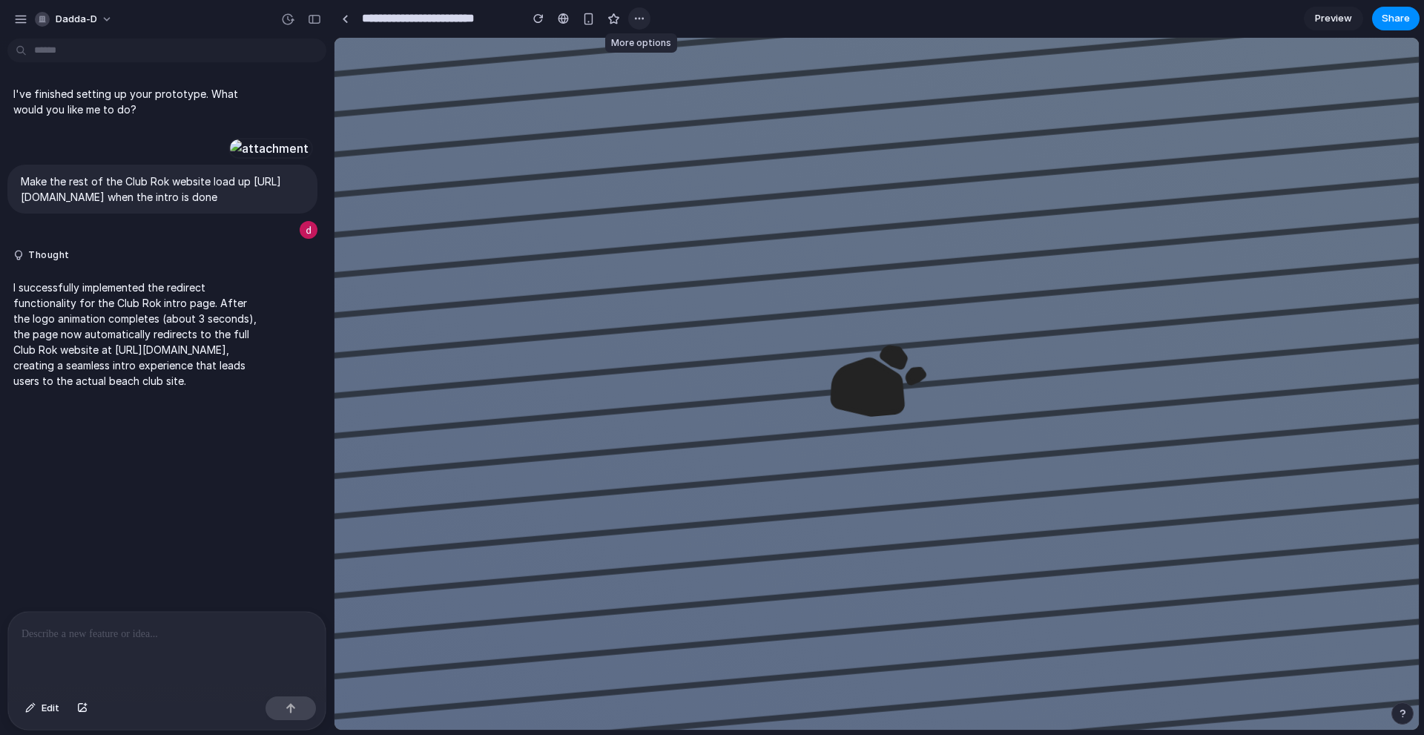
click at [633, 10] on button "button" at bounding box center [639, 18] width 22 height 22
click at [560, 19] on div at bounding box center [563, 19] width 11 height 12
click at [1394, 19] on span "Share" at bounding box center [1396, 18] width 28 height 15
click at [1339, 13] on div "Share ' Club Rok Main Site Loader ' dadda d Creator Anyone at Dadda-d Full acce…" at bounding box center [712, 367] width 1424 height 735
click at [1325, 14] on span "Preview" at bounding box center [1333, 18] width 37 height 15
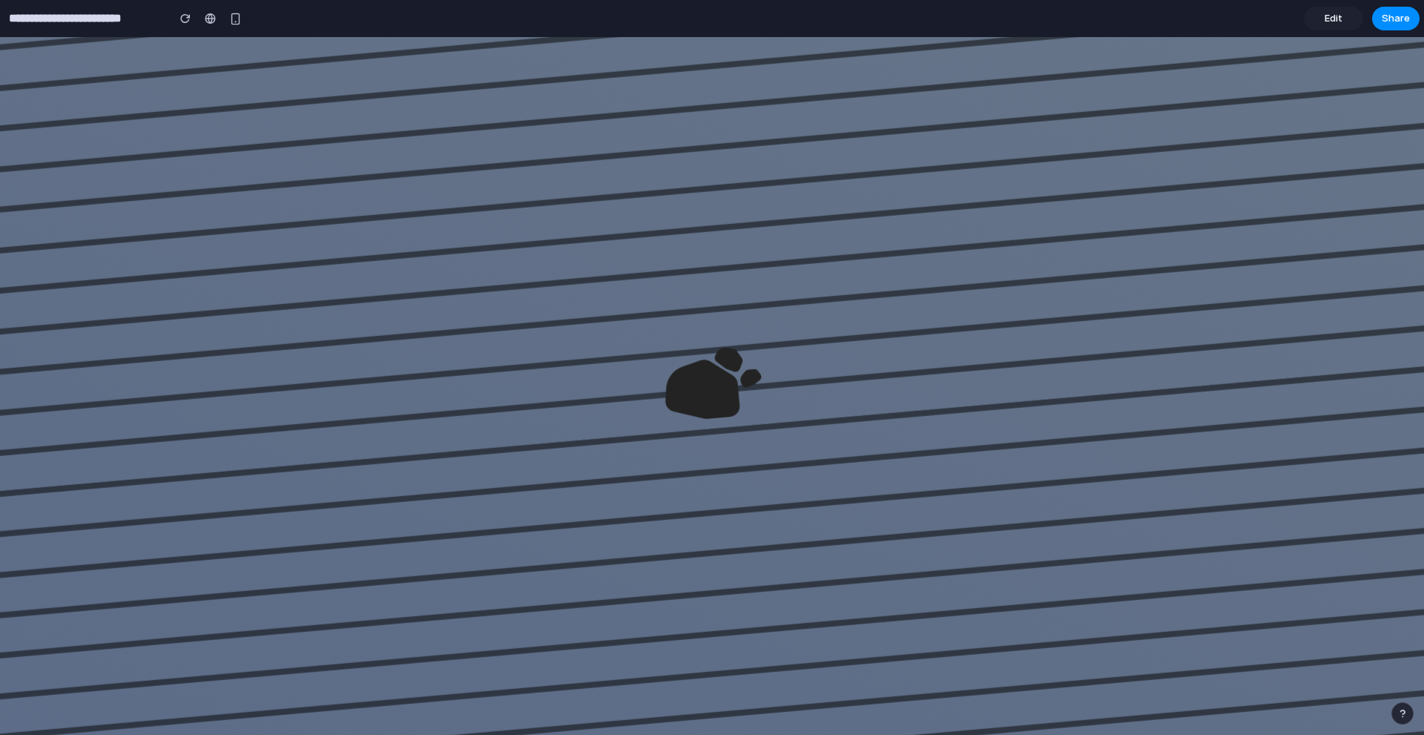
click at [1401, 714] on div "button" at bounding box center [1402, 713] width 10 height 10
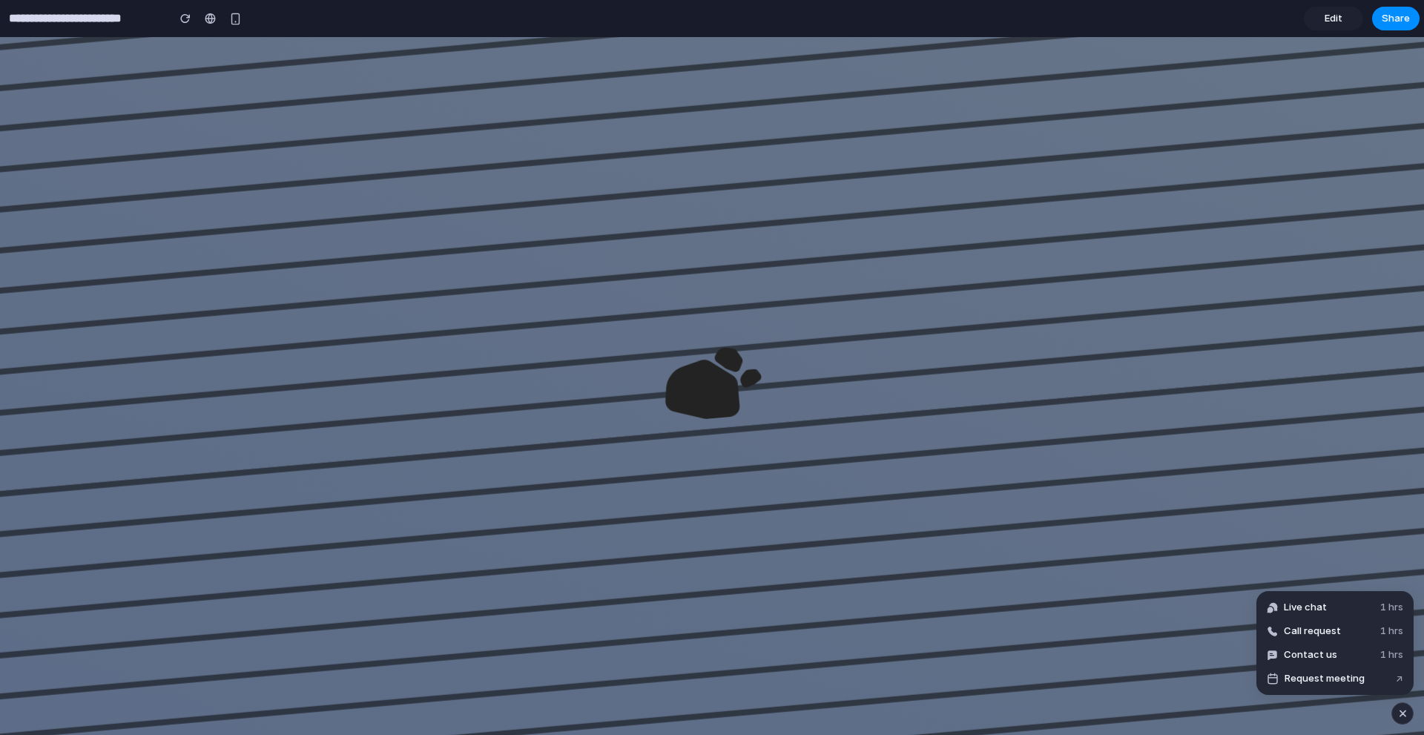
click at [1391, 714] on button "button" at bounding box center [1402, 713] width 22 height 22
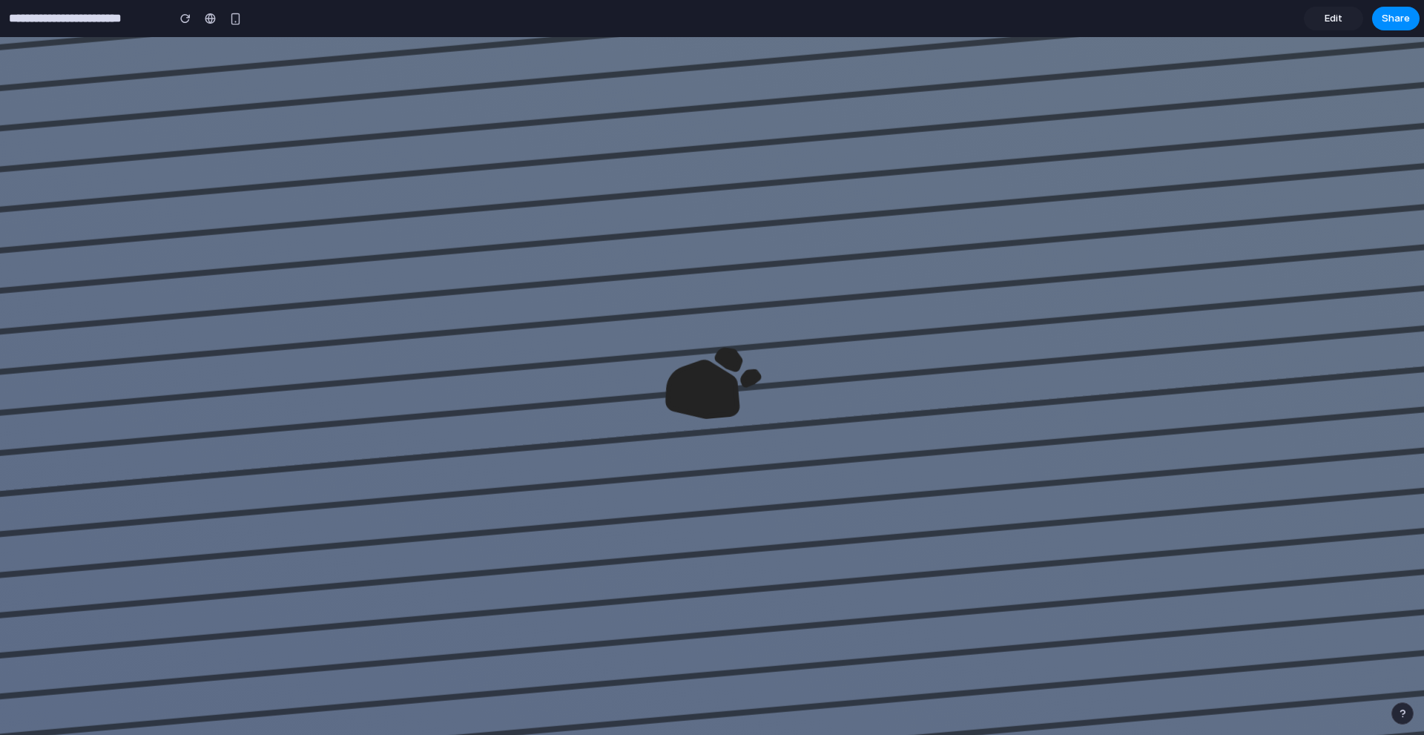
drag, startPoint x: 190, startPoint y: 20, endPoint x: 153, endPoint y: 30, distance: 38.5
click at [155, 15] on div "**********" at bounding box center [123, 18] width 247 height 27
click at [1393, 707] on button "button" at bounding box center [1402, 713] width 22 height 22
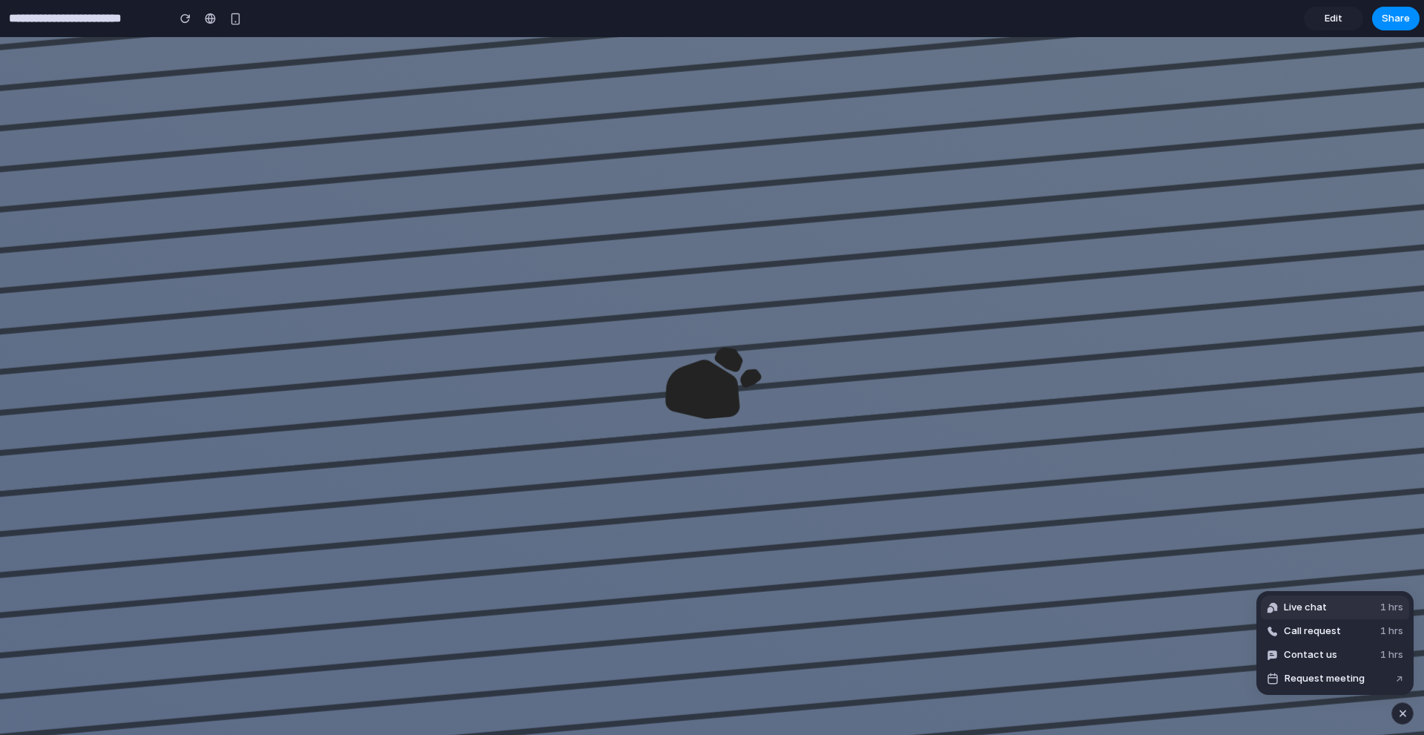
click at [1316, 604] on span "Live chat" at bounding box center [1305, 607] width 43 height 15
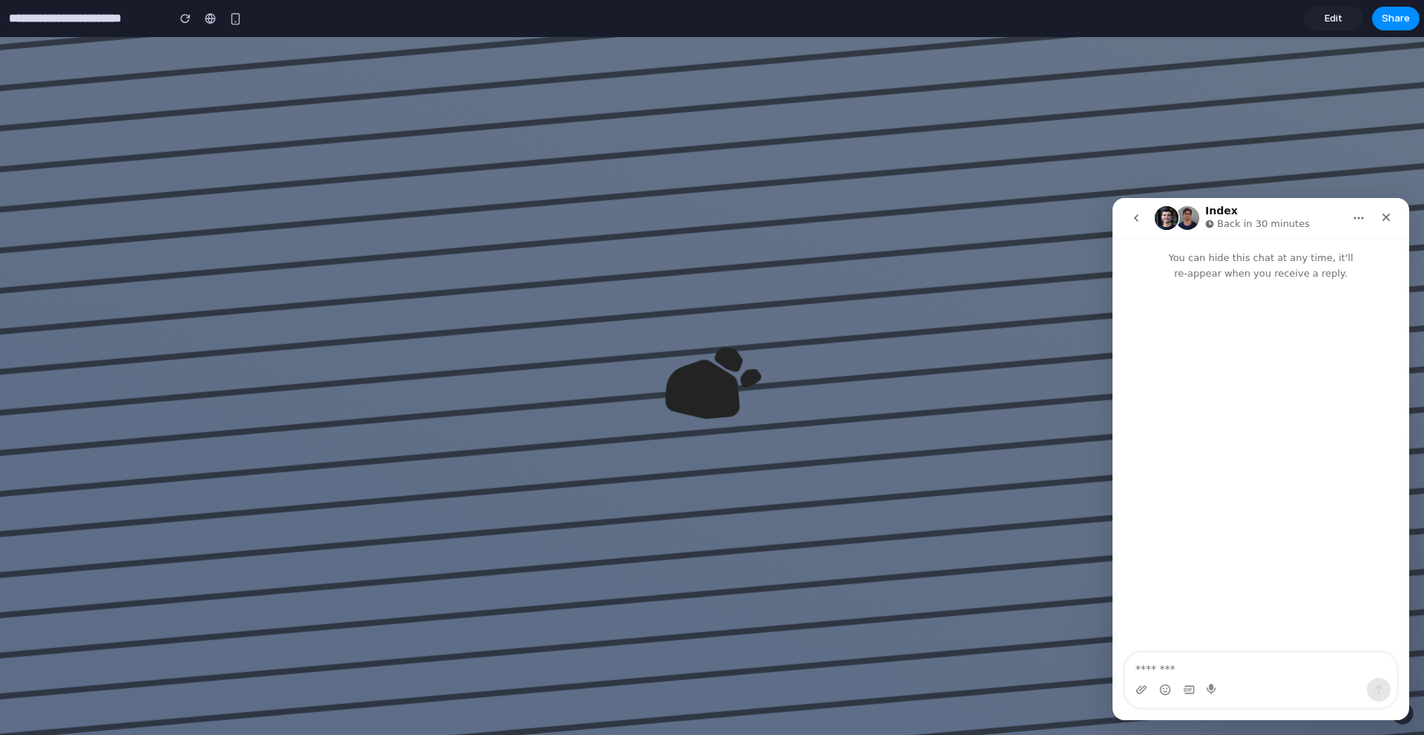
click at [1215, 665] on textarea "Message…" at bounding box center [1260, 665] width 271 height 25
type textarea "**********"
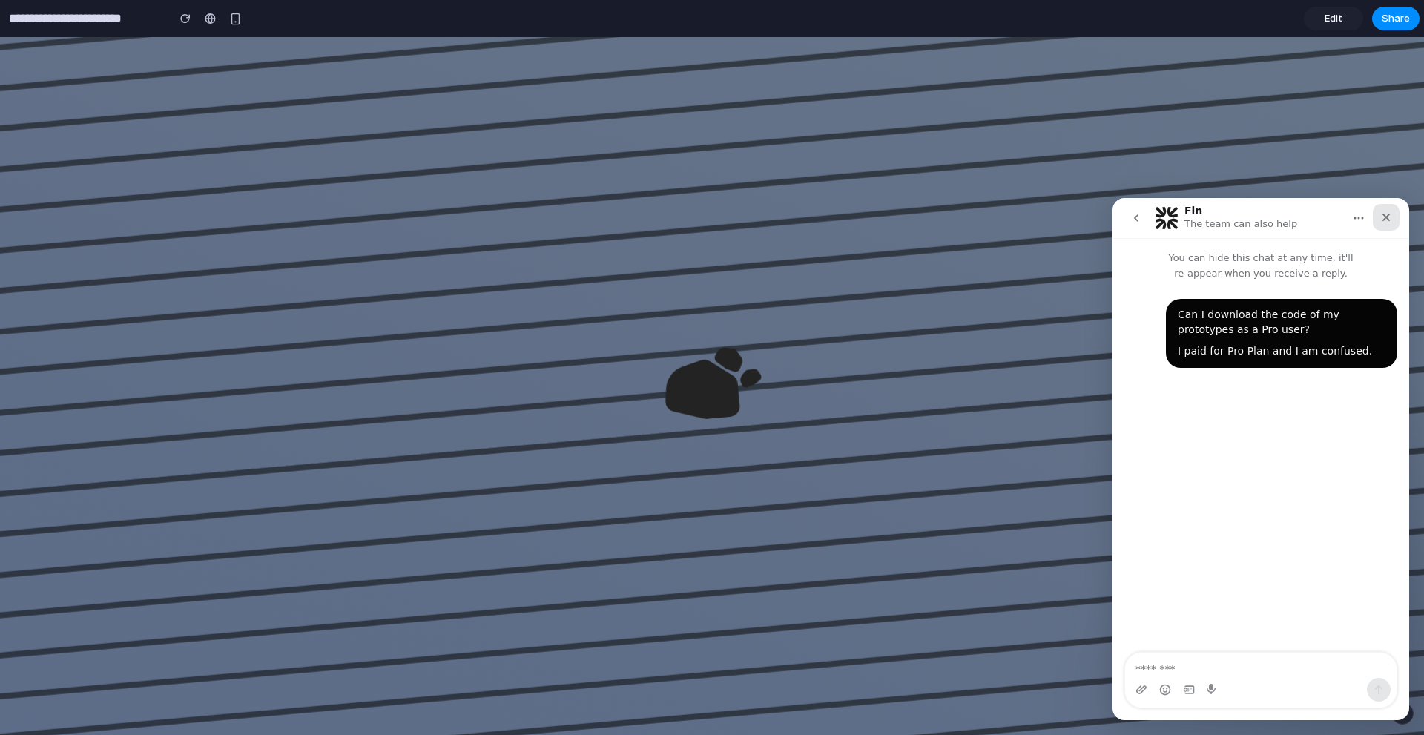
click at [1387, 217] on icon "Close" at bounding box center [1386, 218] width 8 height 8
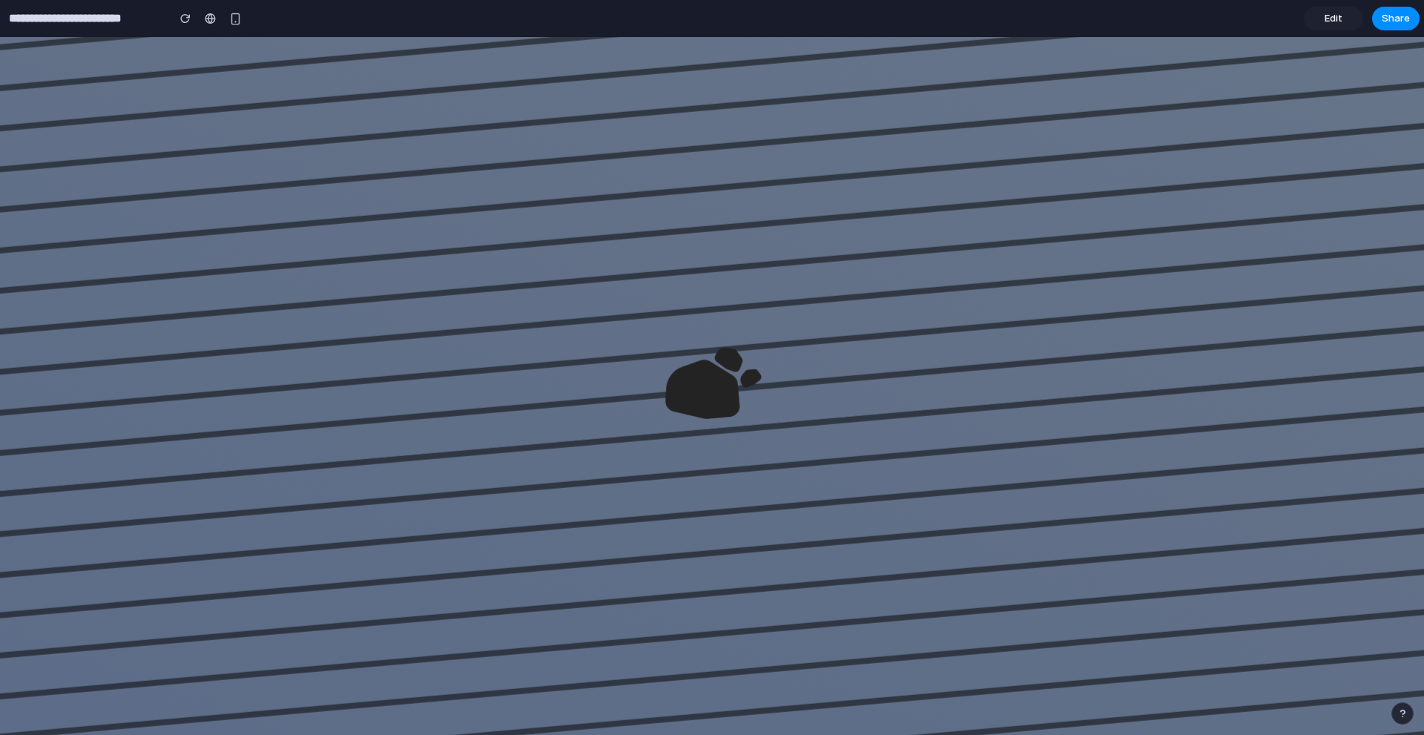
drag, startPoint x: 1400, startPoint y: 711, endPoint x: 1400, endPoint y: 702, distance: 9.6
click at [1401, 711] on div "button" at bounding box center [1402, 713] width 10 height 10
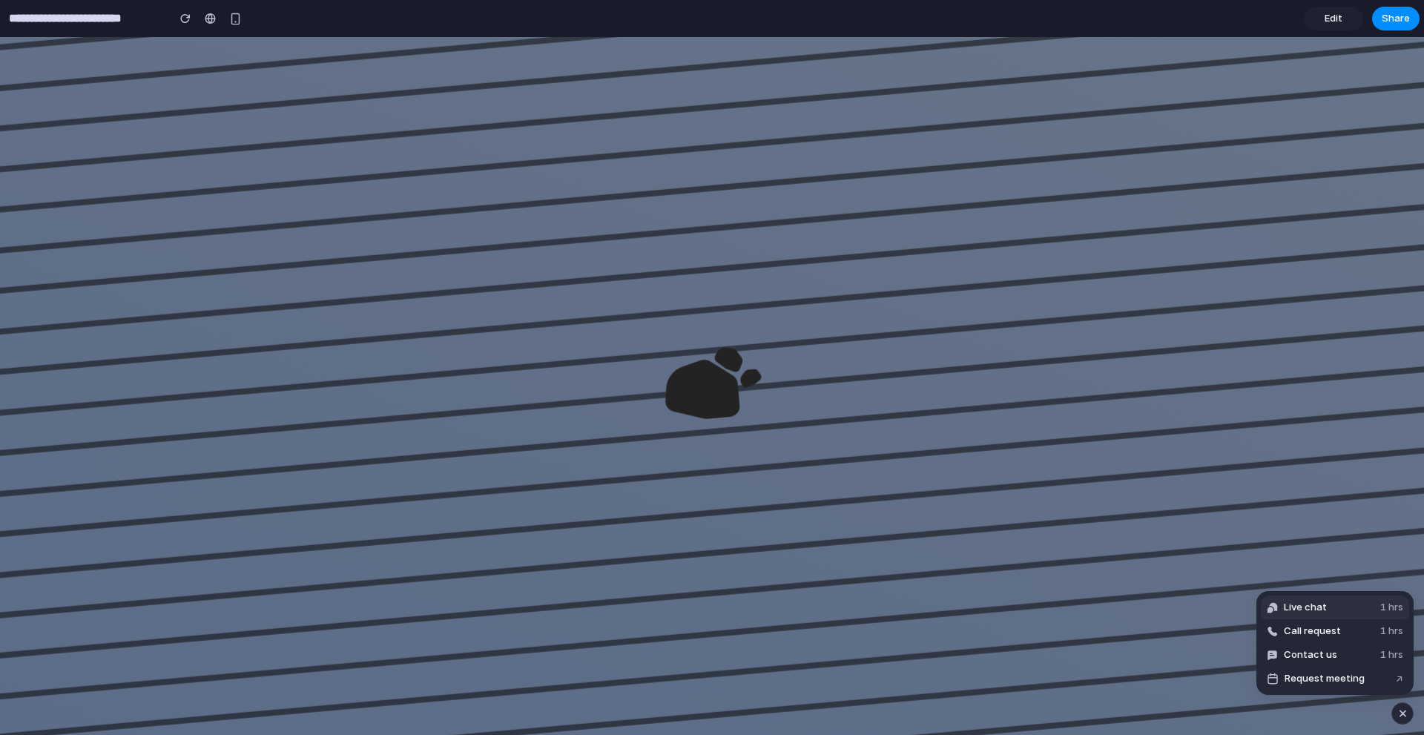
click at [1316, 604] on span "Live chat" at bounding box center [1305, 607] width 43 height 15
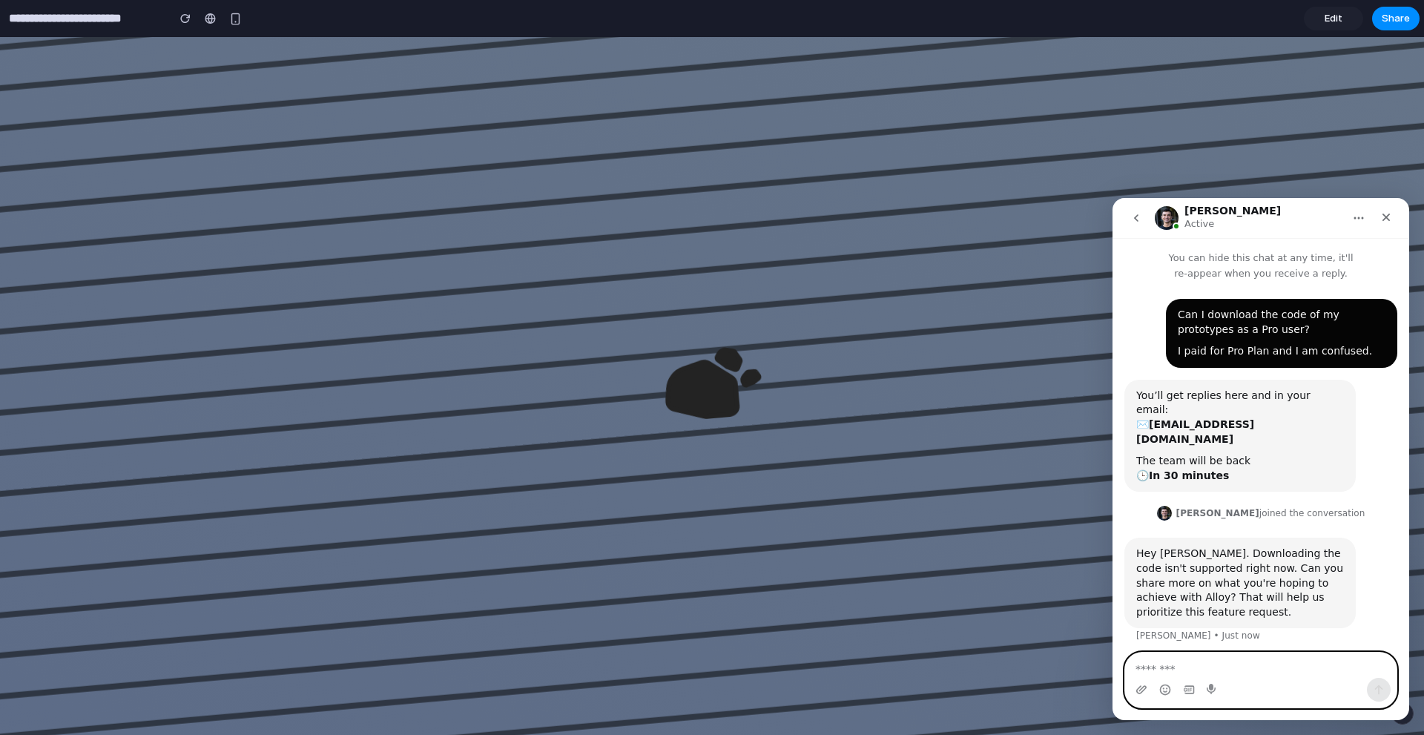
click at [1247, 656] on textarea "Message…" at bounding box center [1260, 665] width 271 height 25
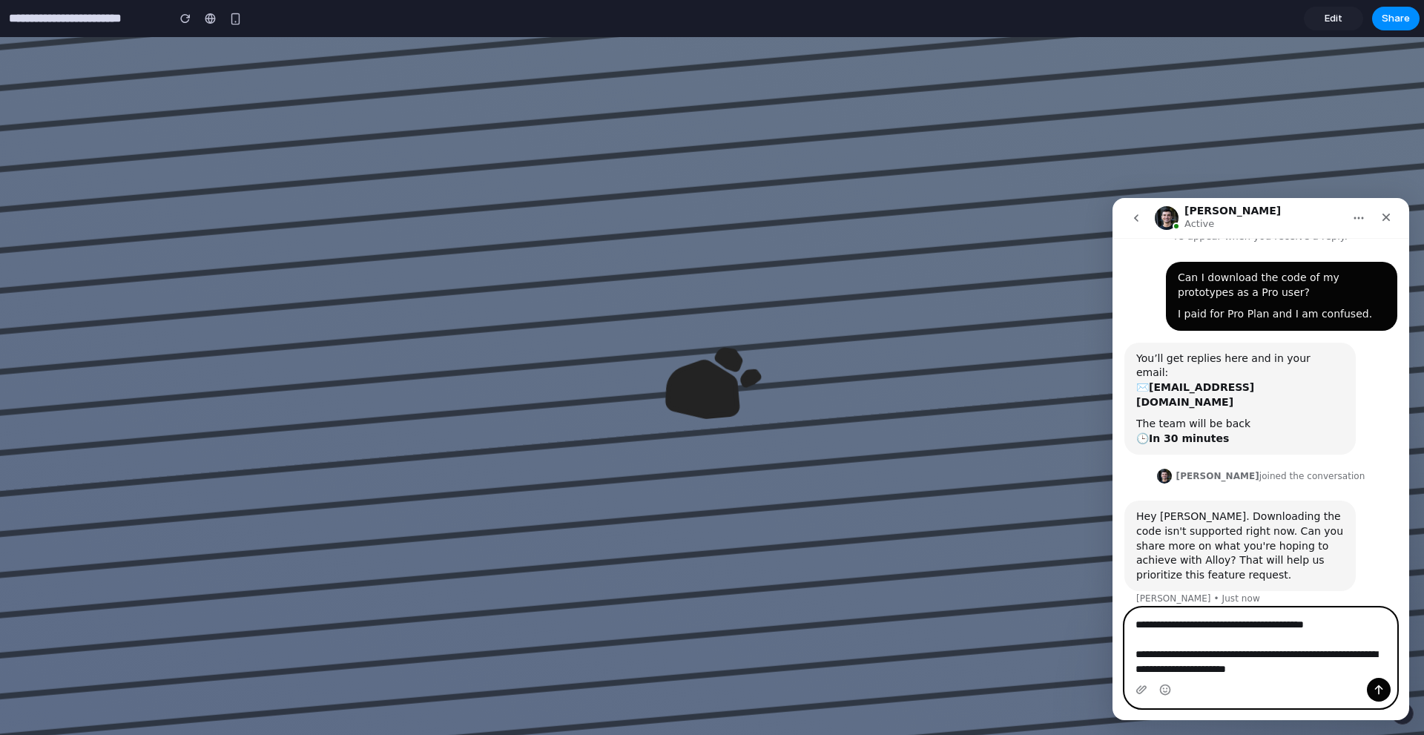
scroll to position [52, 0]
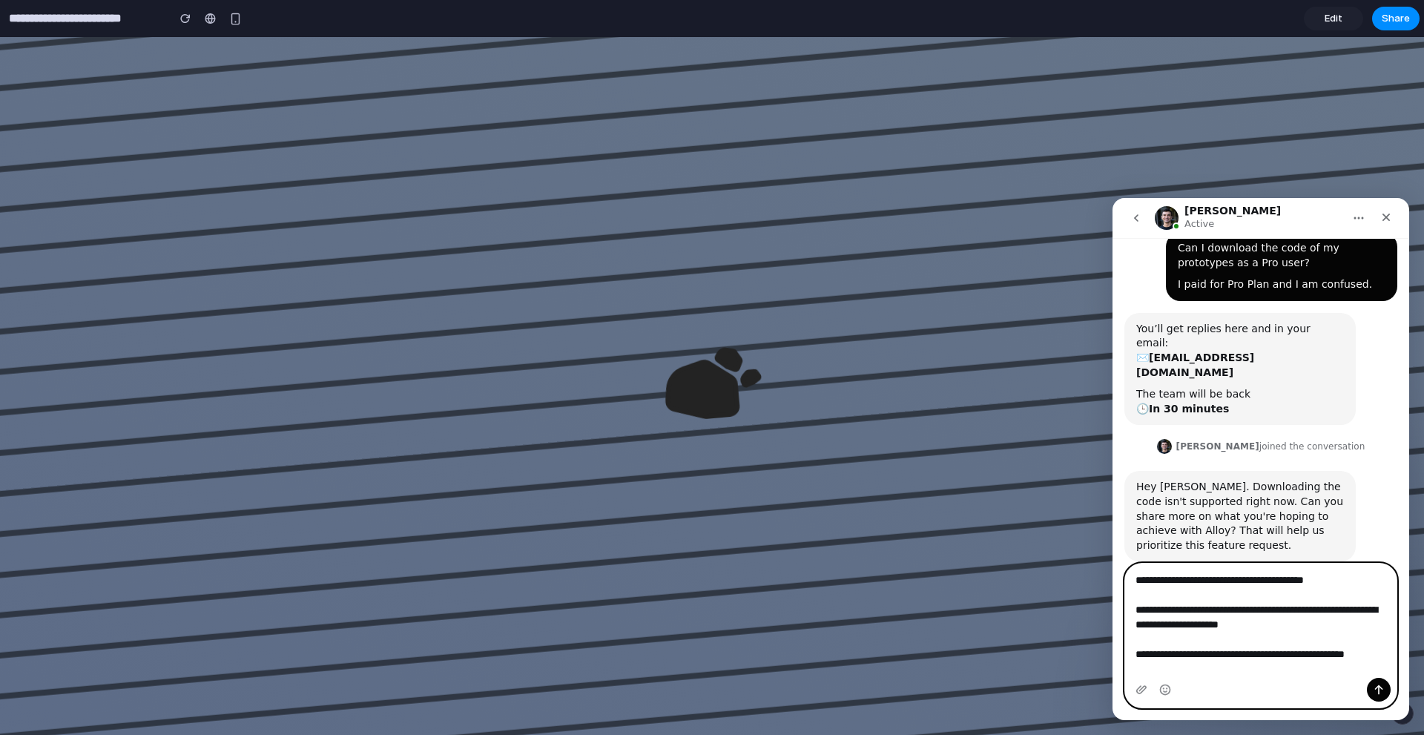
type textarea "**********"
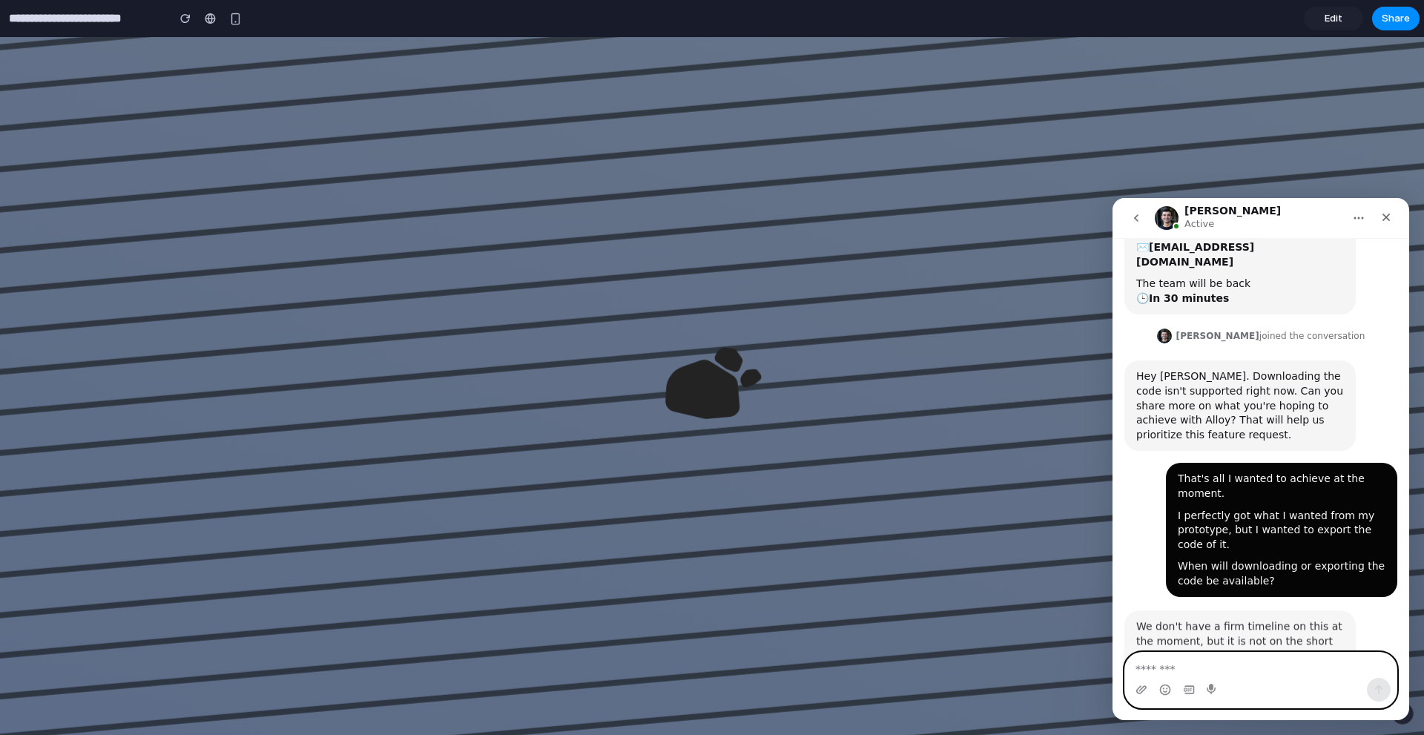
scroll to position [182, 0]
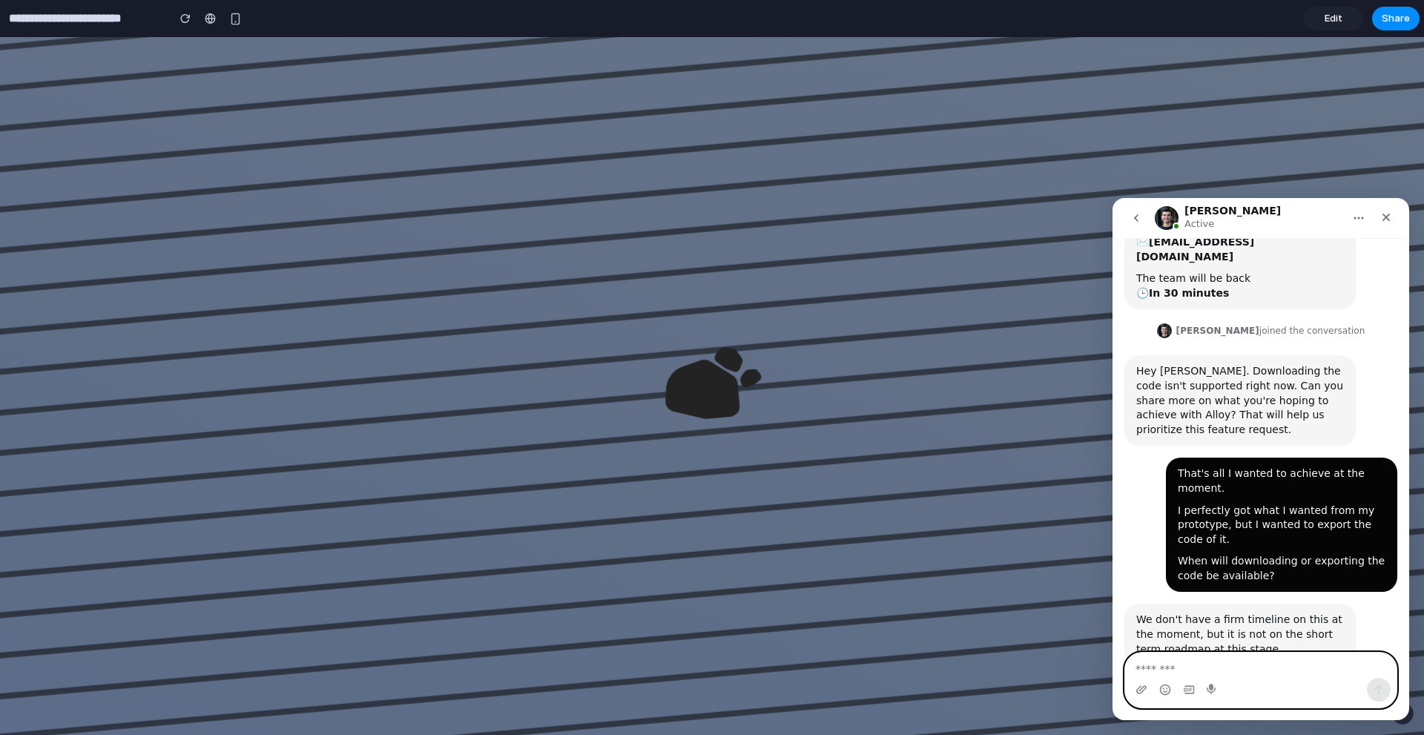
click at [1230, 653] on textarea "Message…" at bounding box center [1260, 665] width 271 height 25
click at [1232, 653] on textarea "Message…" at bounding box center [1260, 665] width 271 height 25
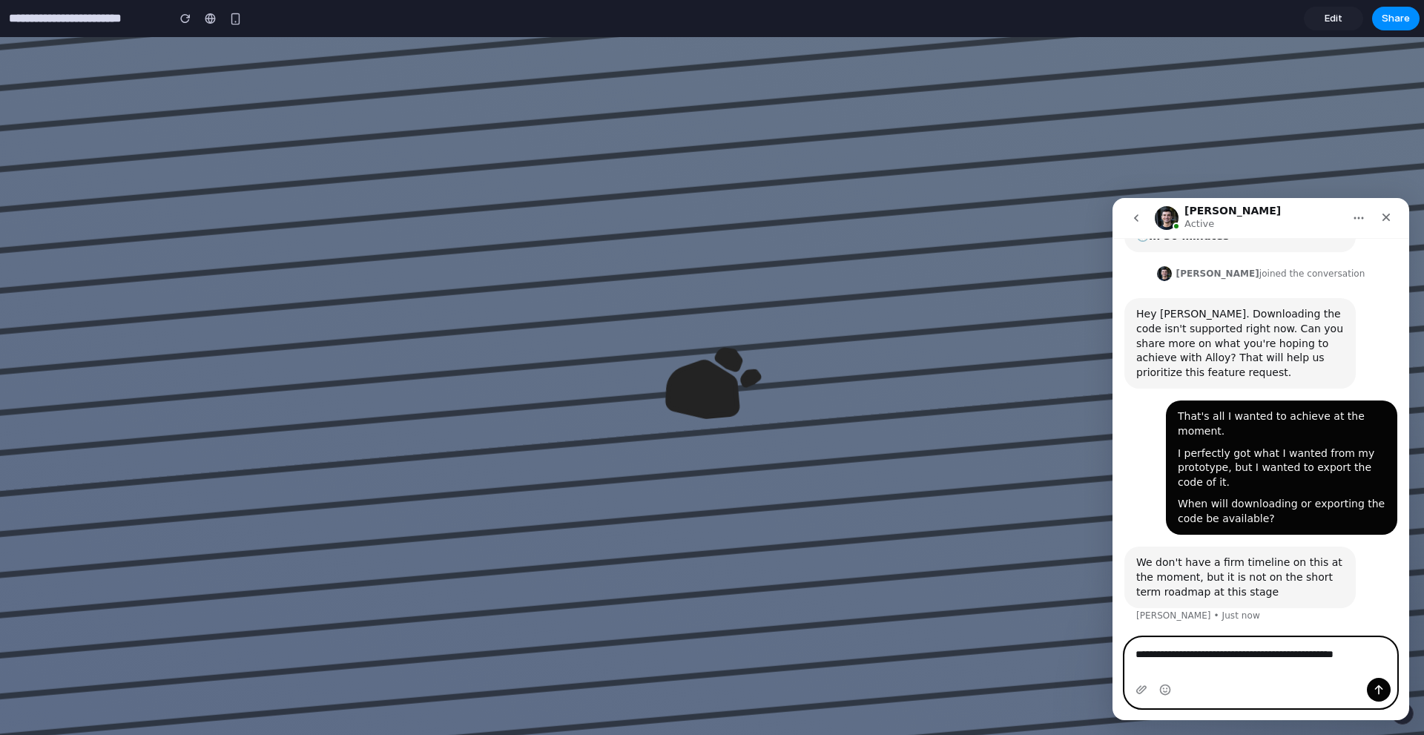
click at [1308, 660] on textarea "**********" at bounding box center [1260, 650] width 271 height 25
click at [1374, 660] on textarea "**********" at bounding box center [1260, 650] width 271 height 25
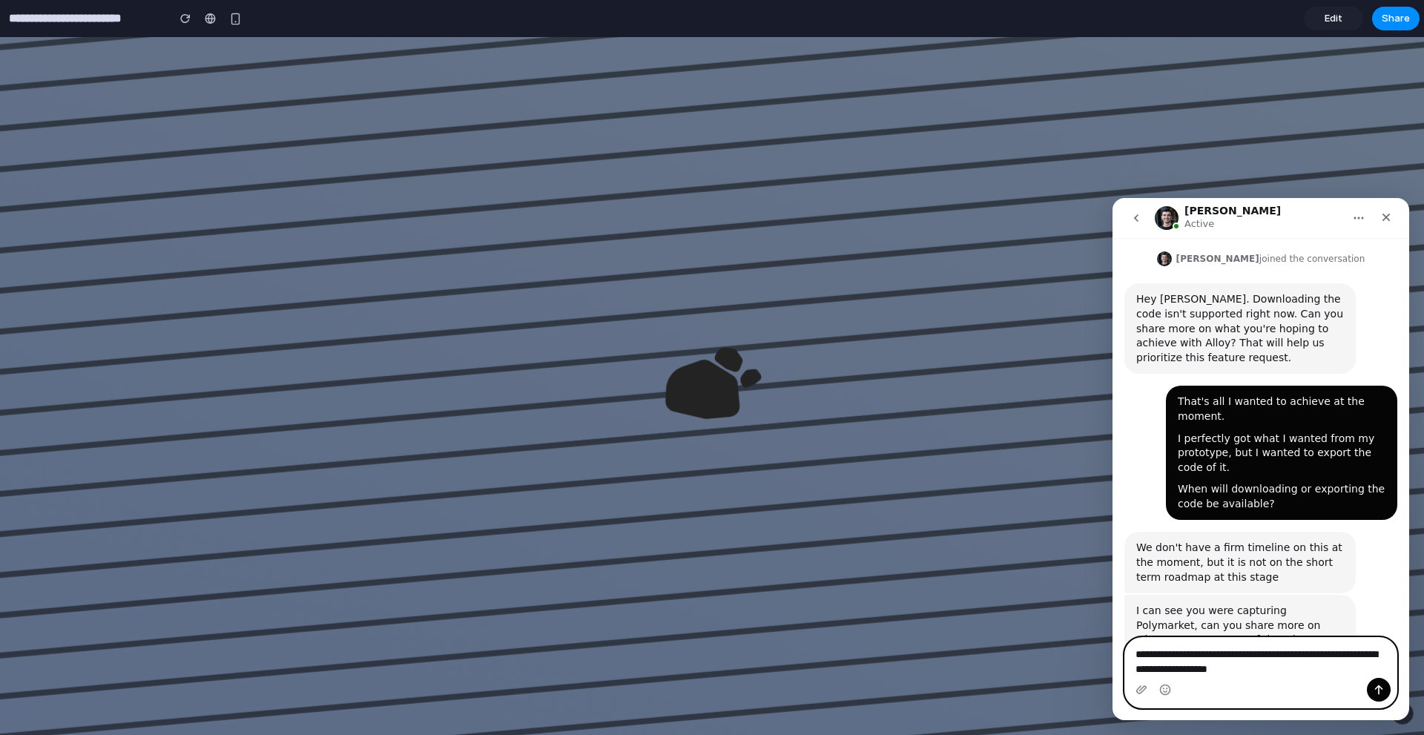
scroll to position [260, 0]
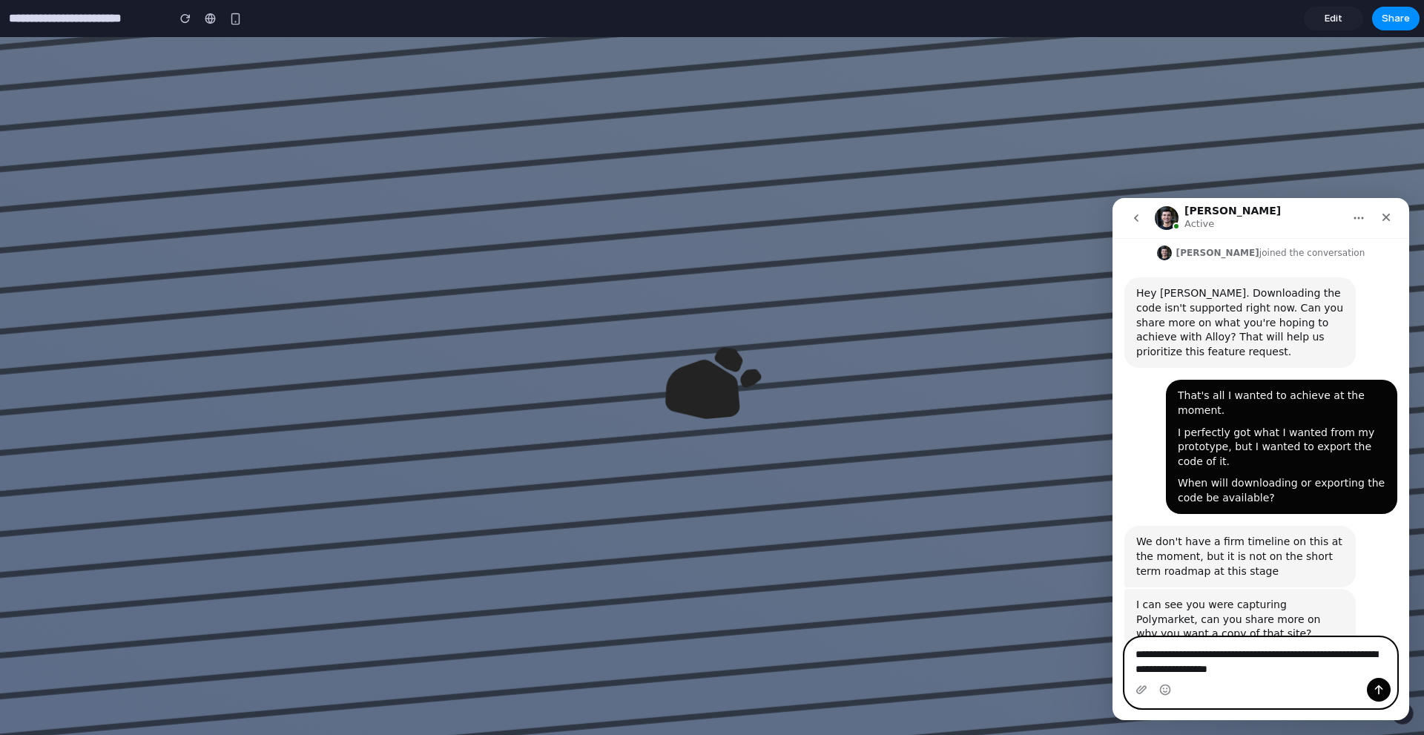
type textarea "**********"
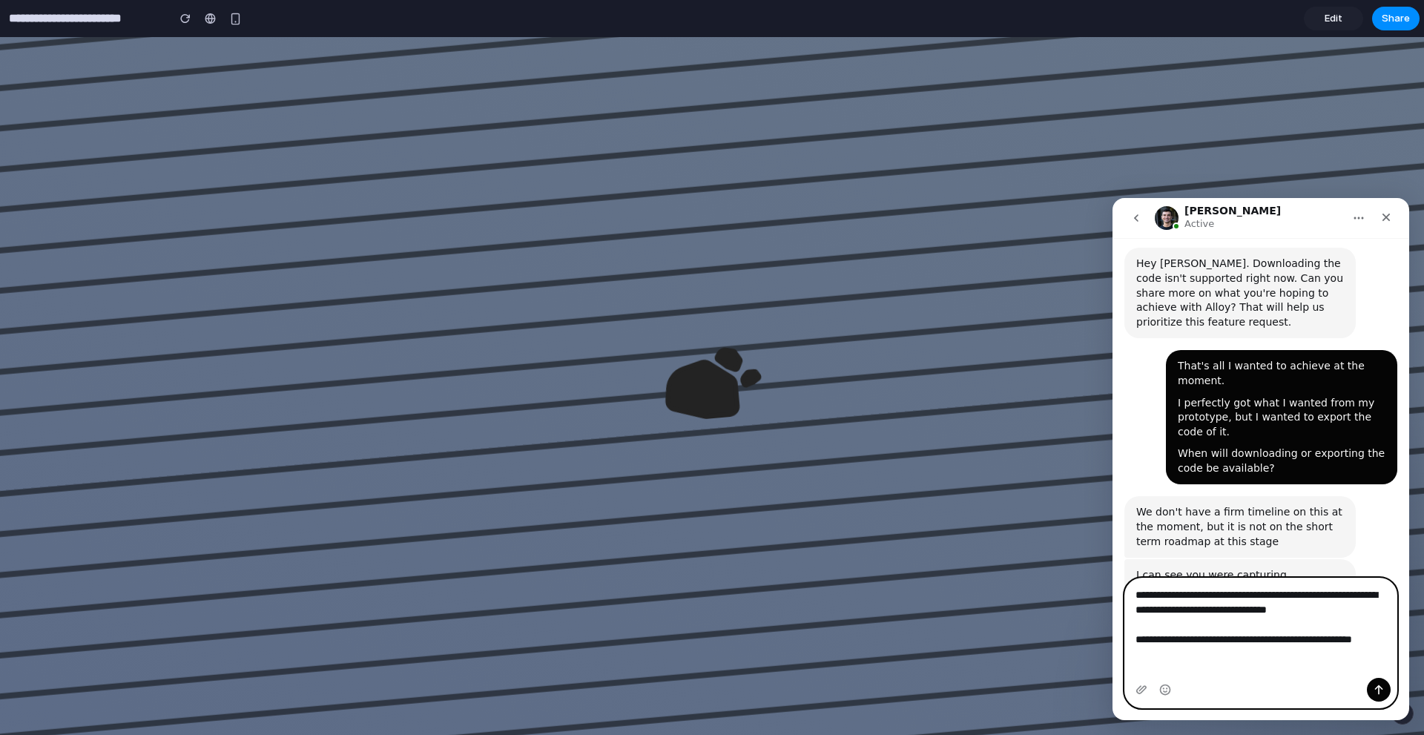
scroll to position [305, 0]
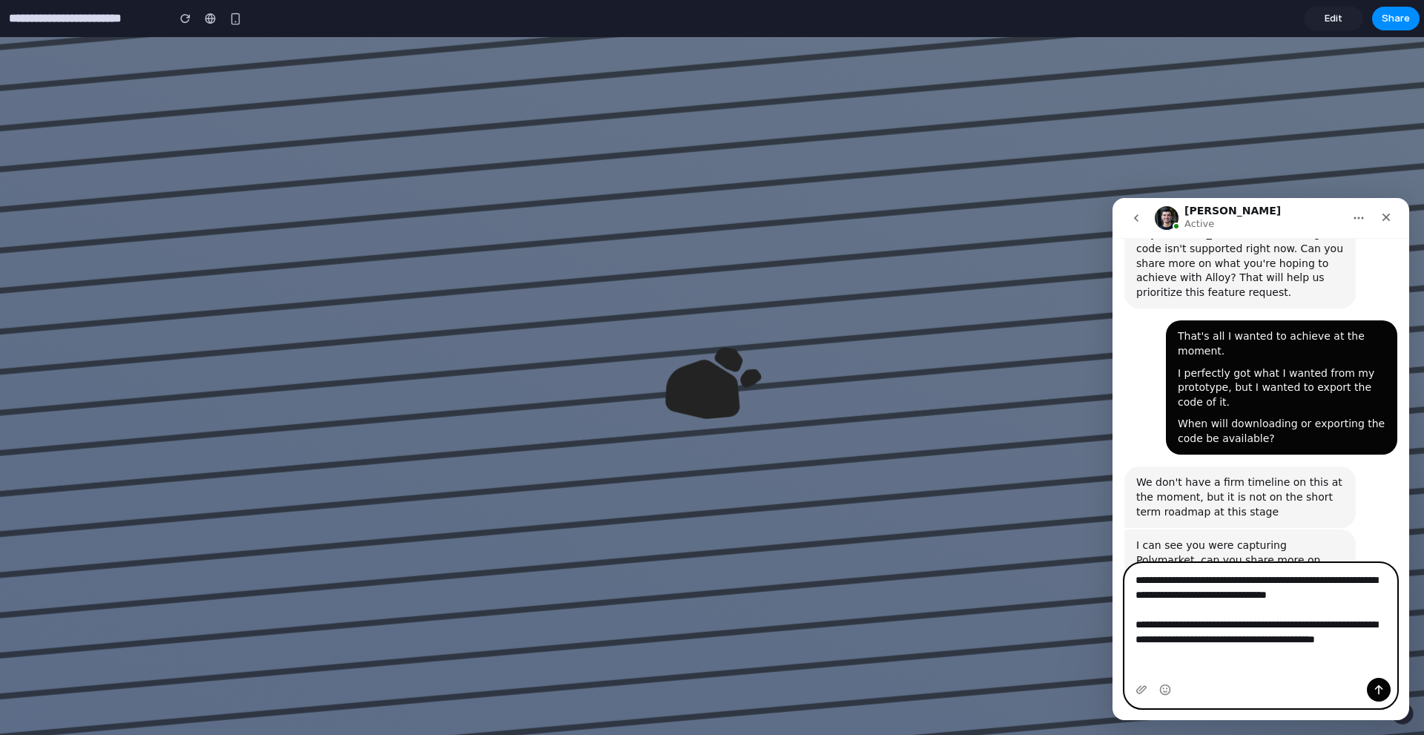
type textarea "**********"
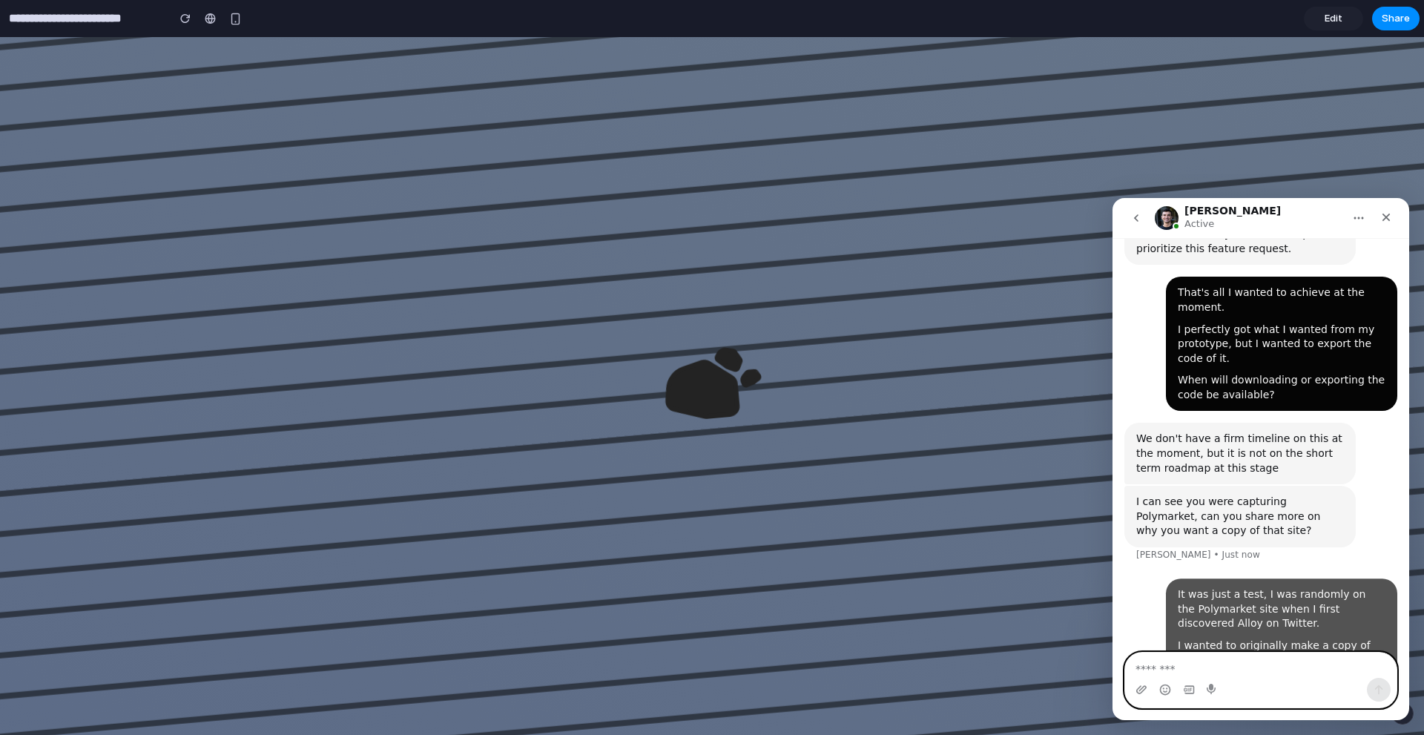
scroll to position [370, 0]
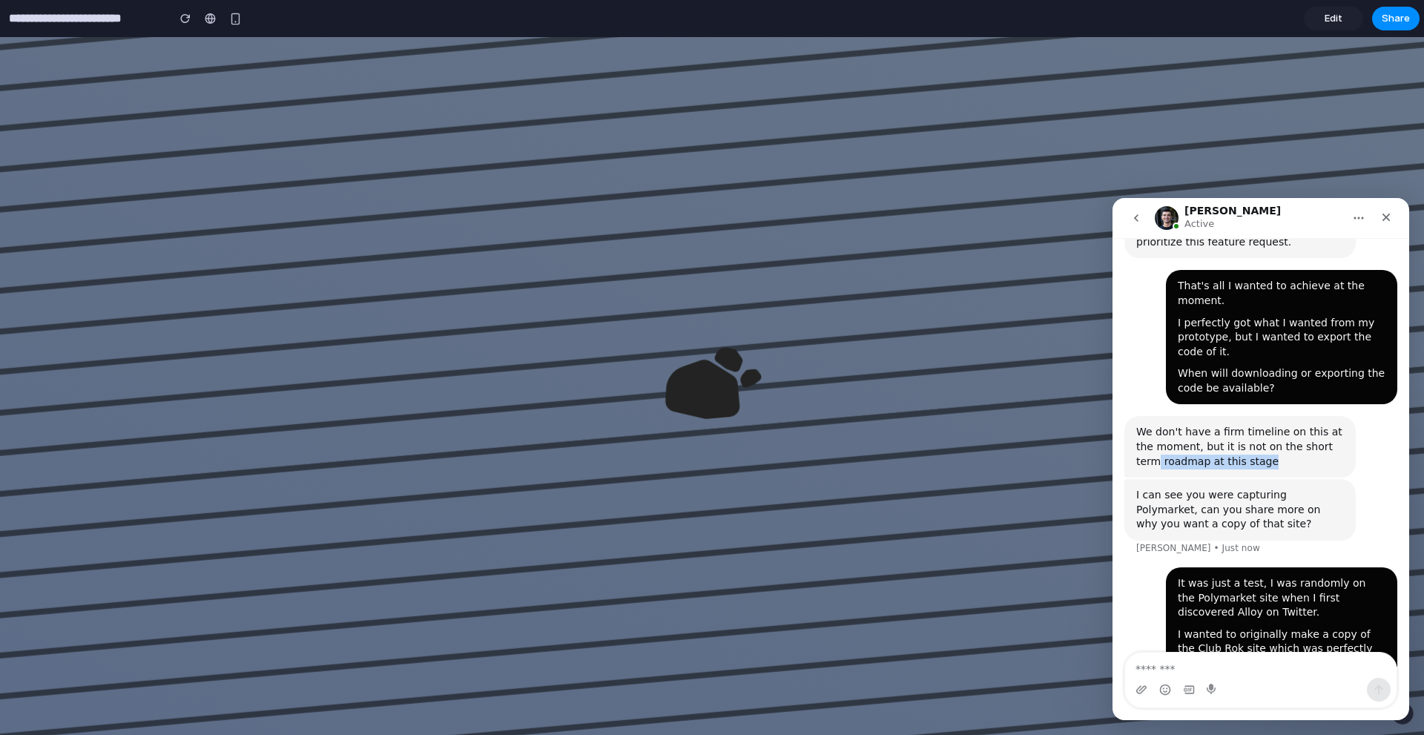
click at [1333, 425] on div "We don't have a firm timeline on this at the moment, but it is not on the short…" at bounding box center [1240, 447] width 208 height 44
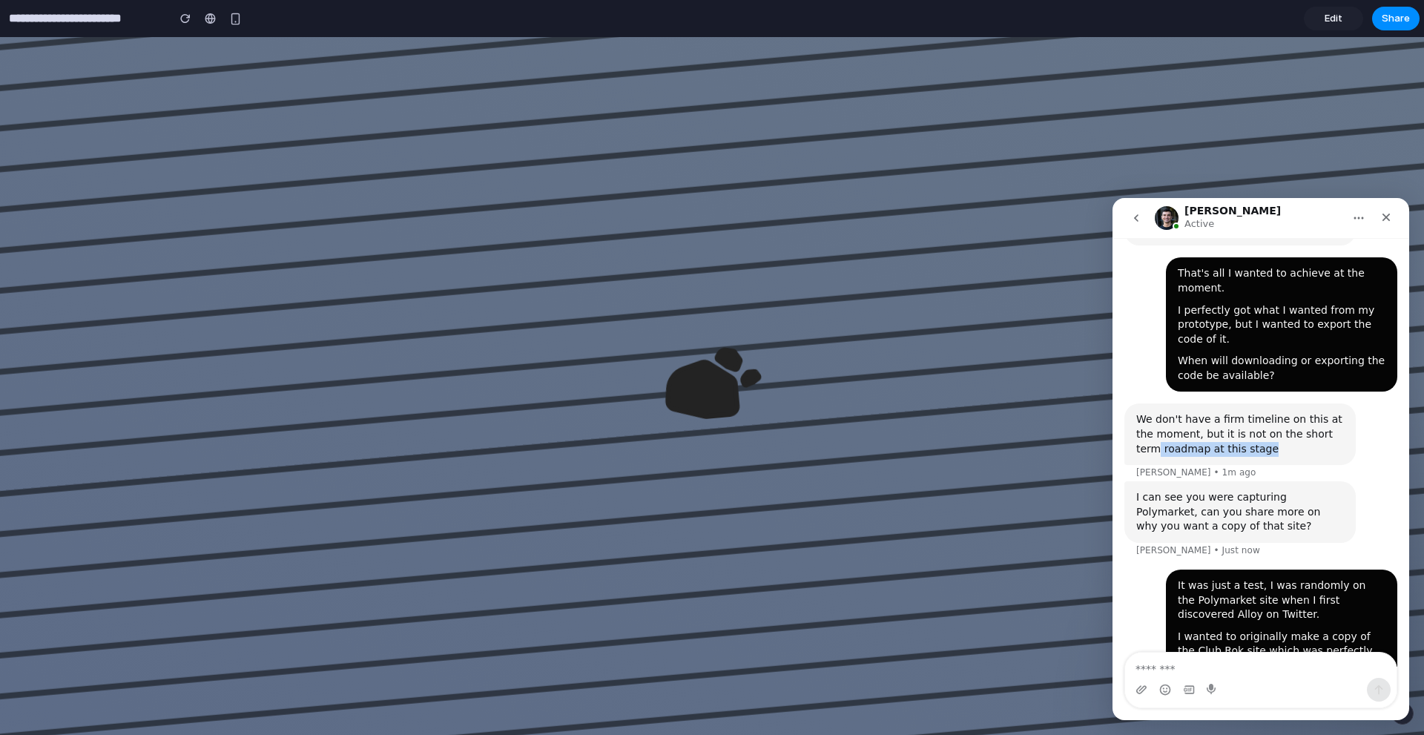
click at [1343, 412] on div "We don't have a firm timeline on this at the moment, but it is not on the short…" at bounding box center [1239, 434] width 231 height 62
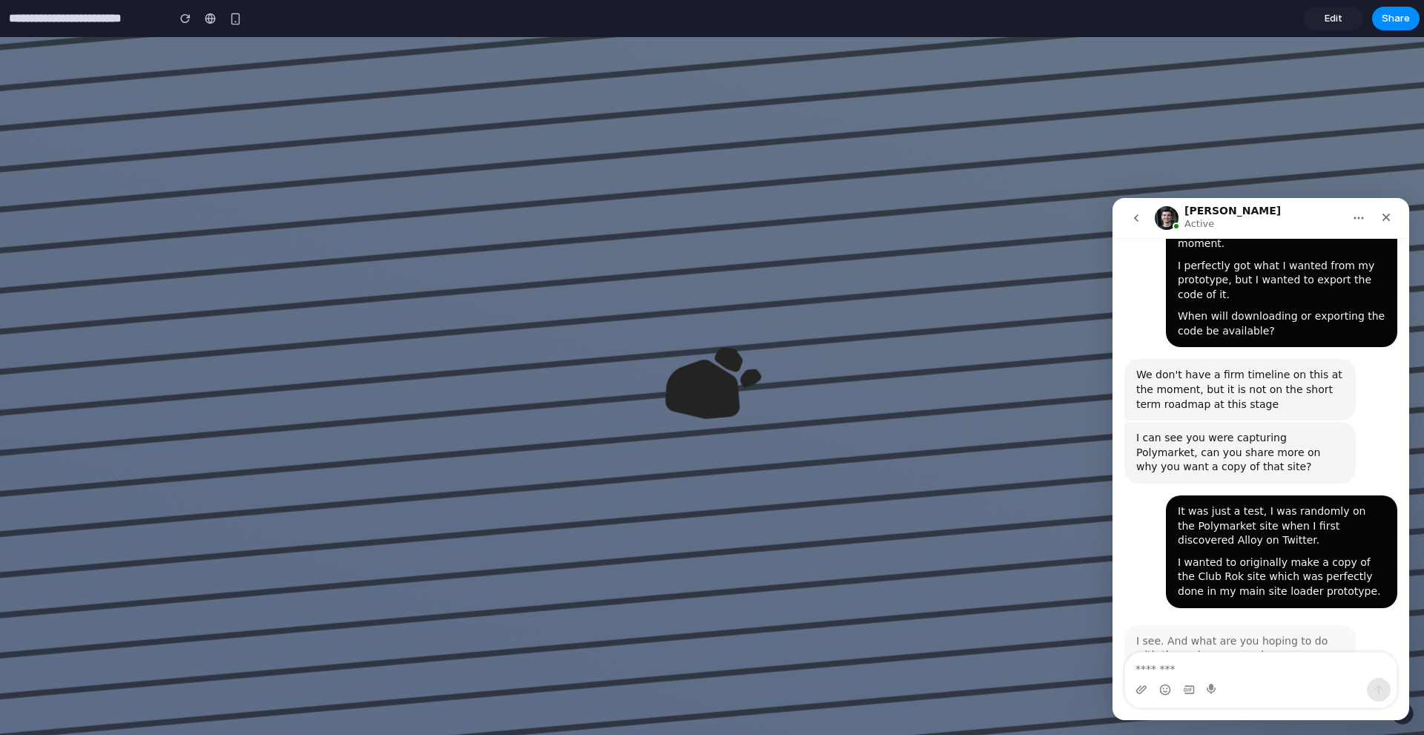
scroll to position [429, 0]
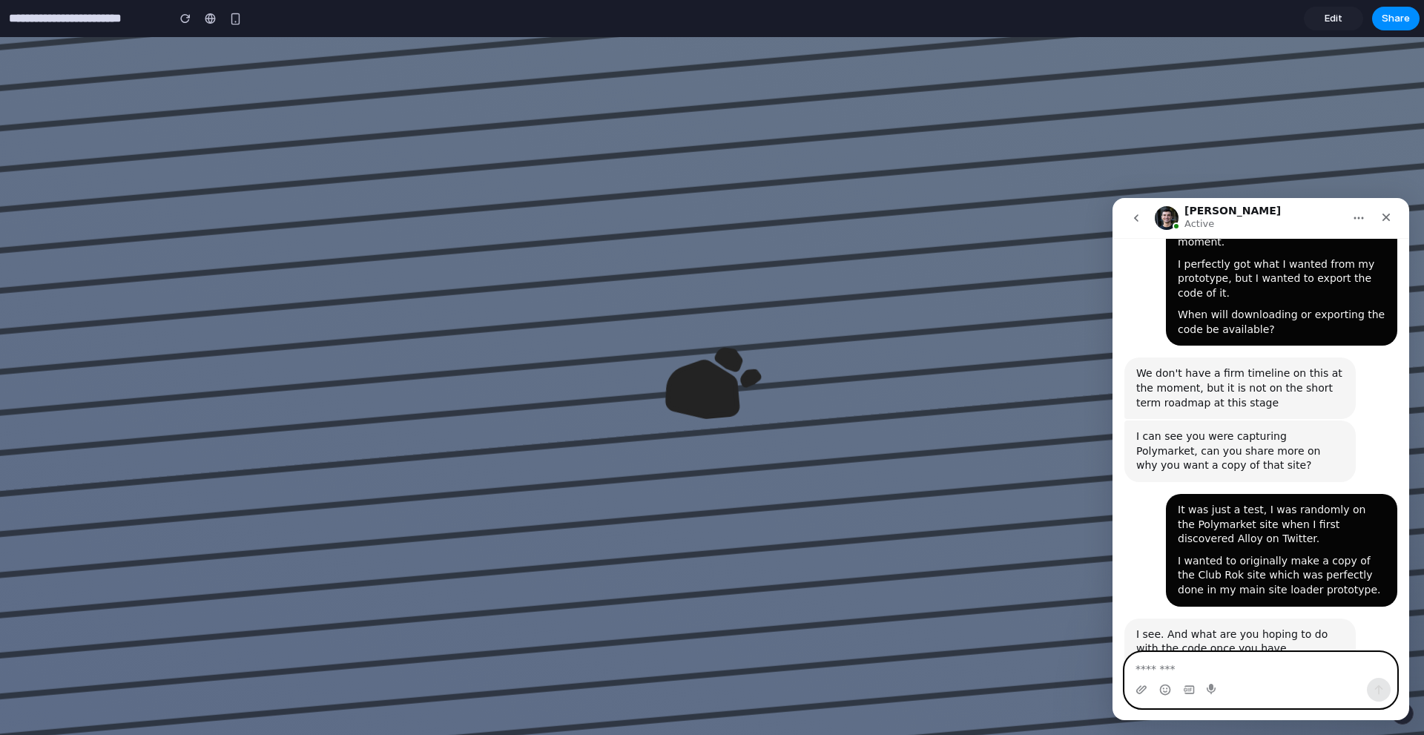
click at [1238, 661] on textarea "Message…" at bounding box center [1260, 665] width 271 height 25
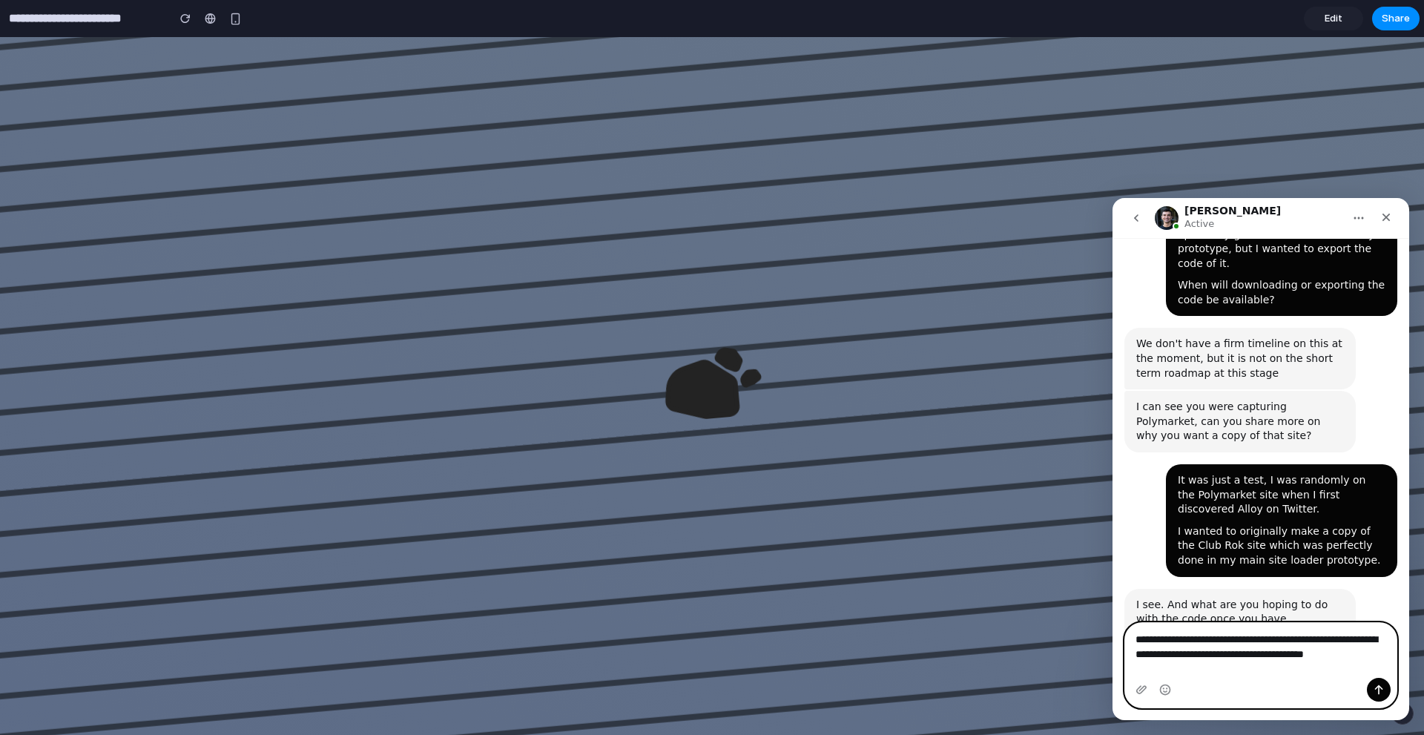
type textarea "**********"
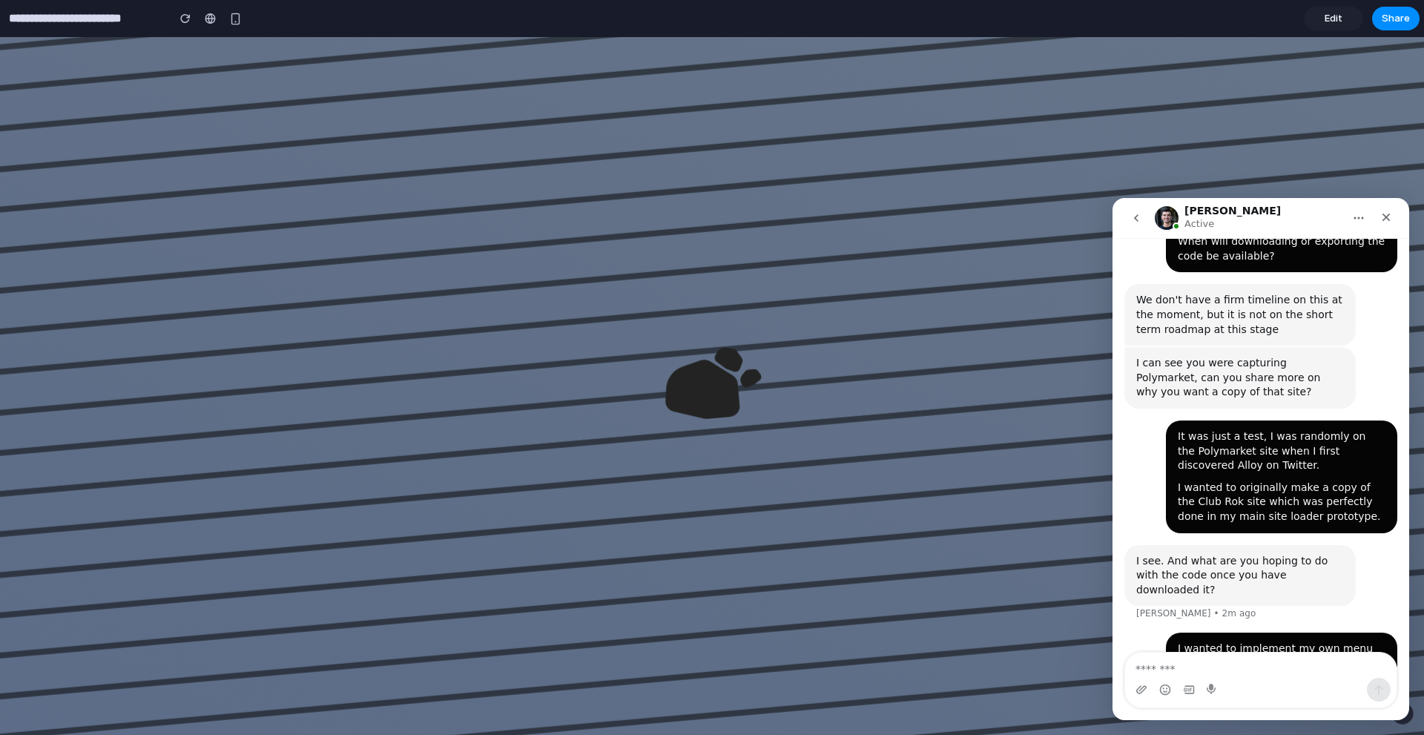
click at [1357, 210] on button "Home" at bounding box center [1358, 218] width 28 height 28
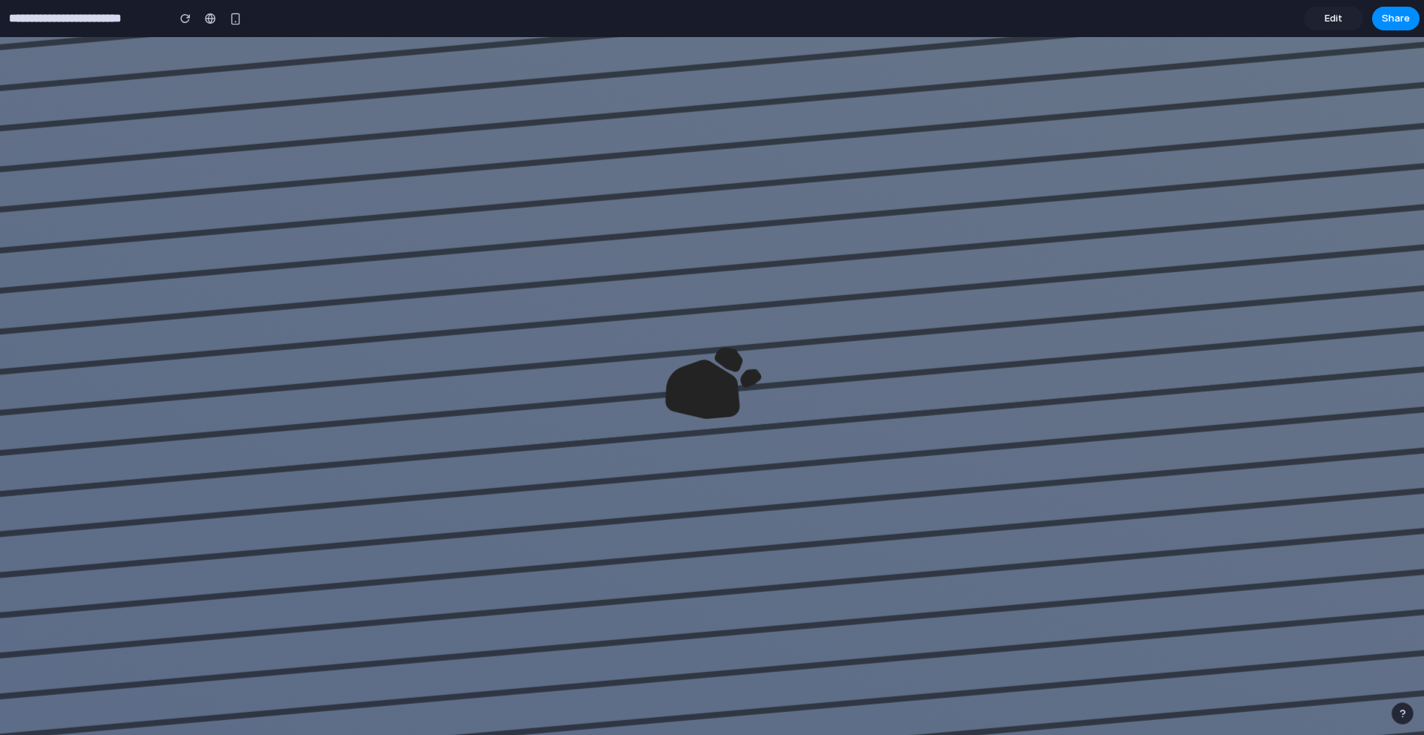
click at [1392, 717] on button "button" at bounding box center [1402, 713] width 22 height 22
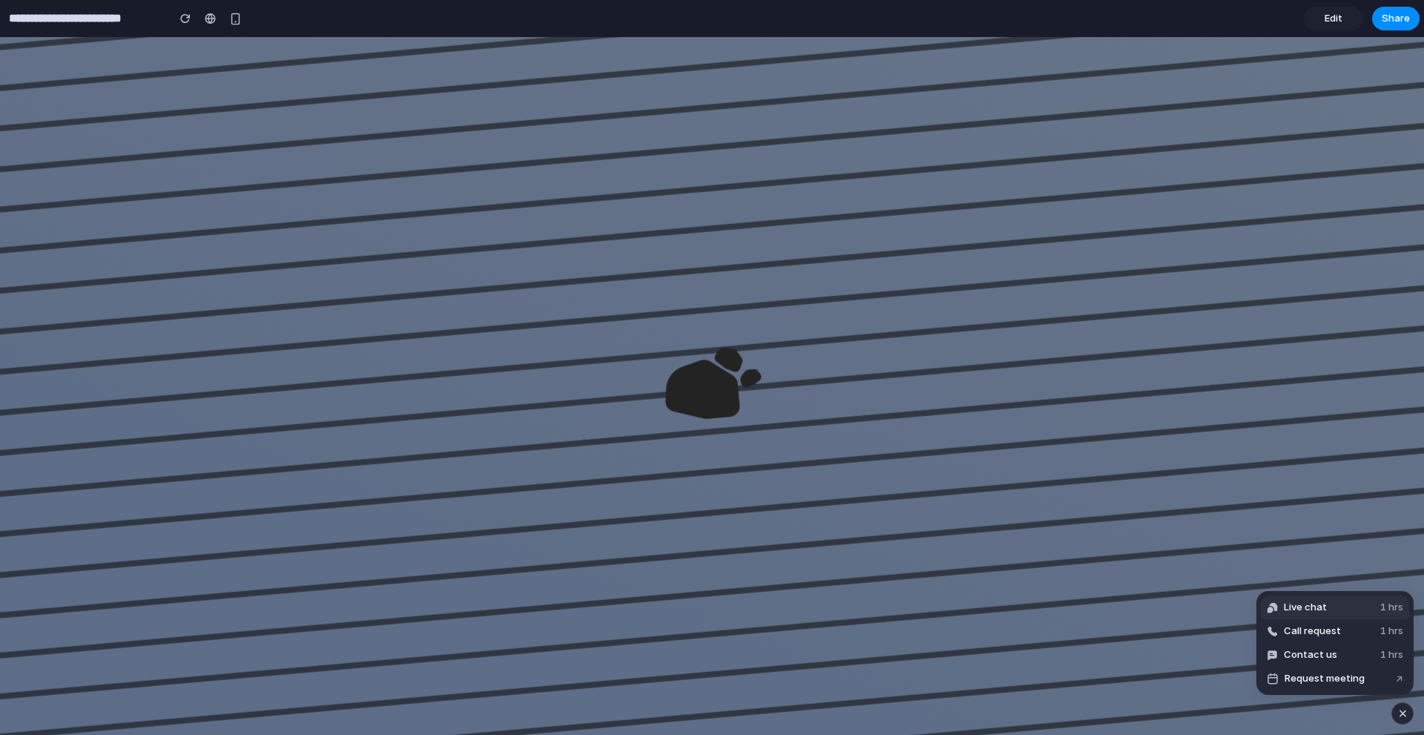
click at [1334, 609] on button "Live chat 1 hrs" at bounding box center [1335, 607] width 148 height 24
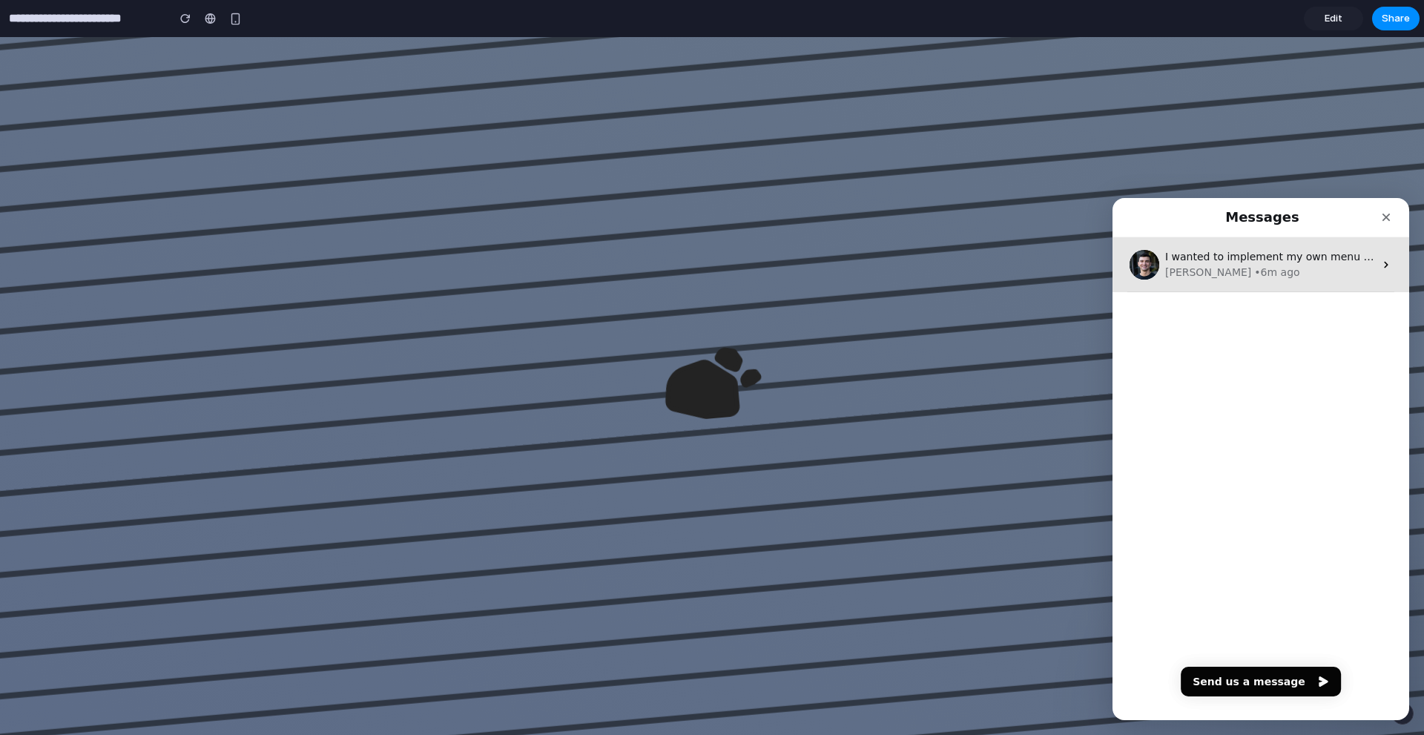
click at [1238, 285] on div "I wanted to implement my own menu and images, not sure what else I want to do w…" at bounding box center [1260, 264] width 297 height 55
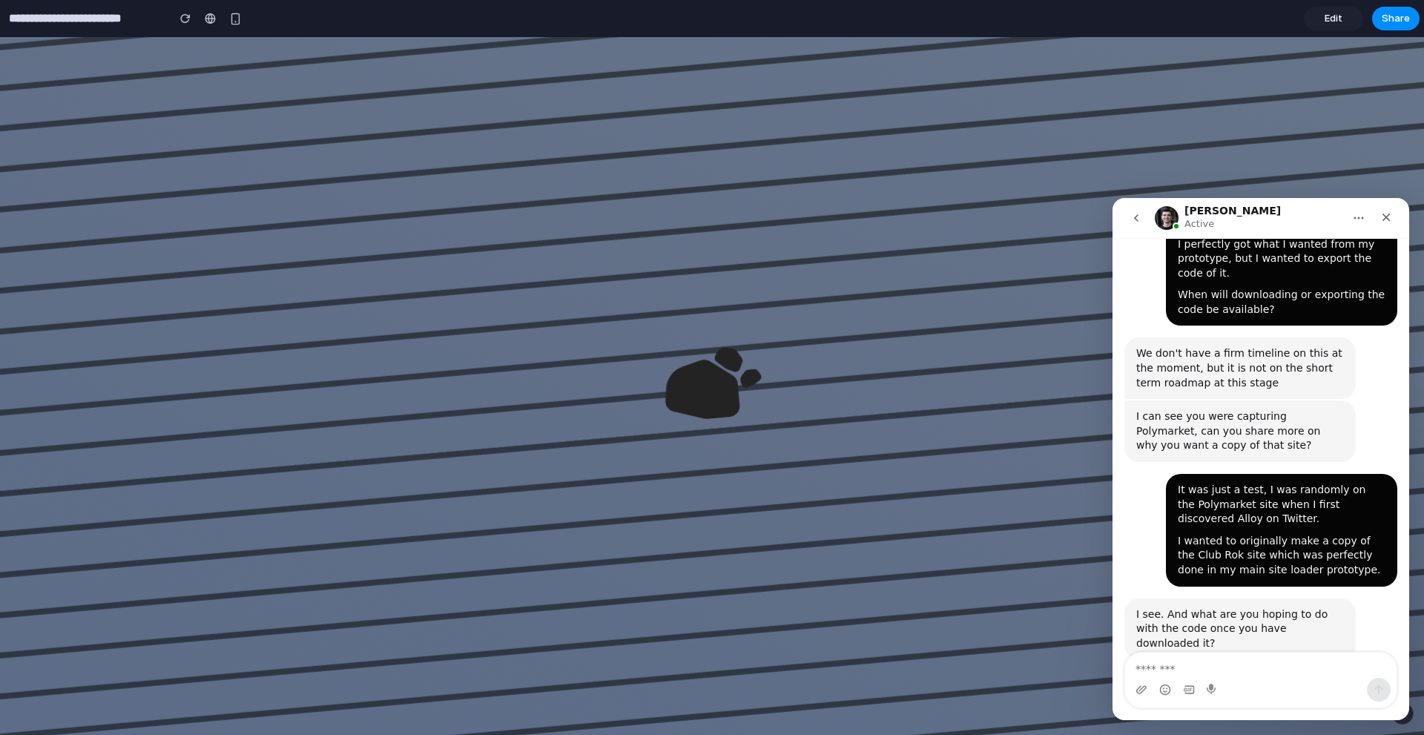
scroll to position [502, 0]
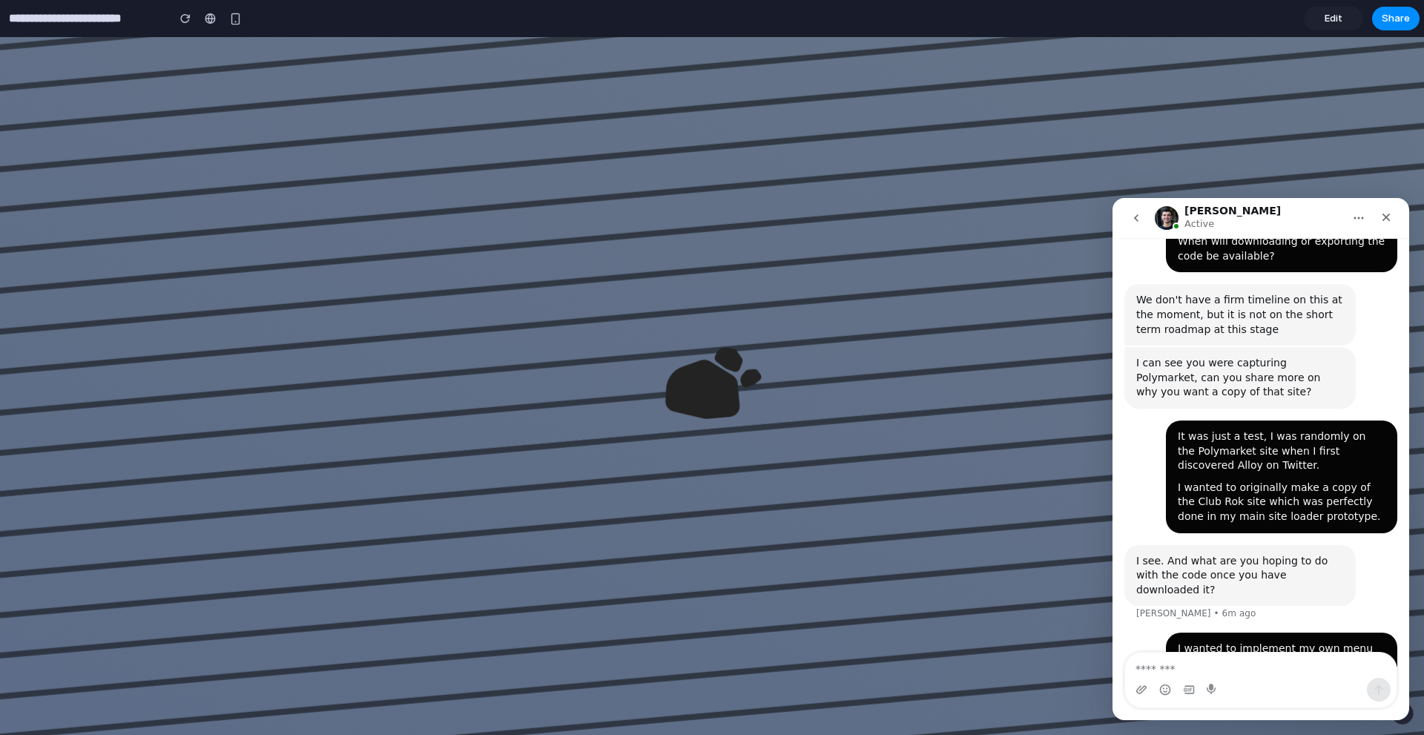
click at [1129, 214] on button "go back" at bounding box center [1136, 218] width 28 height 28
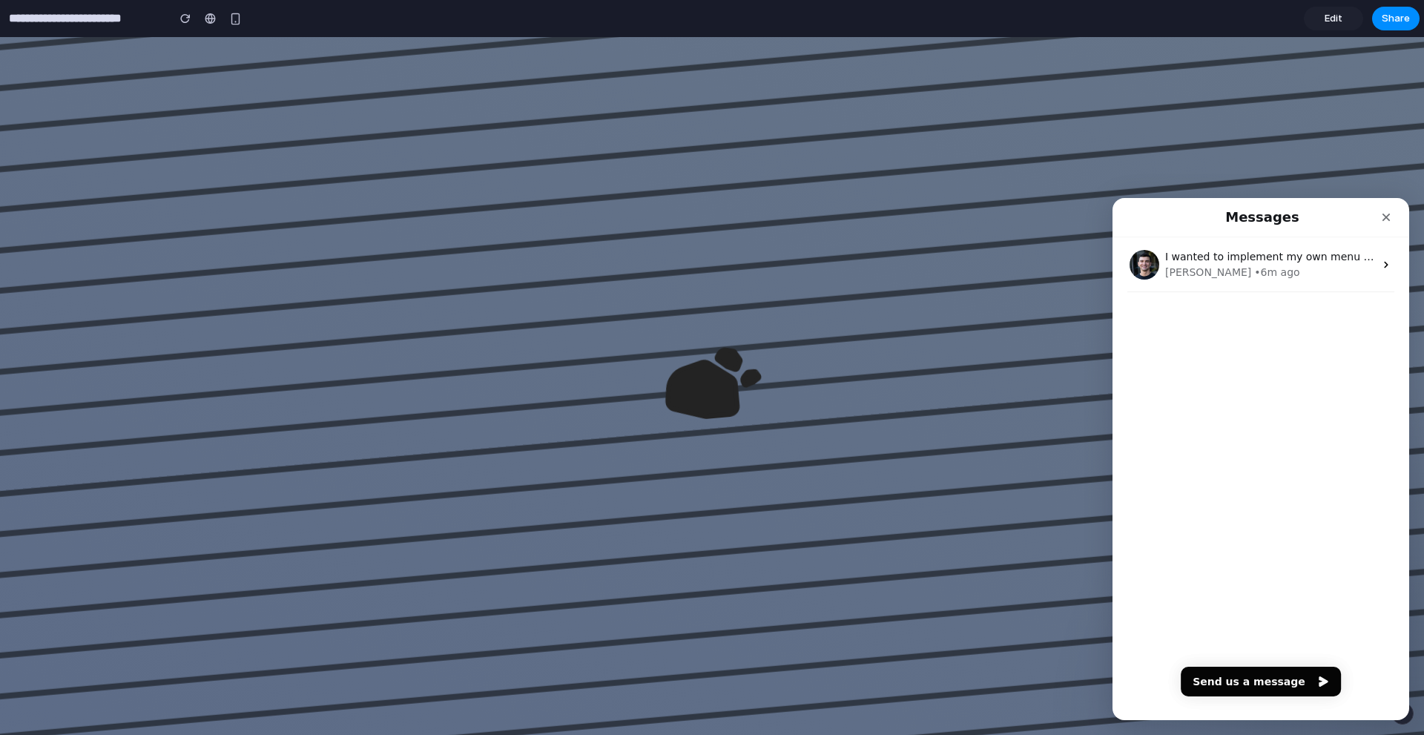
click at [1223, 213] on div "Messages" at bounding box center [1260, 217] width 277 height 27
click at [1393, 214] on div "Close" at bounding box center [1386, 217] width 27 height 27
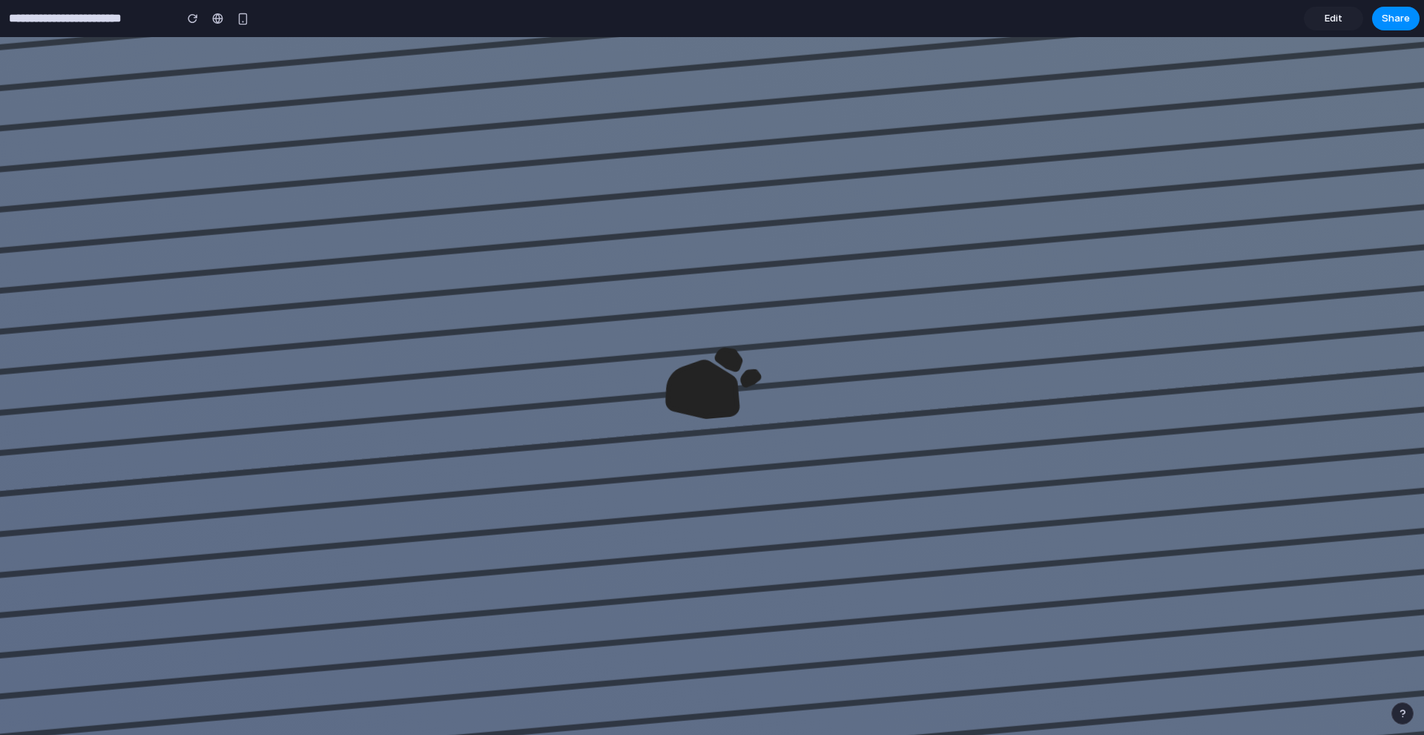
click at [1397, 710] on button "button" at bounding box center [1402, 713] width 22 height 22
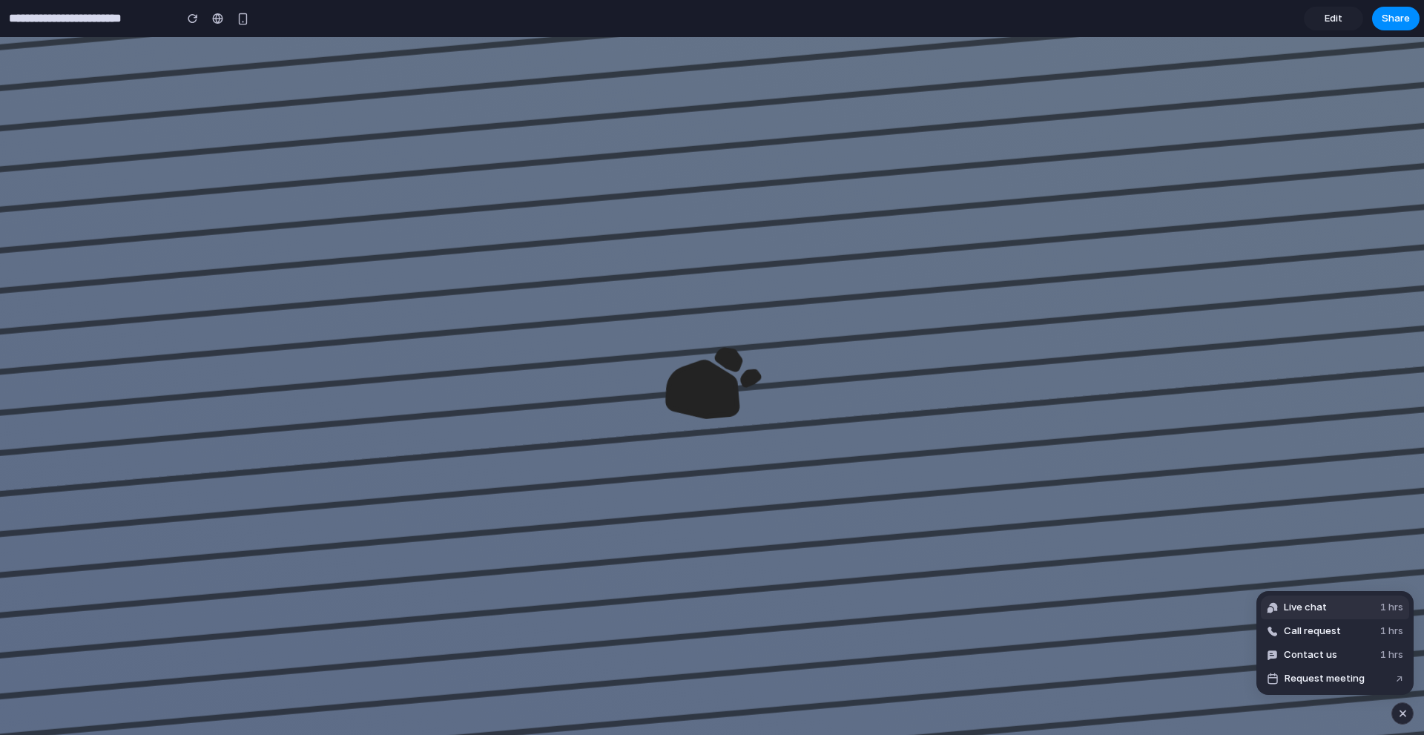
click at [1316, 606] on span "Live chat" at bounding box center [1305, 607] width 43 height 15
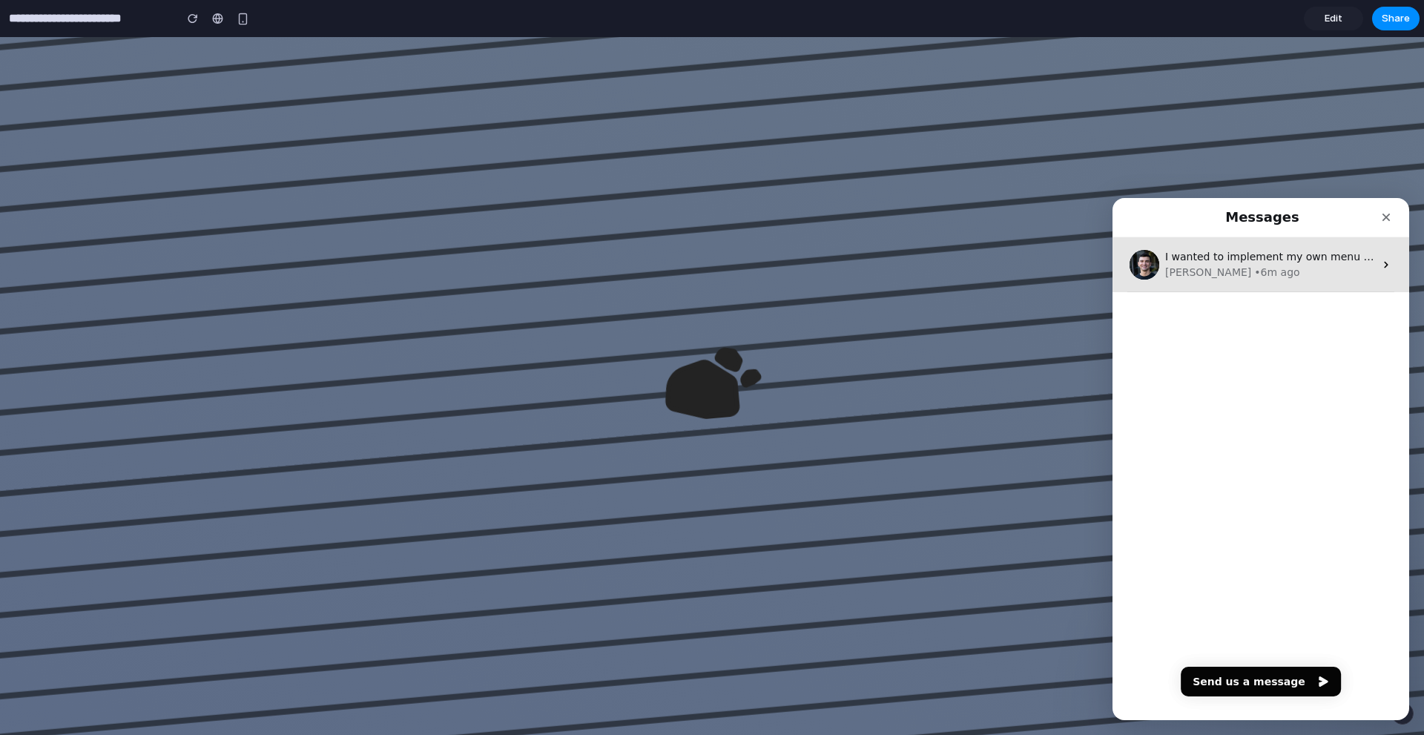
click at [1241, 267] on div "[PERSON_NAME] • 6m ago" at bounding box center [1269, 273] width 209 height 16
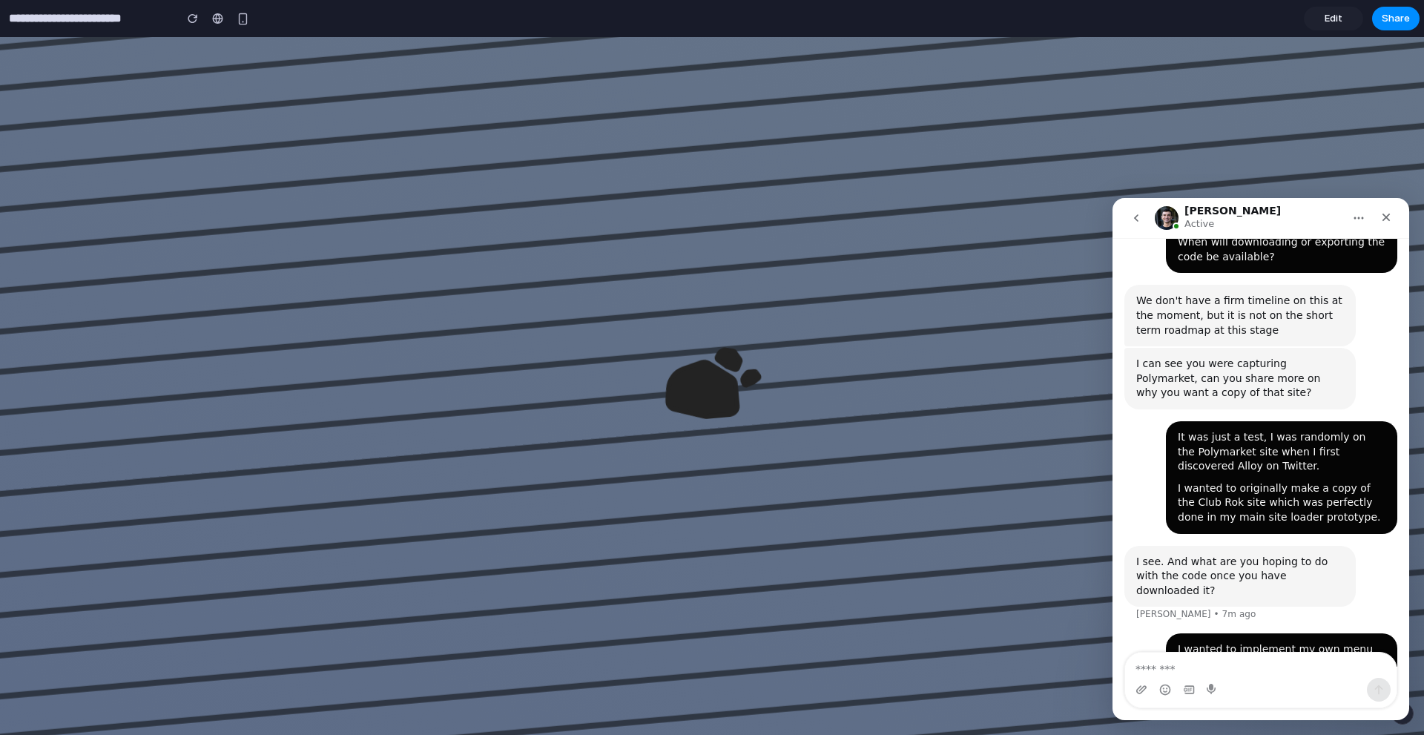
scroll to position [502, 0]
click at [1221, 658] on textarea "Message…" at bounding box center [1260, 665] width 271 height 25
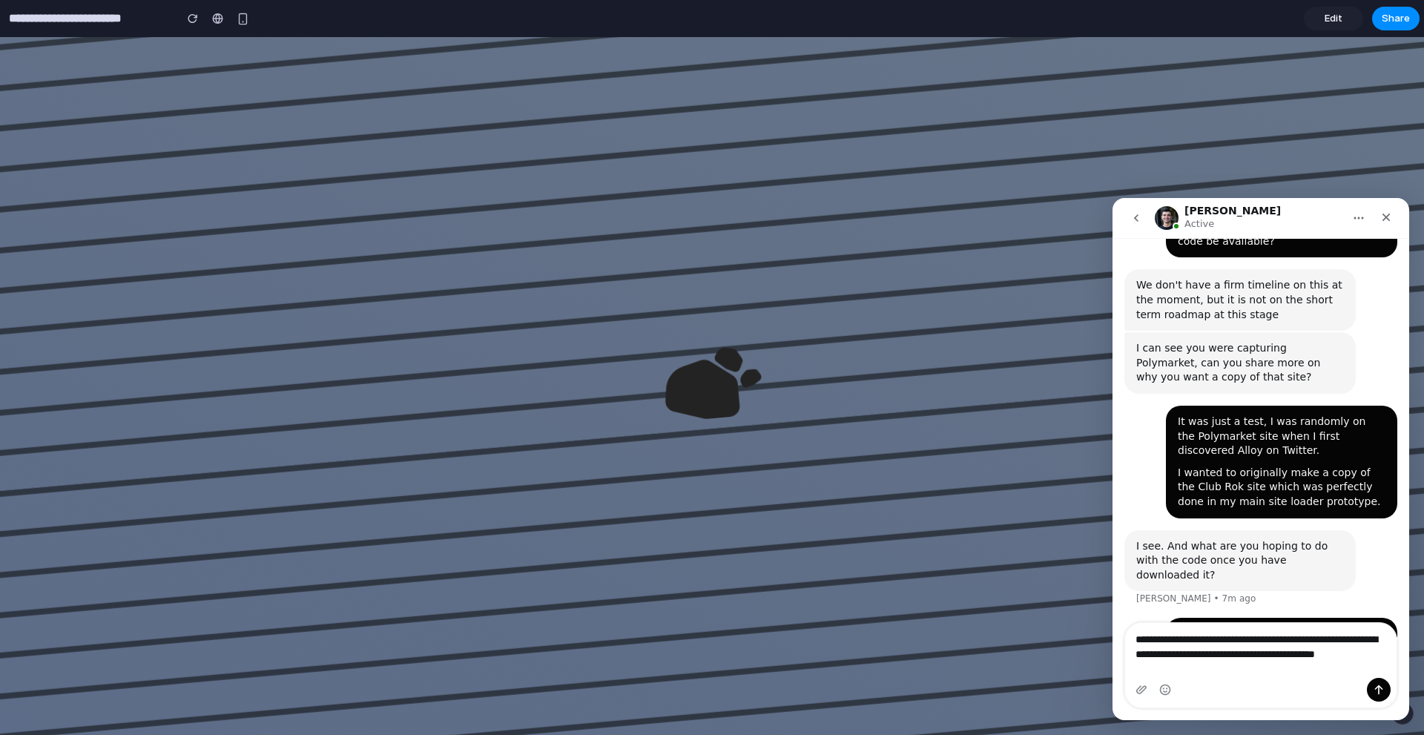
scroll to position [532, 0]
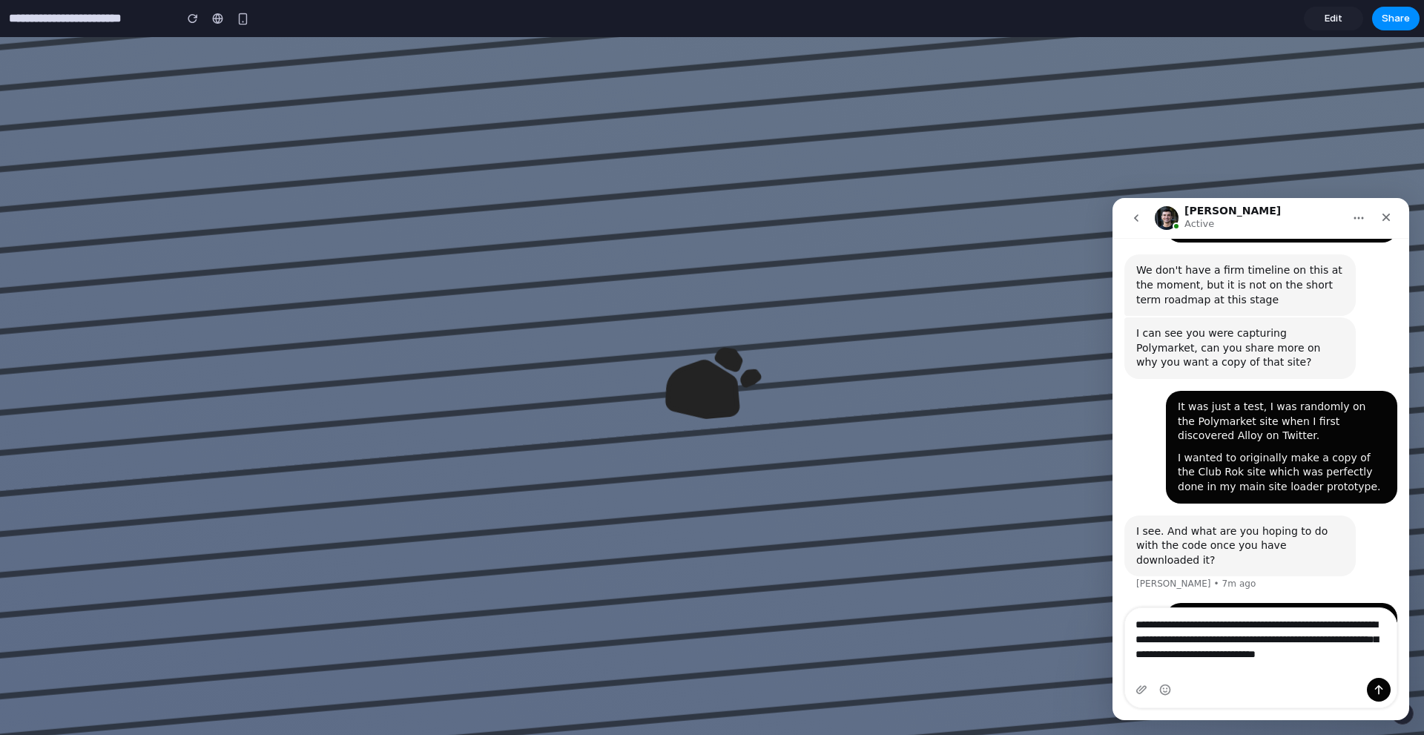
type textarea "**********"
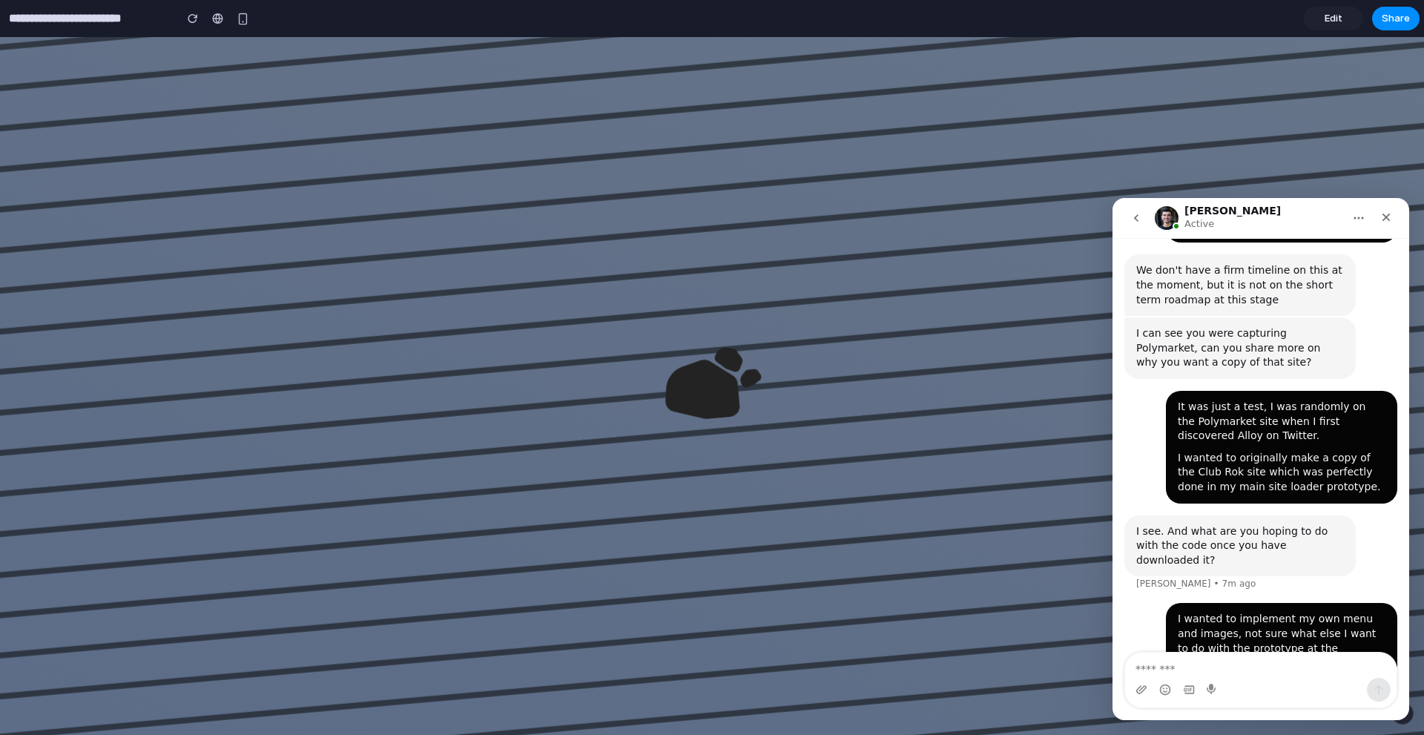
scroll to position [579, 0]
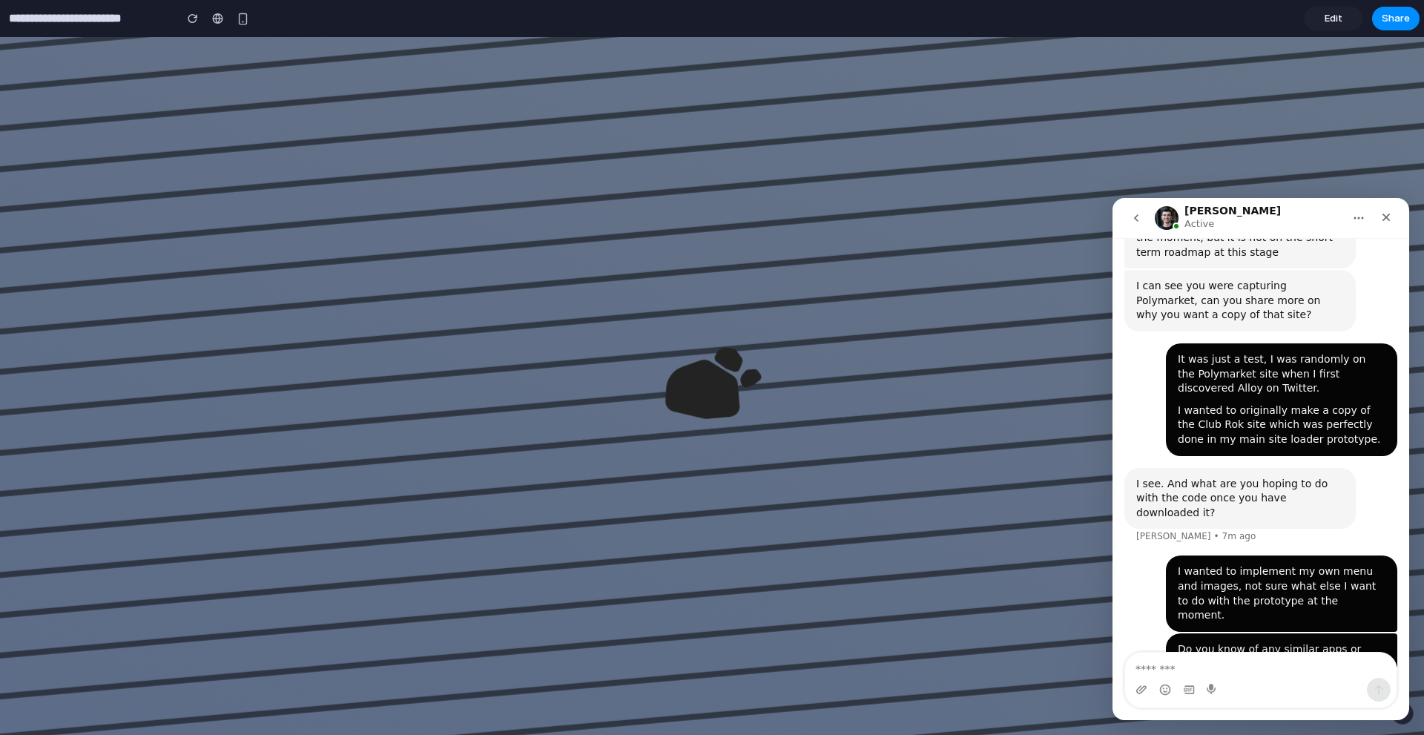
click at [1142, 222] on button "go back" at bounding box center [1136, 218] width 28 height 28
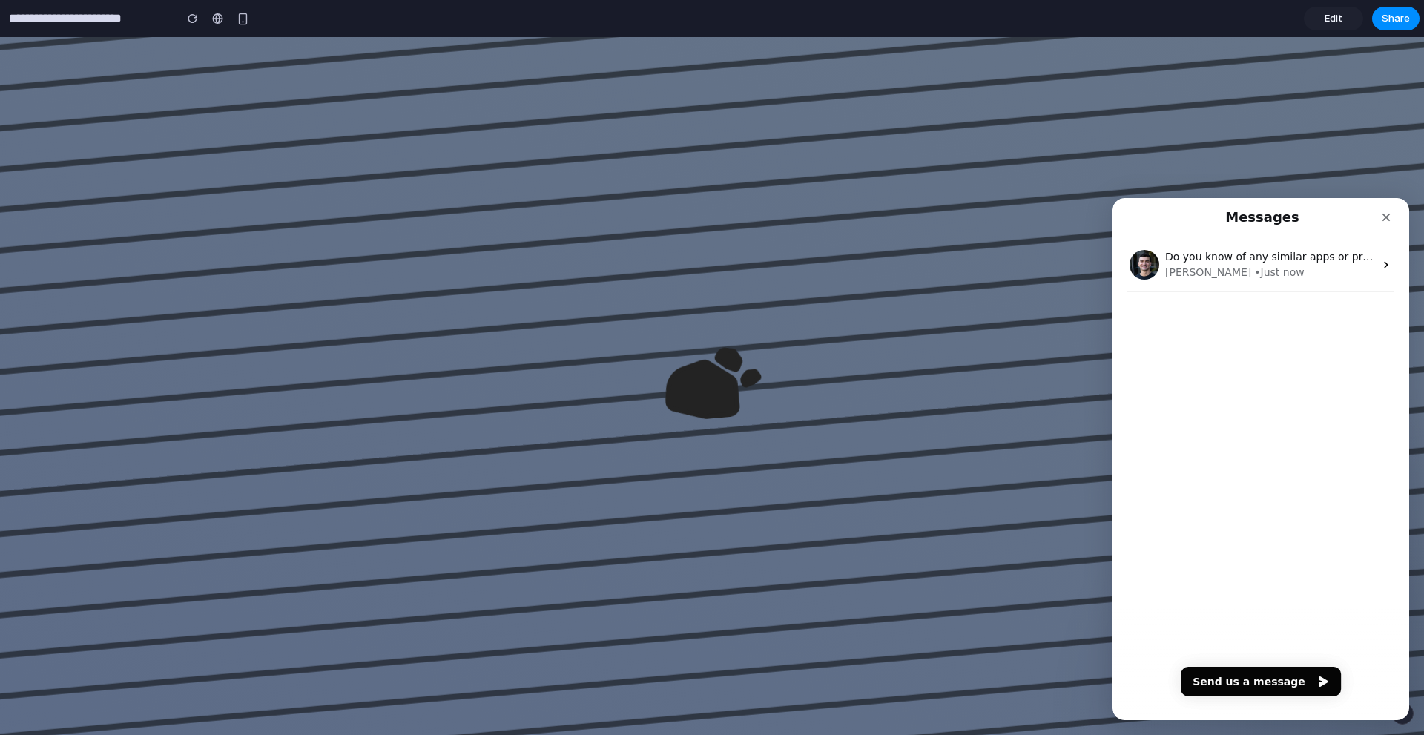
scroll to position [0, 0]
click at [1178, 208] on div "Messages" at bounding box center [1260, 217] width 277 height 27
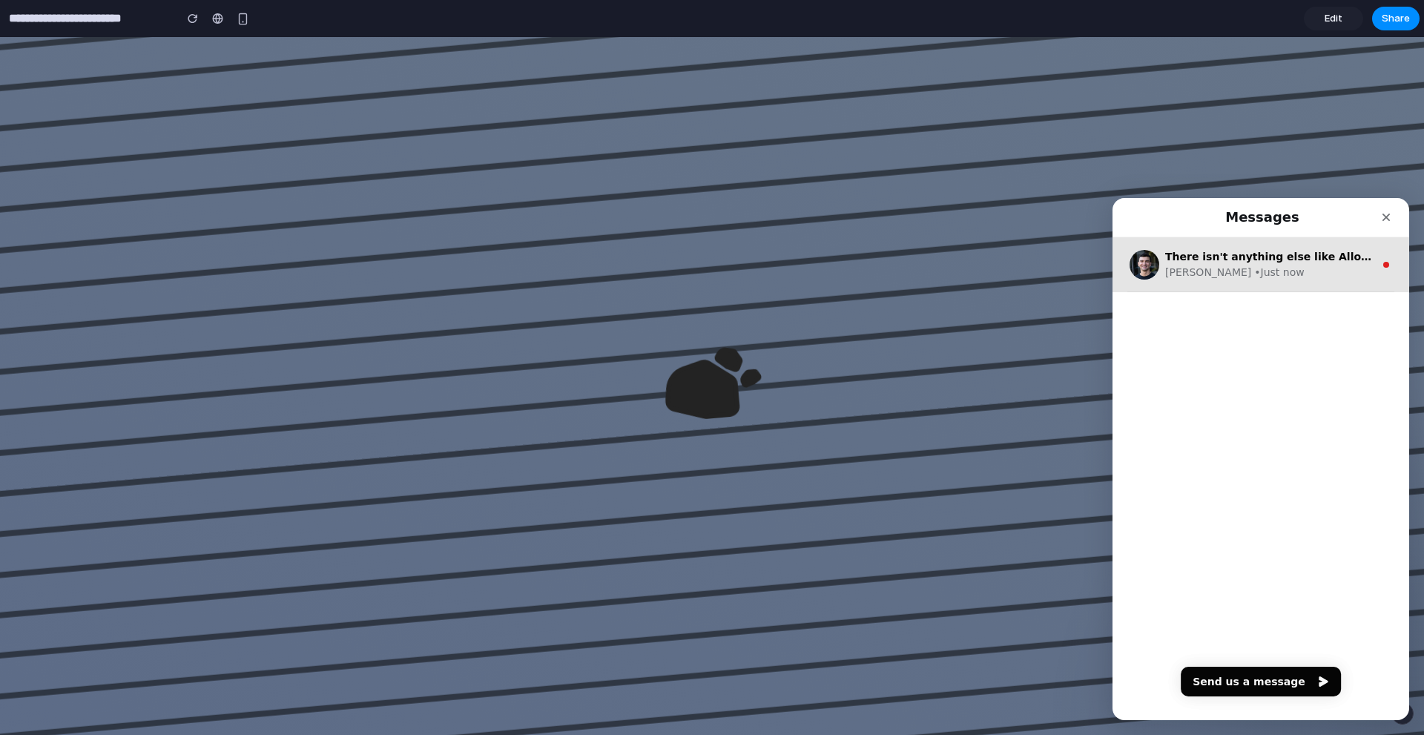
click at [1298, 253] on span "There isn't anything else like Alloy available on the market unfortunately" at bounding box center [1379, 257] width 429 height 12
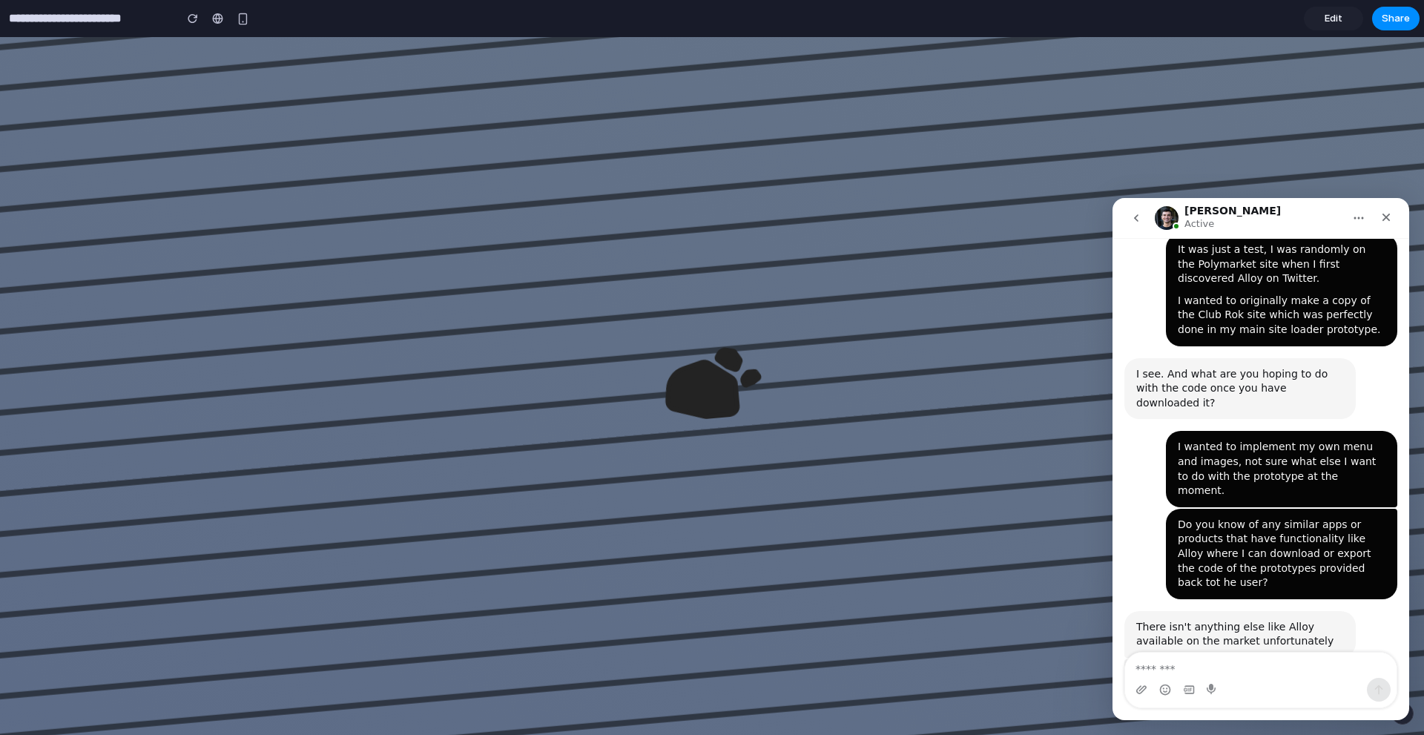
scroll to position [719, 0]
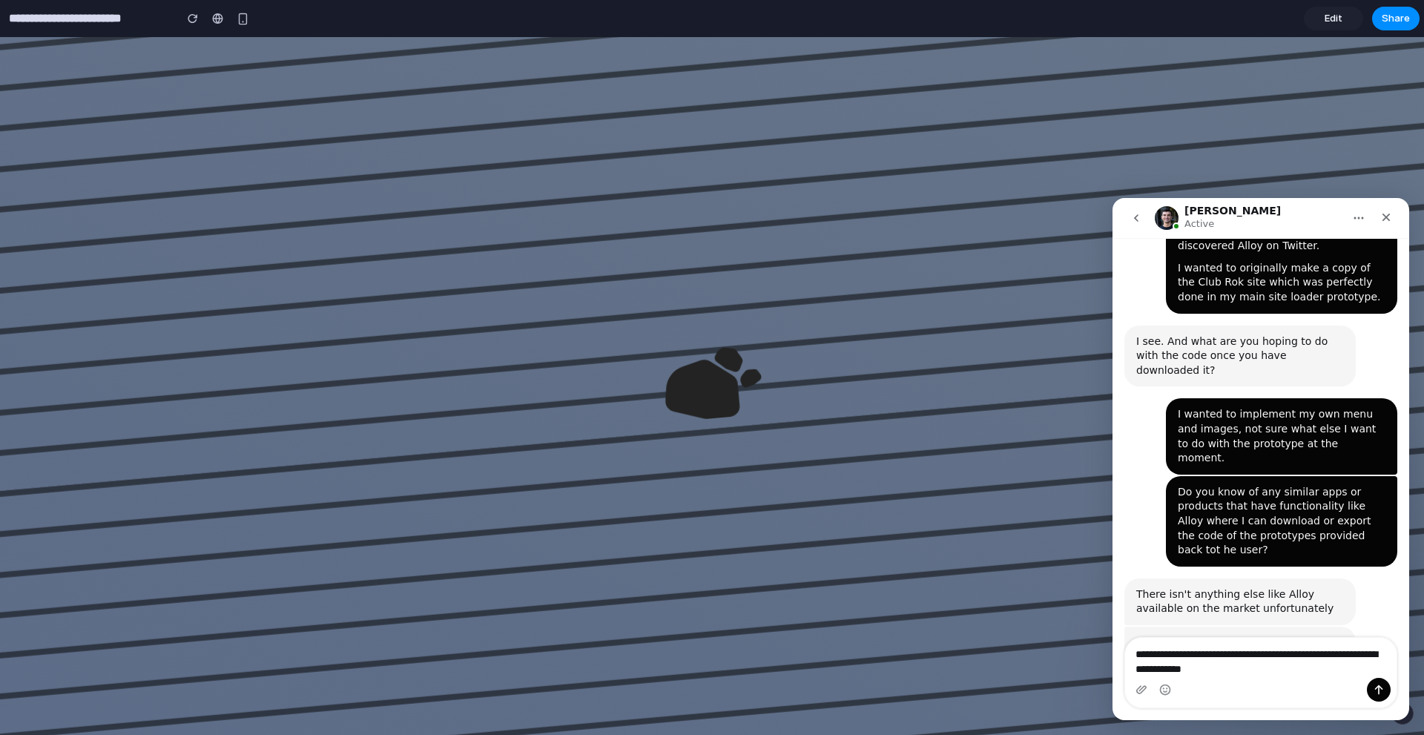
type textarea "**********"
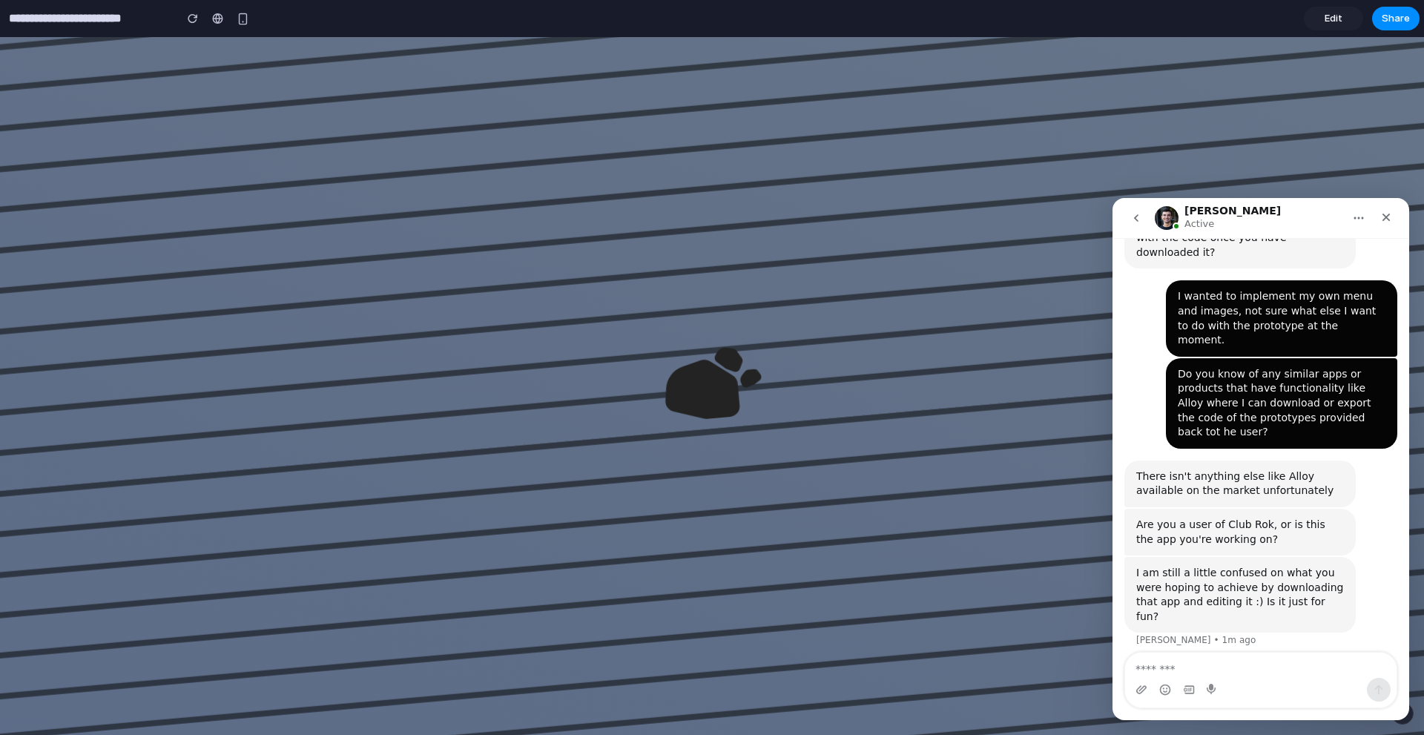
click at [1143, 208] on button "go back" at bounding box center [1136, 218] width 28 height 28
